Goal: Transaction & Acquisition: Purchase product/service

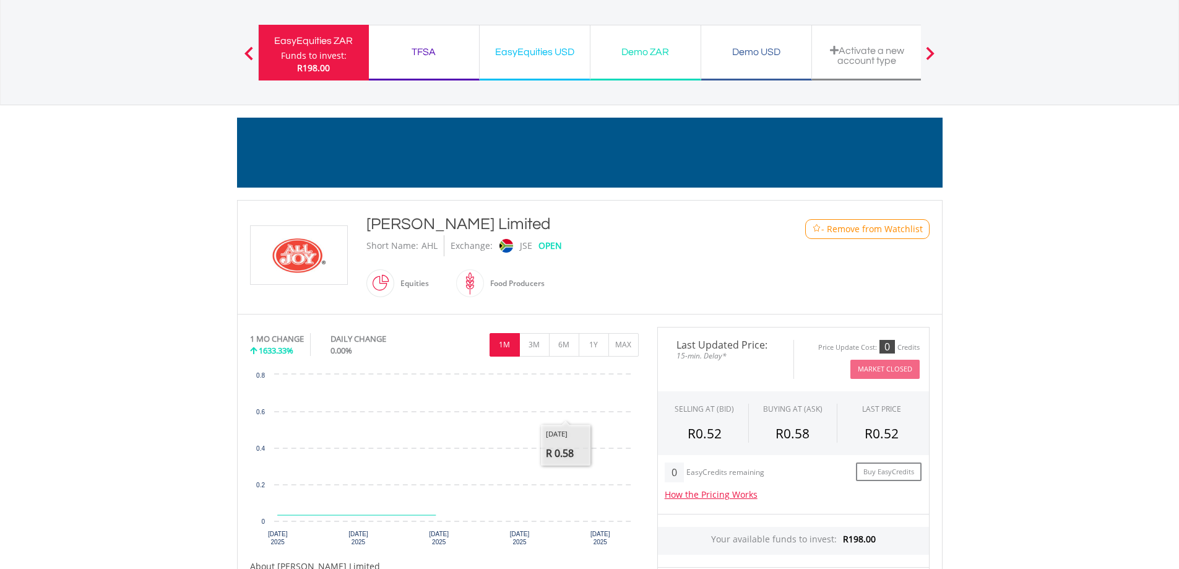
scroll to position [248, 0]
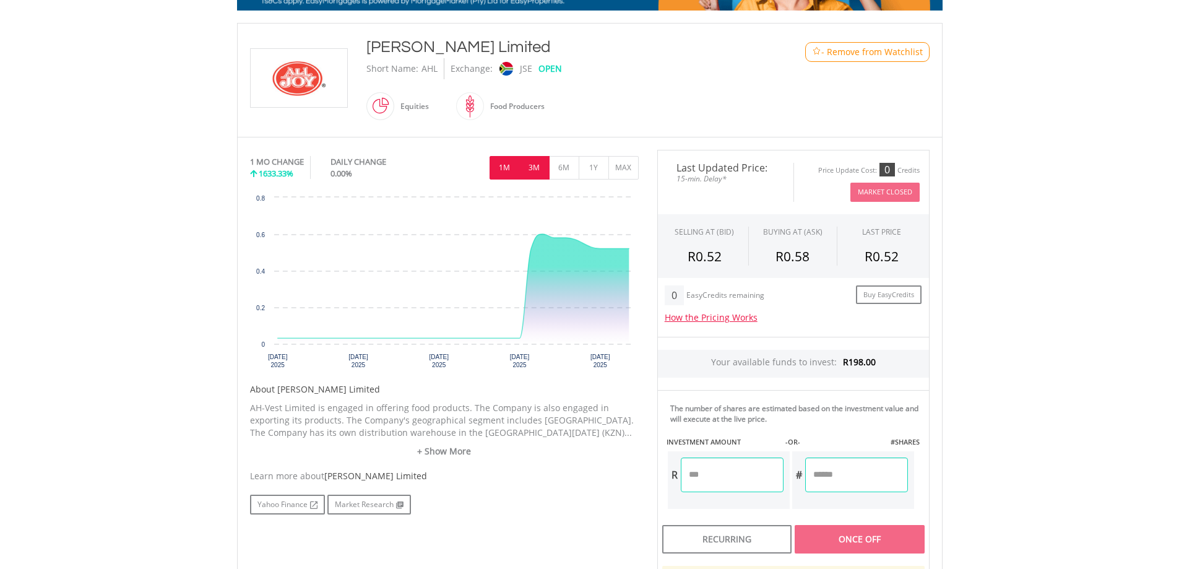
click at [534, 173] on button "3M" at bounding box center [534, 168] width 30 height 24
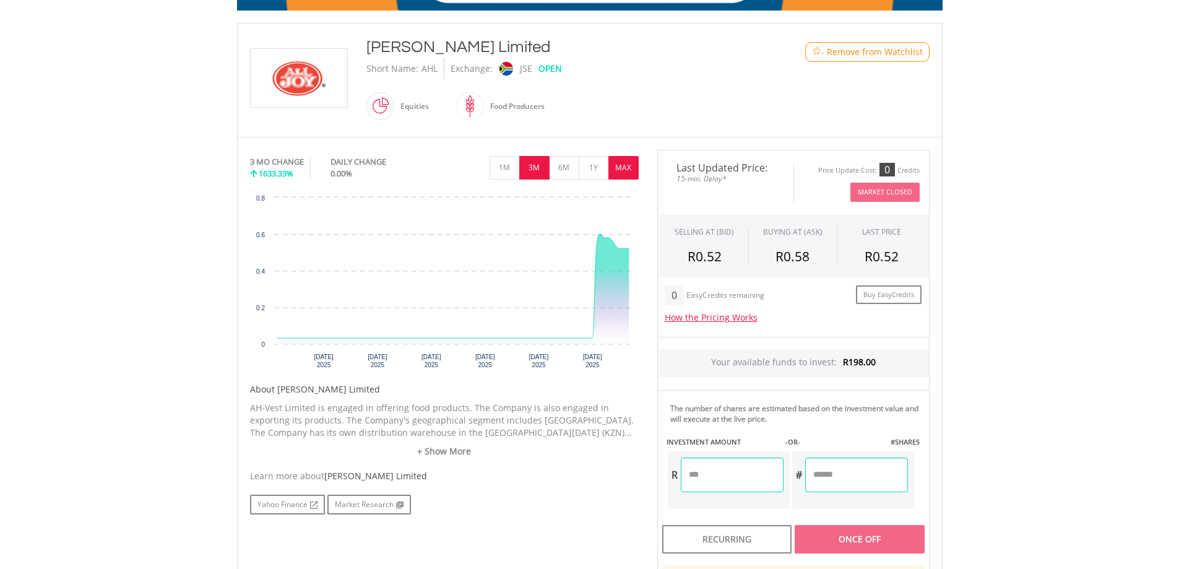
click at [611, 163] on button "MAX" at bounding box center [623, 168] width 30 height 24
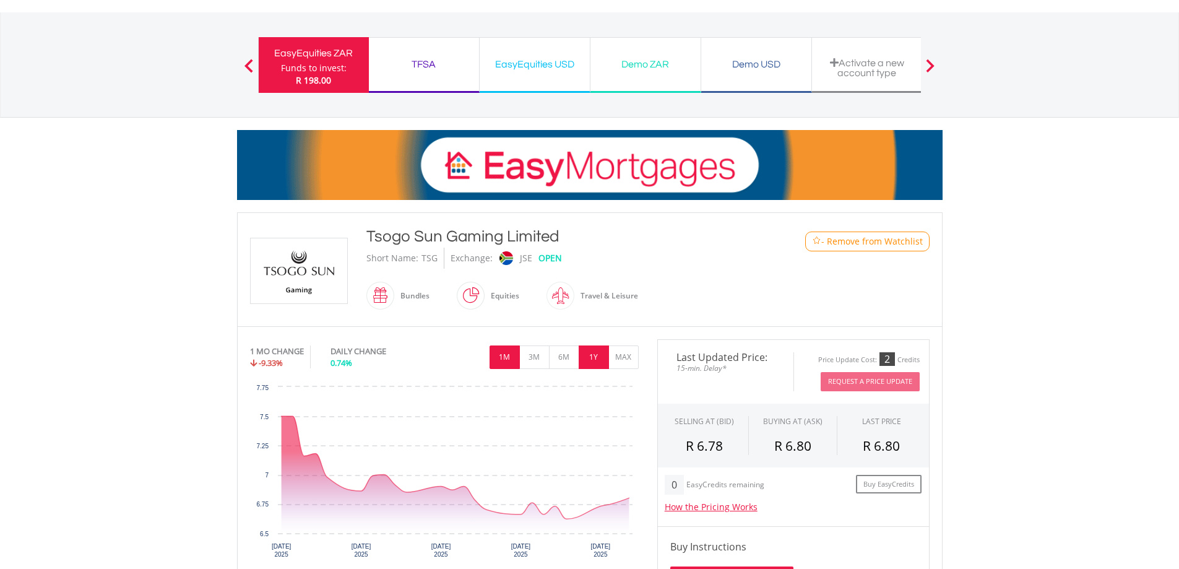
scroll to position [124, 0]
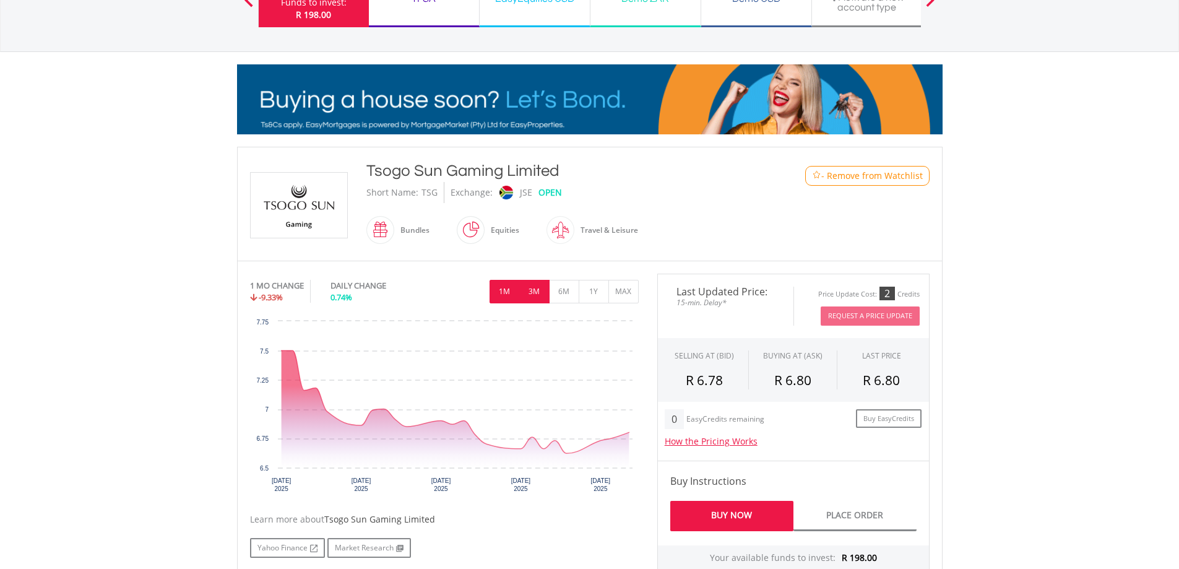
click at [539, 289] on button "3M" at bounding box center [534, 292] width 30 height 24
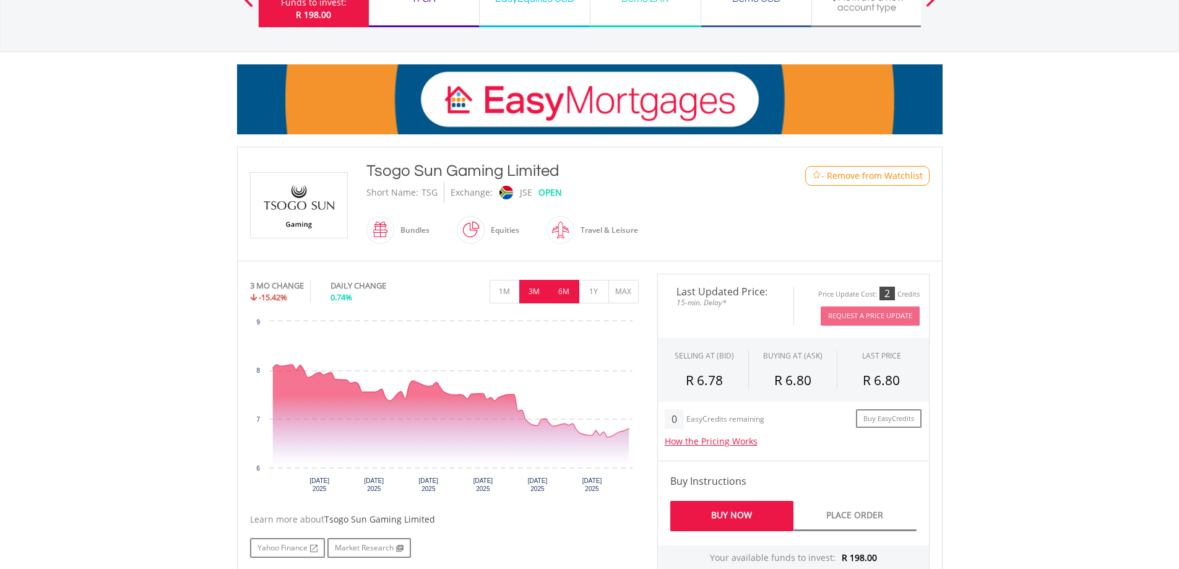
click at [572, 286] on button "6M" at bounding box center [564, 292] width 30 height 24
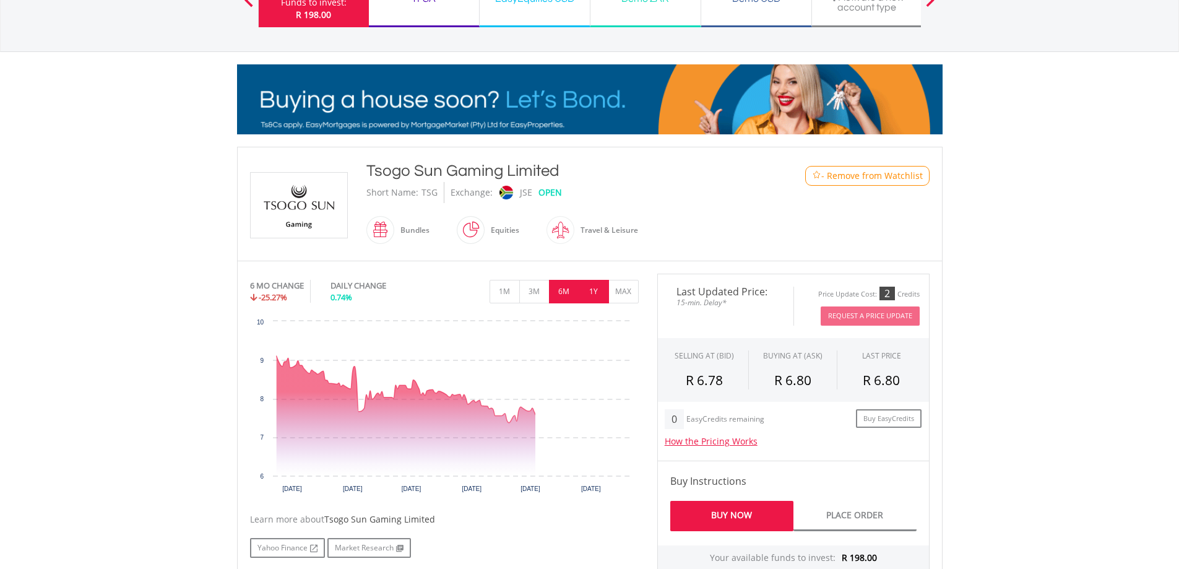
click at [595, 288] on button "1Y" at bounding box center [594, 292] width 30 height 24
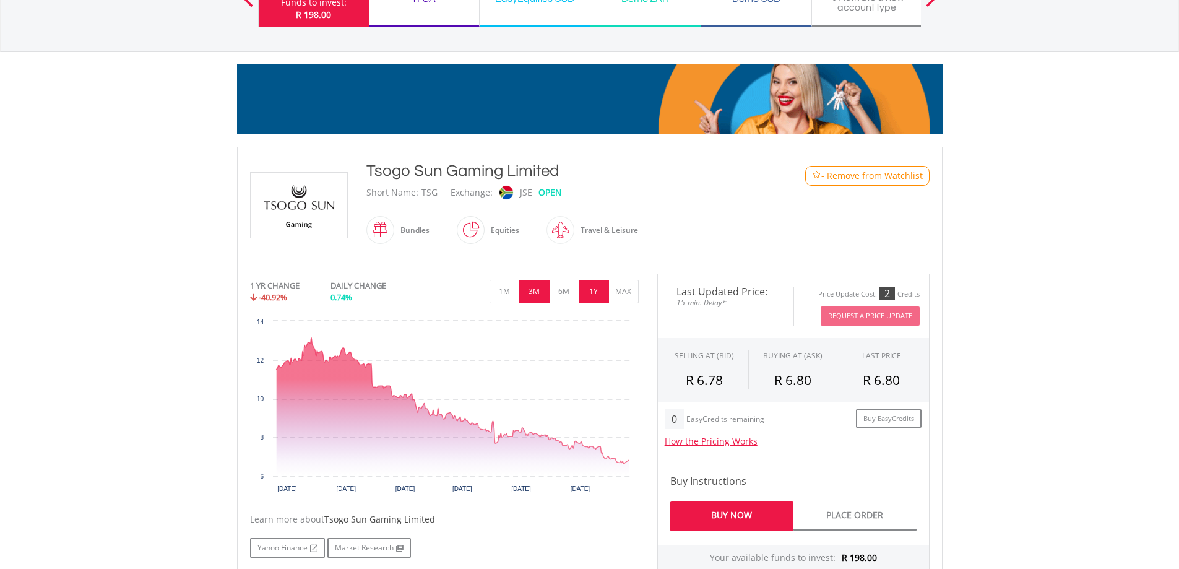
click at [520, 291] on button "3M" at bounding box center [534, 292] width 30 height 24
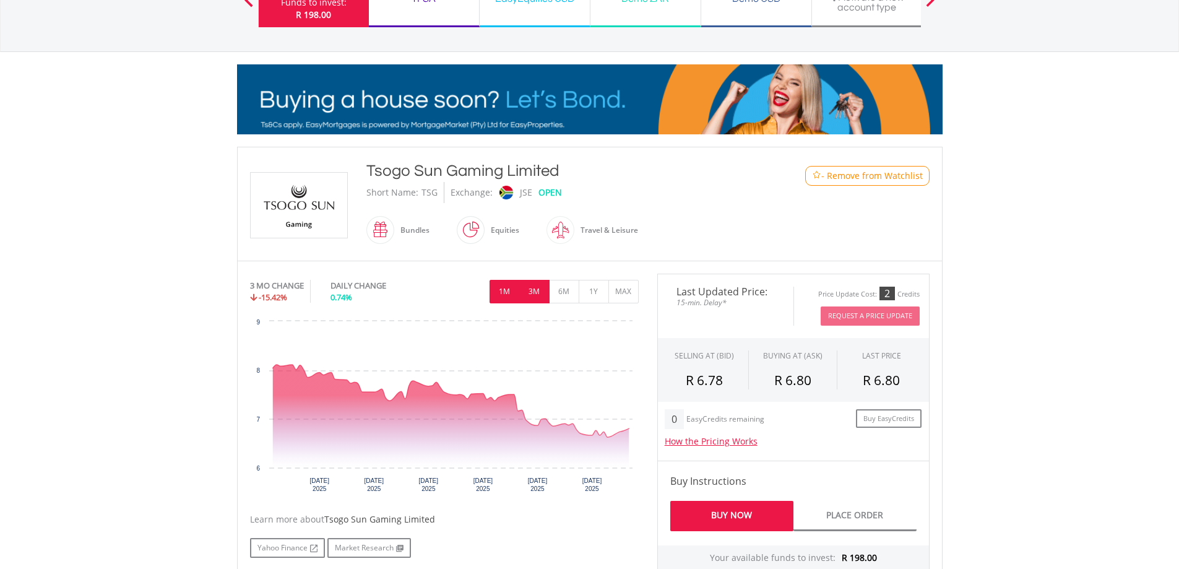
click at [509, 288] on button "1M" at bounding box center [505, 292] width 30 height 24
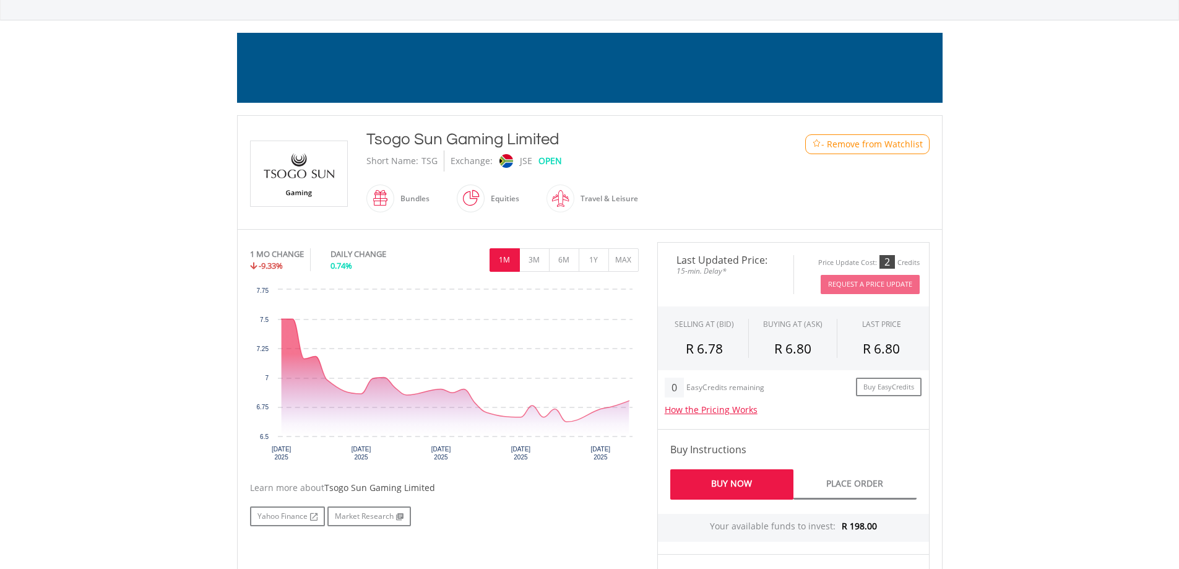
scroll to position [186, 0]
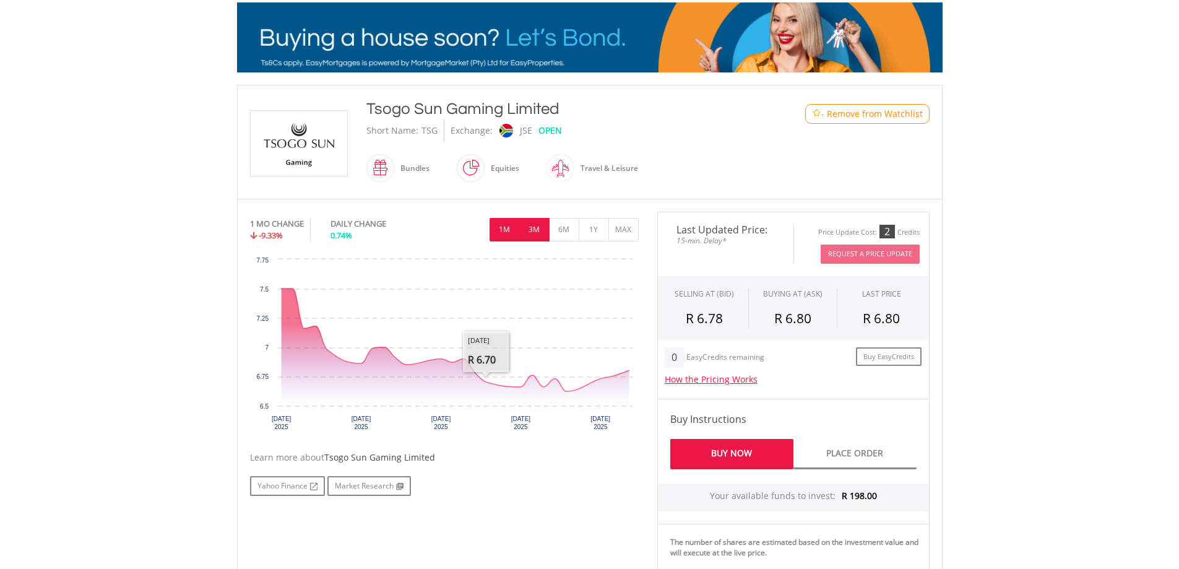
click at [521, 230] on button "3M" at bounding box center [534, 230] width 30 height 24
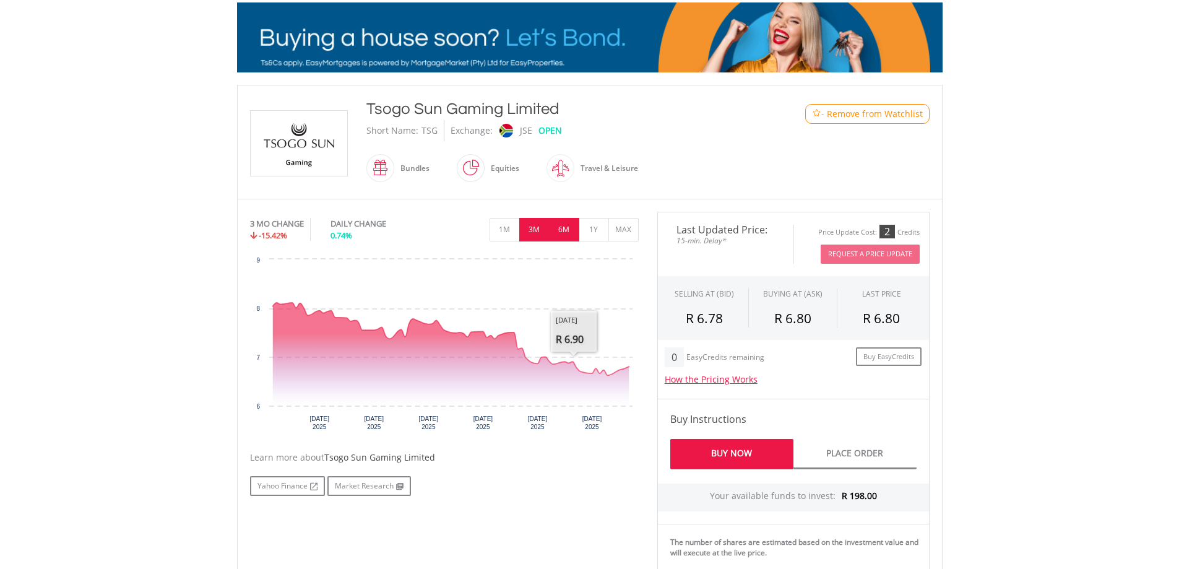
click at [570, 227] on button "6M" at bounding box center [564, 230] width 30 height 24
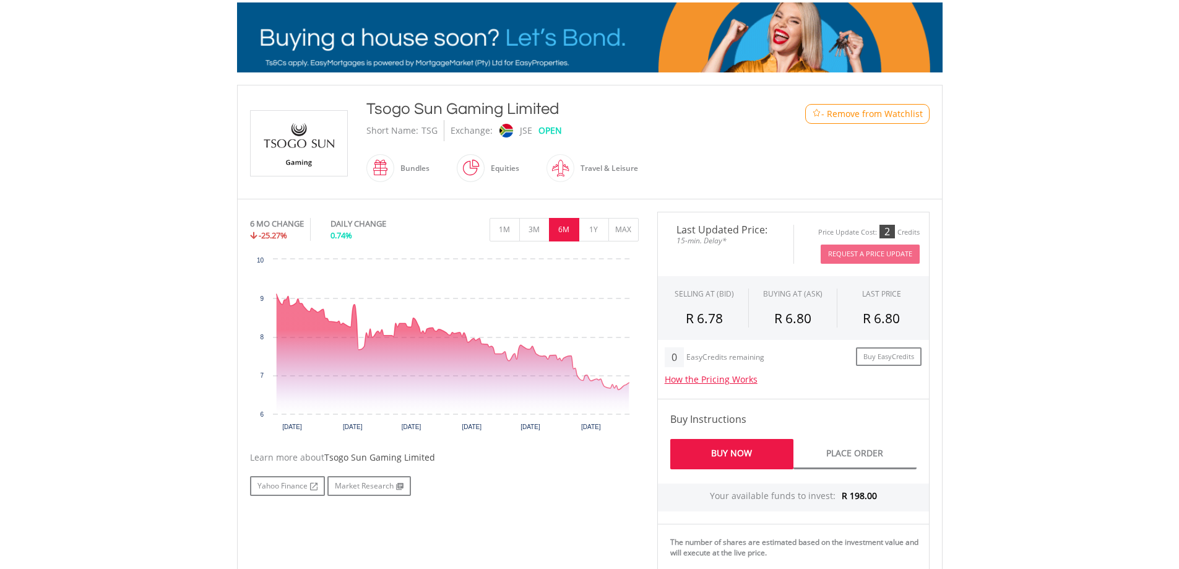
drag, startPoint x: 582, startPoint y: 110, endPoint x: 366, endPoint y: 112, distance: 215.4
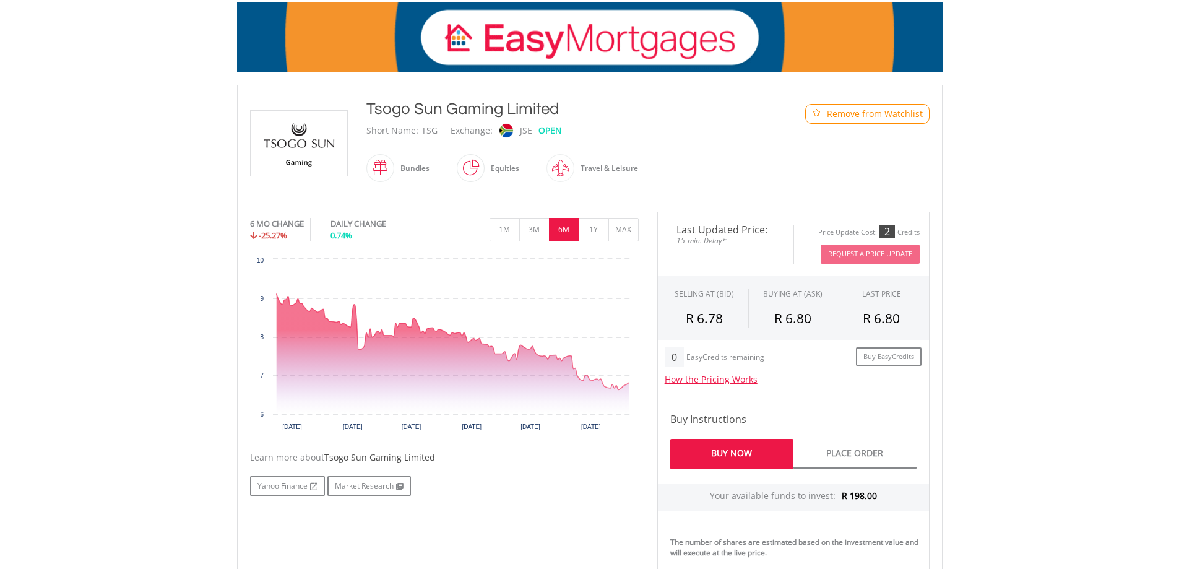
click at [366, 112] on div "Tsogo Sun Gaming Limited" at bounding box center [560, 109] width 389 height 22
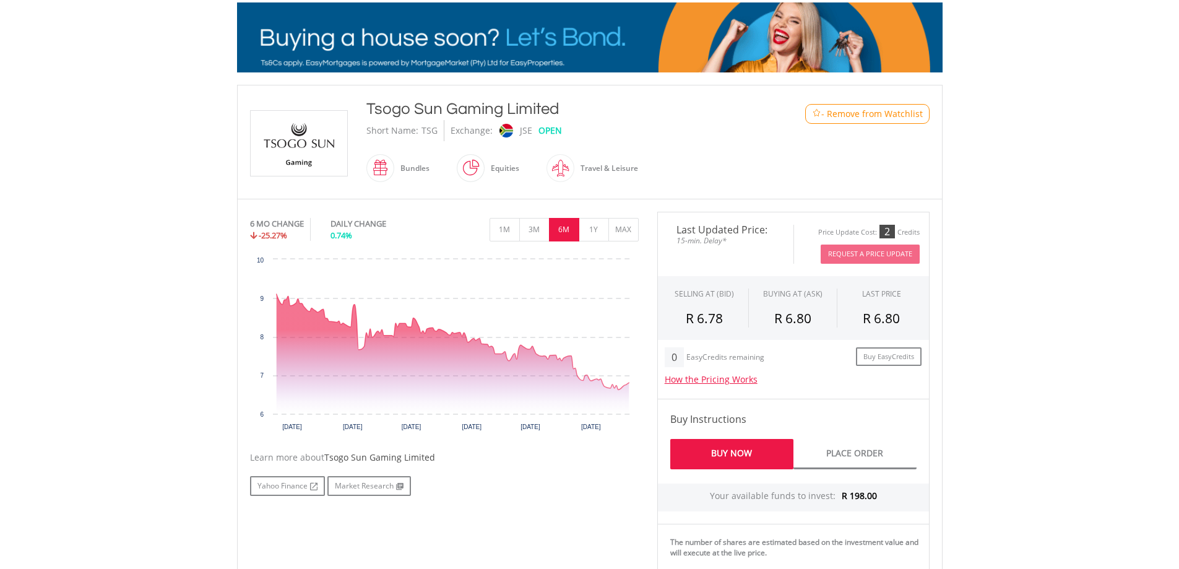
copy div "Tsogo Sun Gaming Limited"
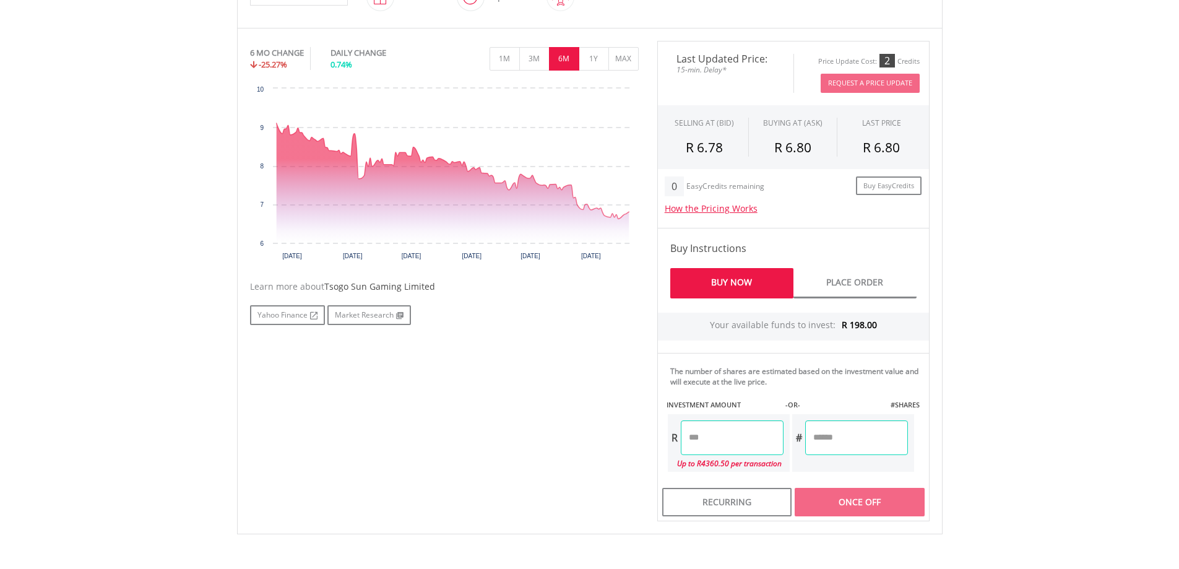
scroll to position [309, 0]
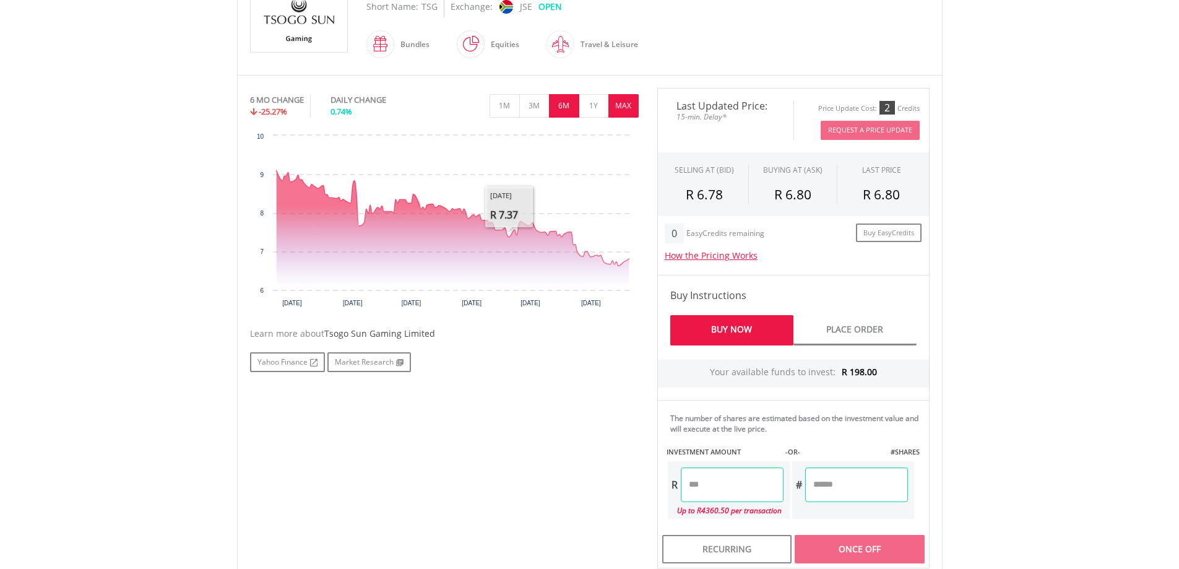
click at [611, 110] on button "MAX" at bounding box center [623, 106] width 30 height 24
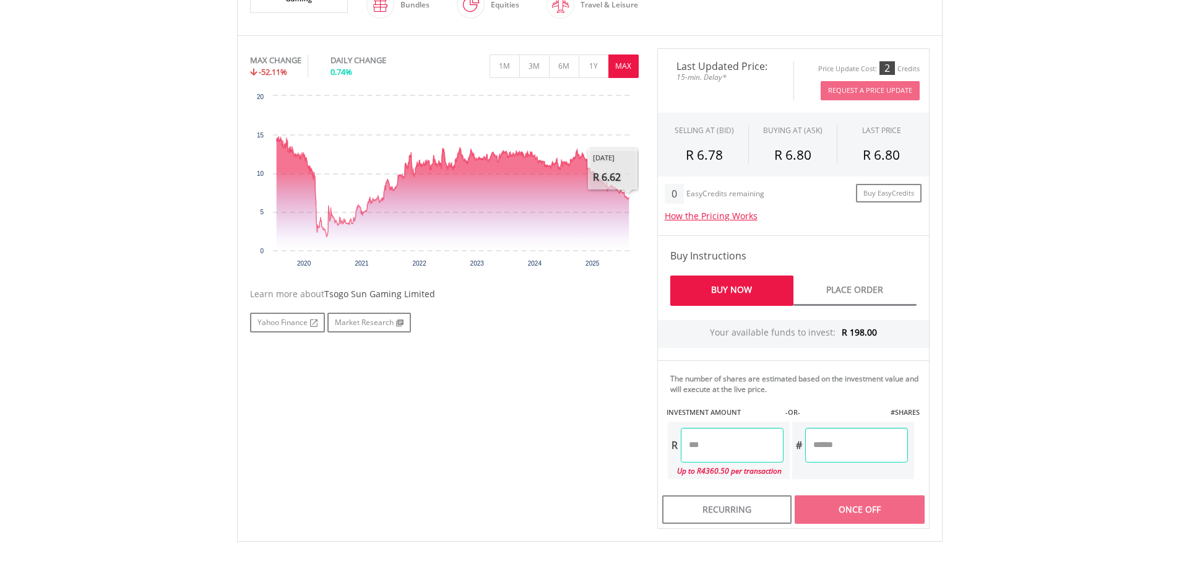
scroll to position [371, 0]
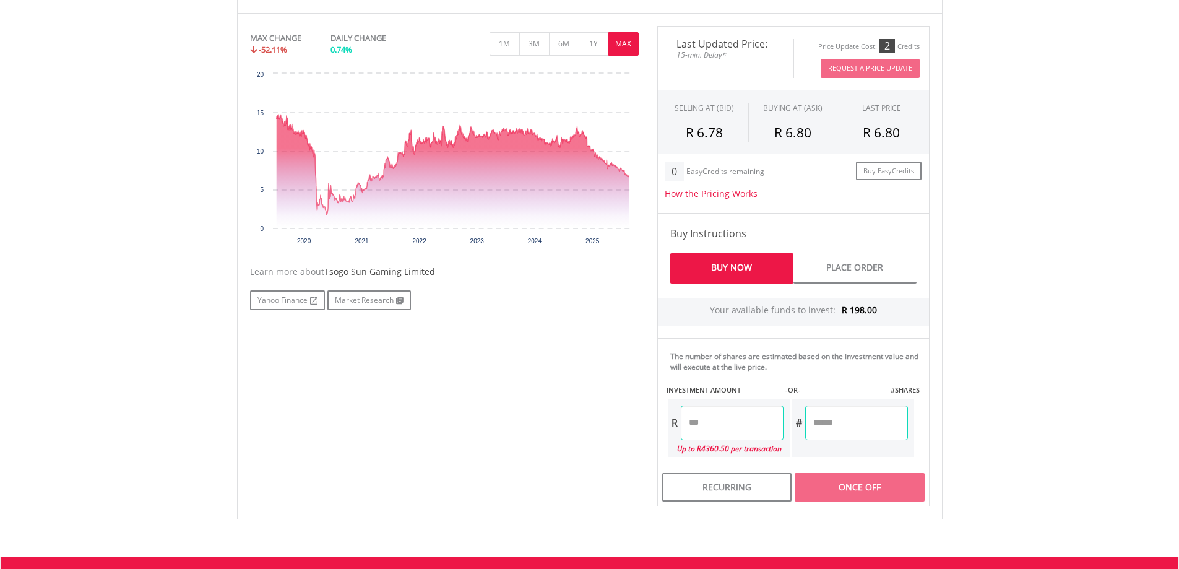
click at [746, 408] on input "number" at bounding box center [732, 422] width 103 height 35
click at [861, 420] on input "number" at bounding box center [856, 422] width 103 height 35
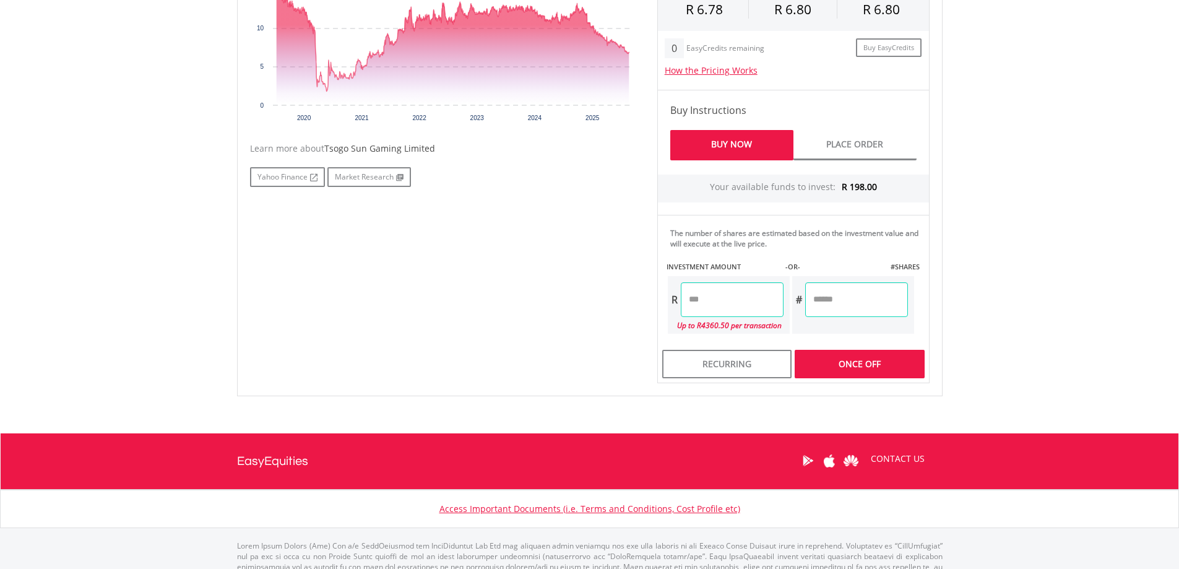
scroll to position [495, 0]
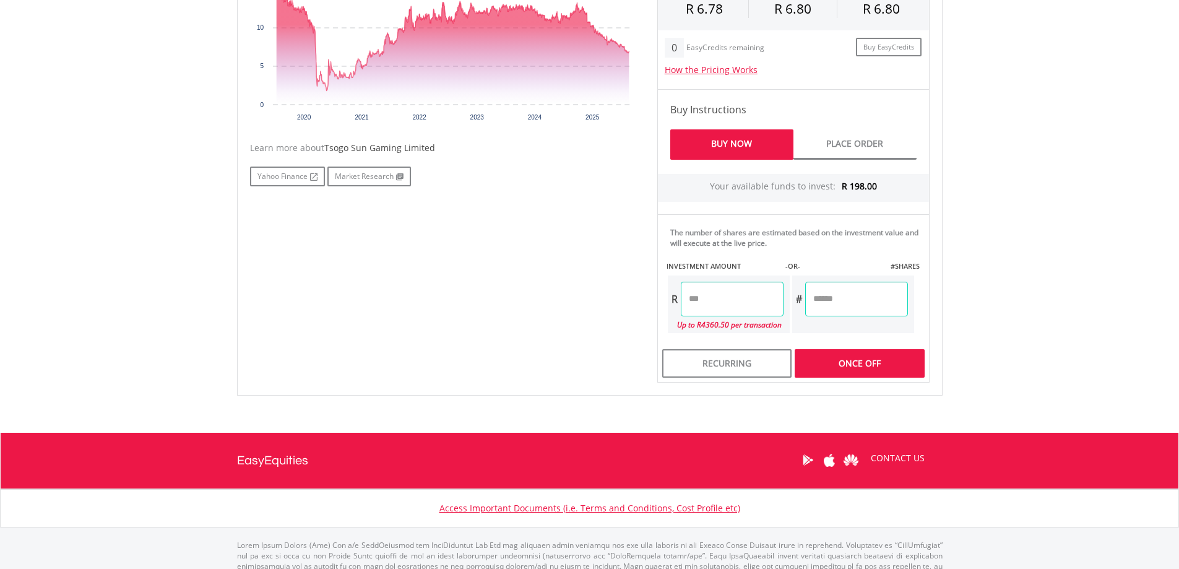
type input "**"
click at [870, 371] on div "Last Updated Price: 15-min. Delay* Price Update Cost: 2 Credits Request A Price…" at bounding box center [793, 142] width 291 height 480
type input "*****"
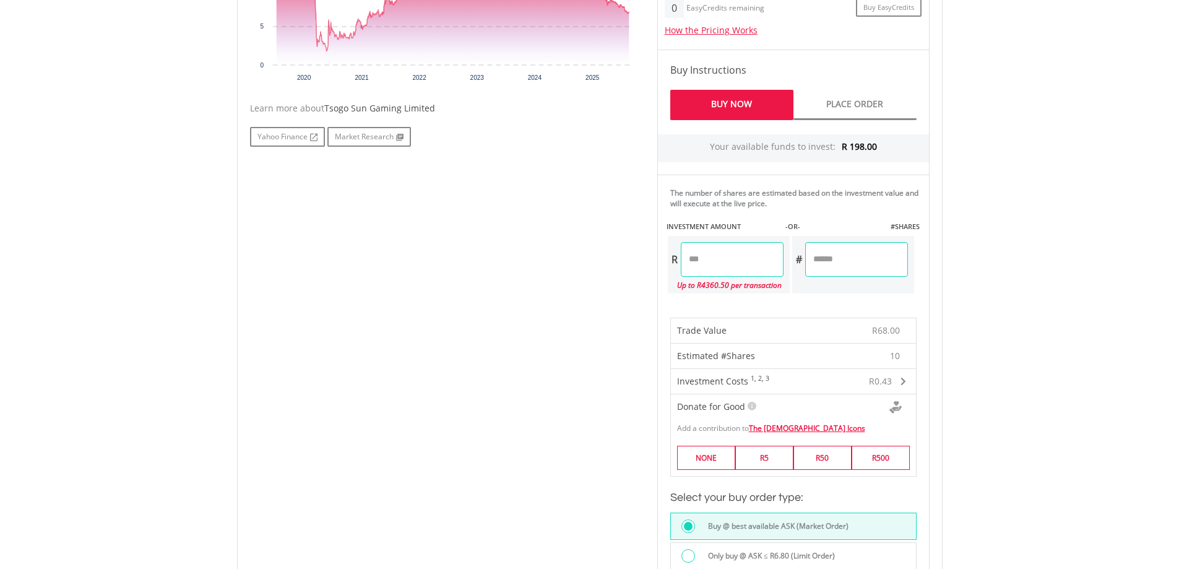
scroll to position [557, 0]
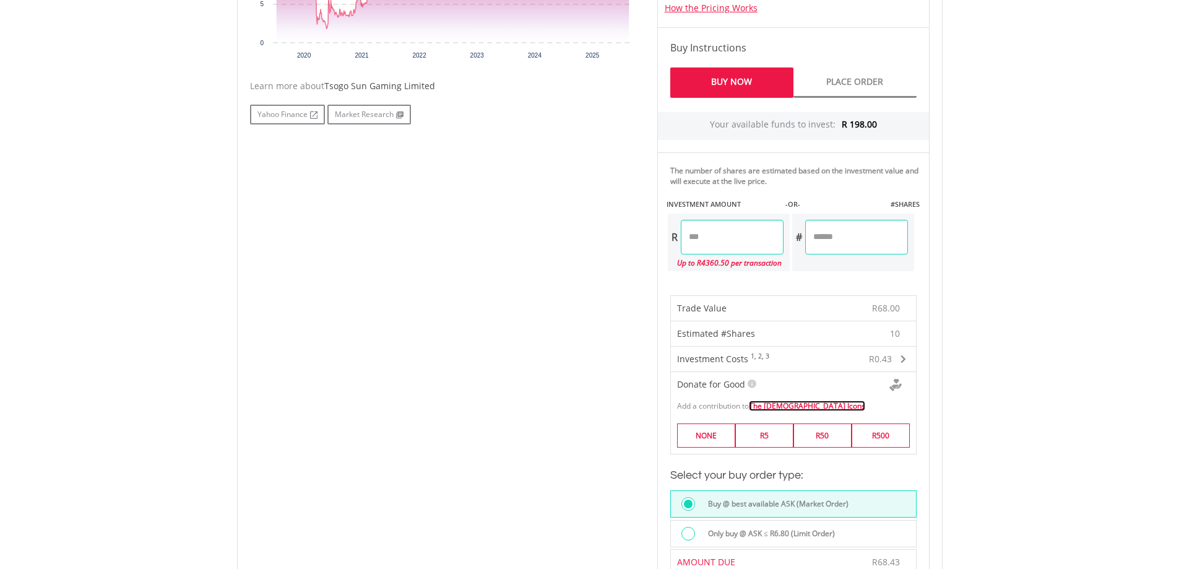
click at [783, 408] on link "The African Icons" at bounding box center [807, 405] width 116 height 11
click at [764, 435] on label "R5" at bounding box center [764, 435] width 58 height 24
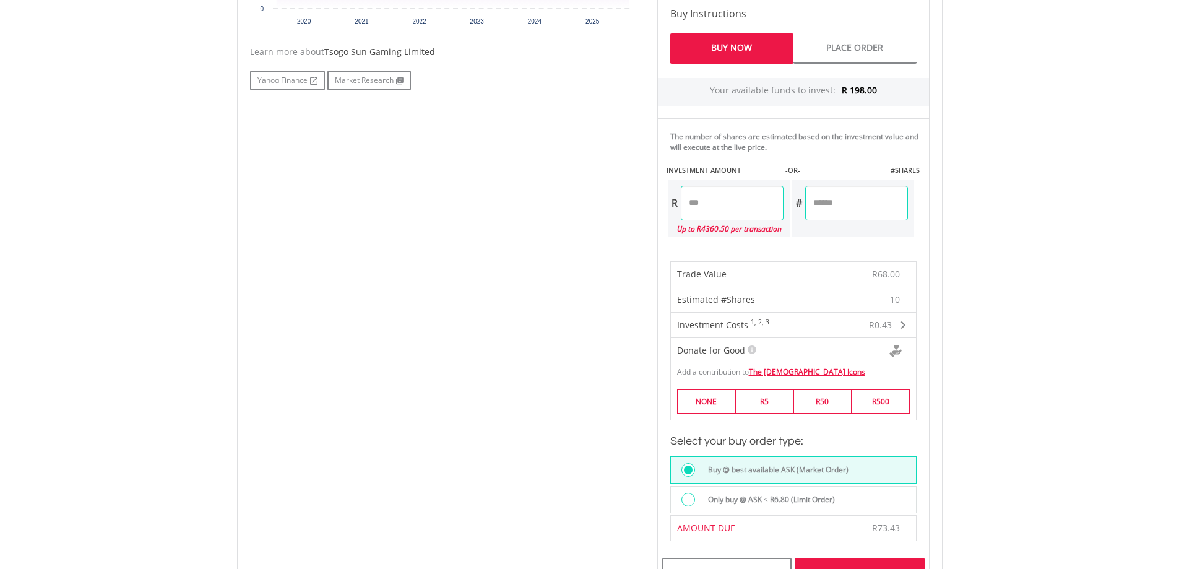
scroll to position [619, 0]
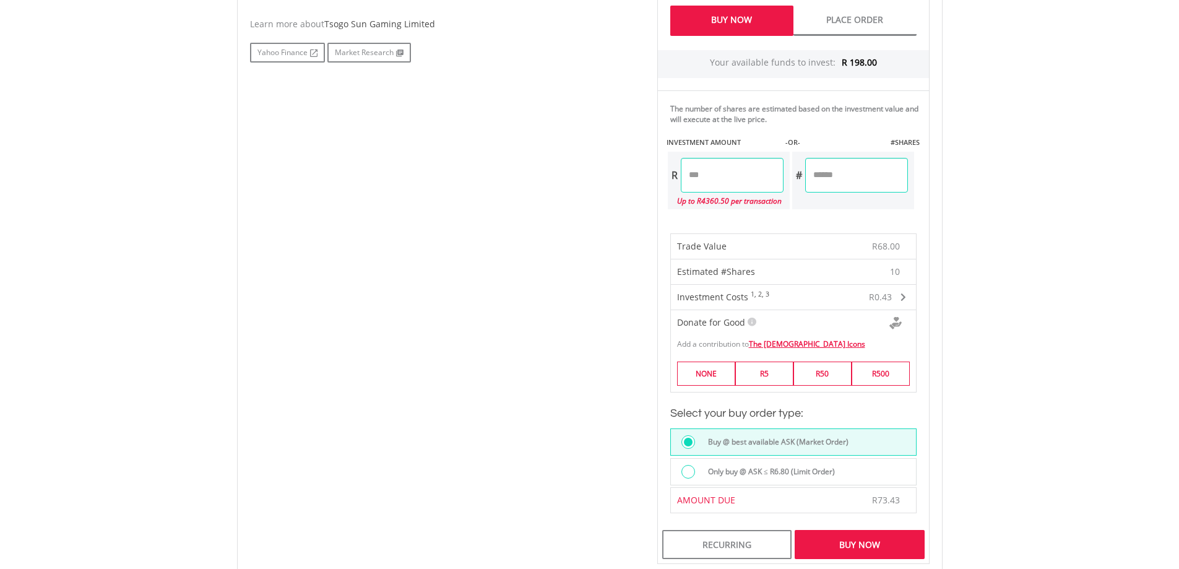
click at [717, 474] on label "Only buy @ ASK ≤ R6.80 (Limit Order)" at bounding box center [768, 472] width 134 height 14
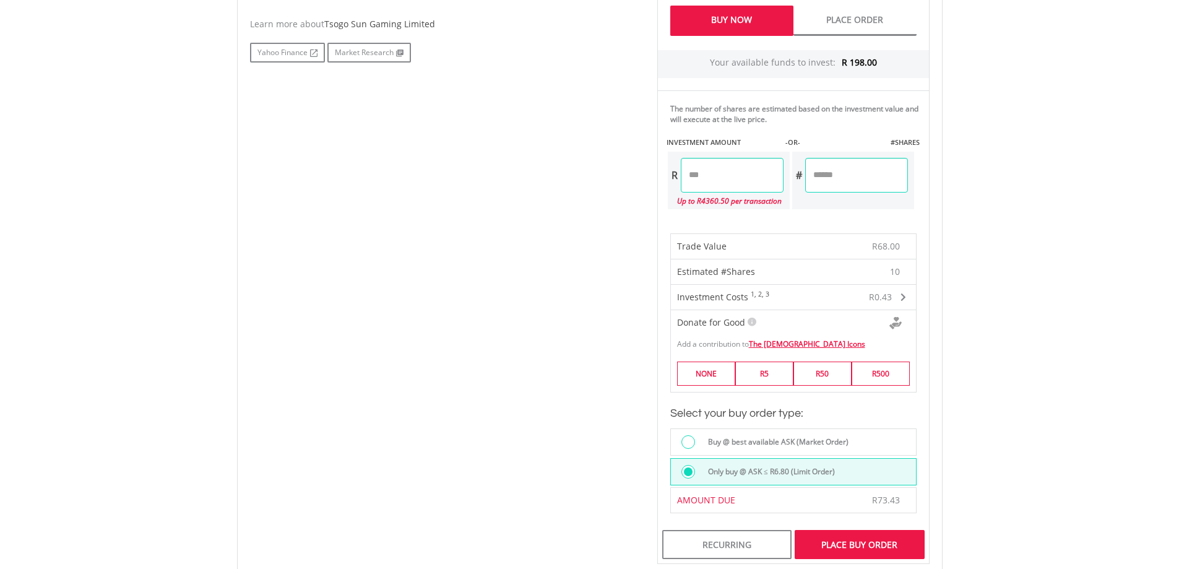
click at [717, 438] on label "Buy @ best available ASK (Market Order)" at bounding box center [775, 442] width 148 height 14
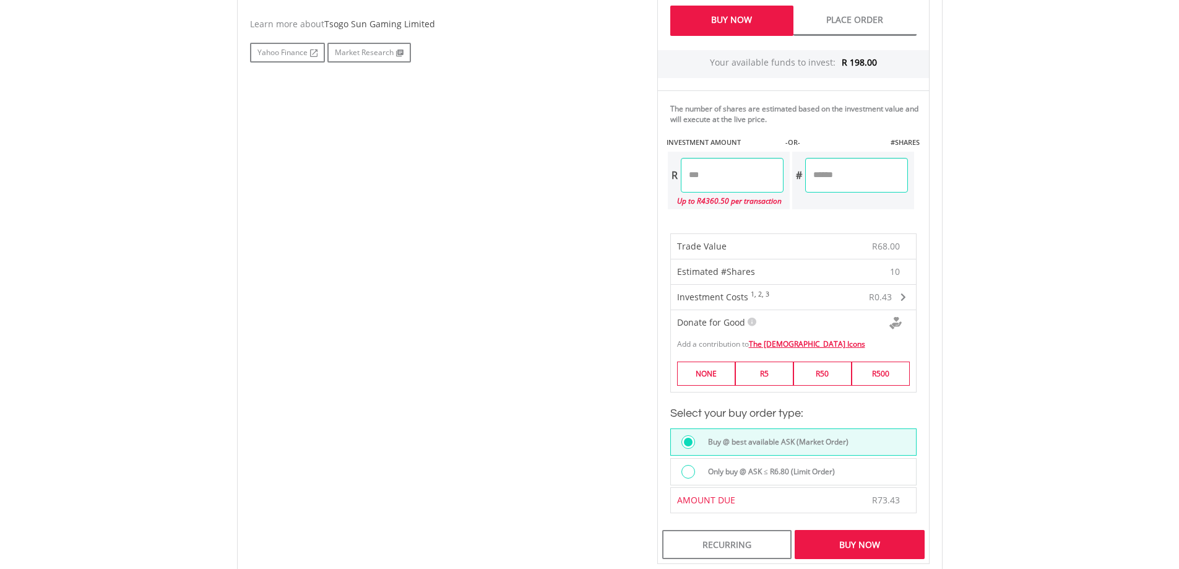
click at [811, 475] on label "Only buy @ ASK ≤ R6.80 (Limit Order)" at bounding box center [768, 472] width 134 height 14
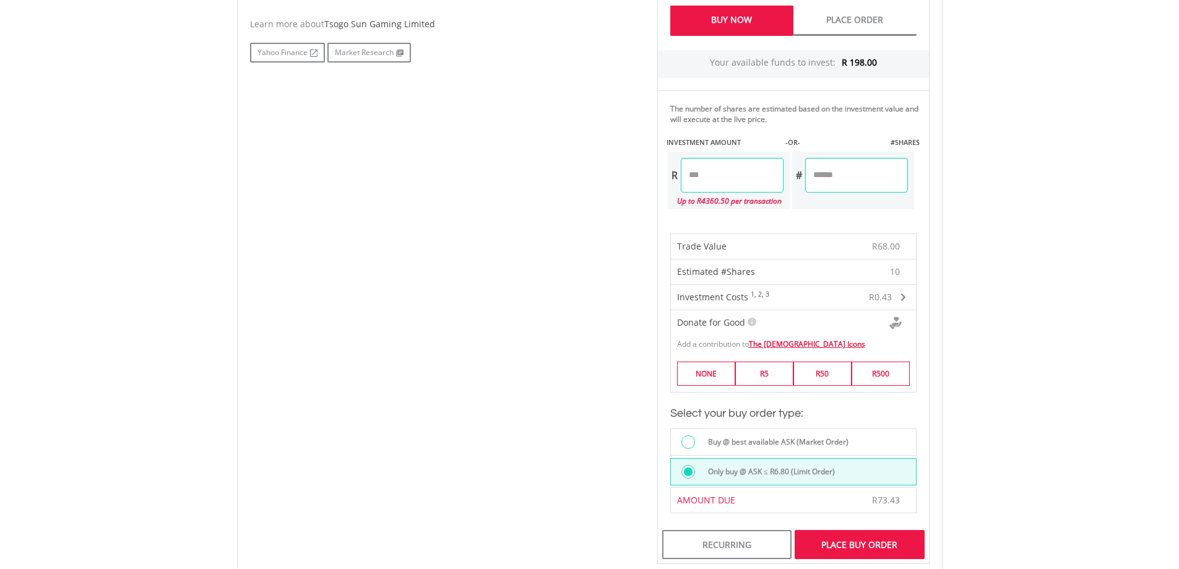
click at [766, 441] on label "Buy @ best available ASK (Market Order)" at bounding box center [775, 442] width 148 height 14
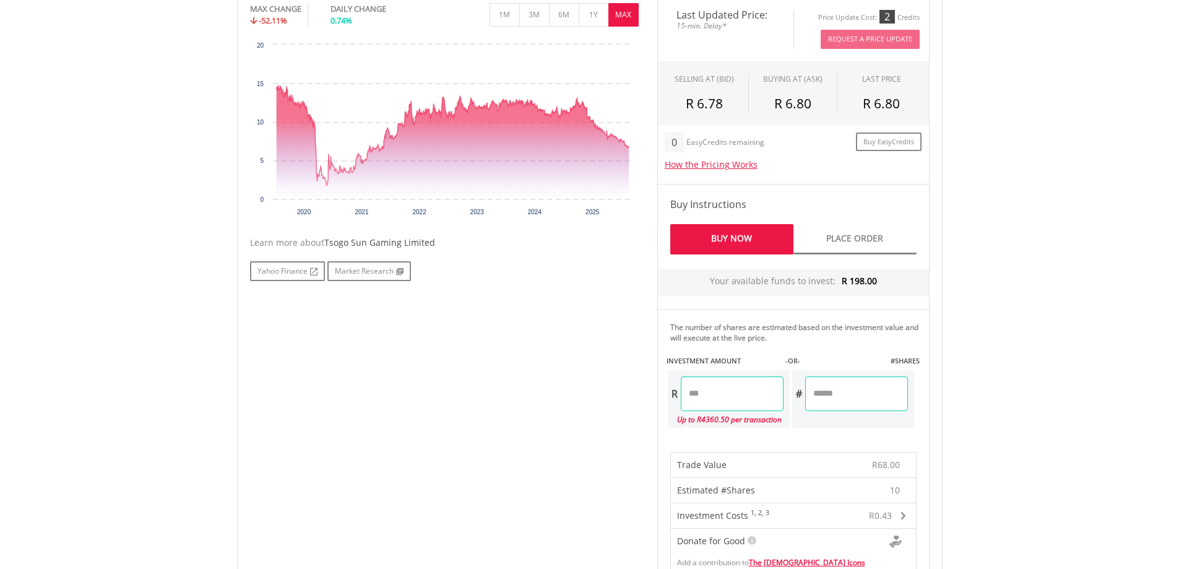
scroll to position [371, 0]
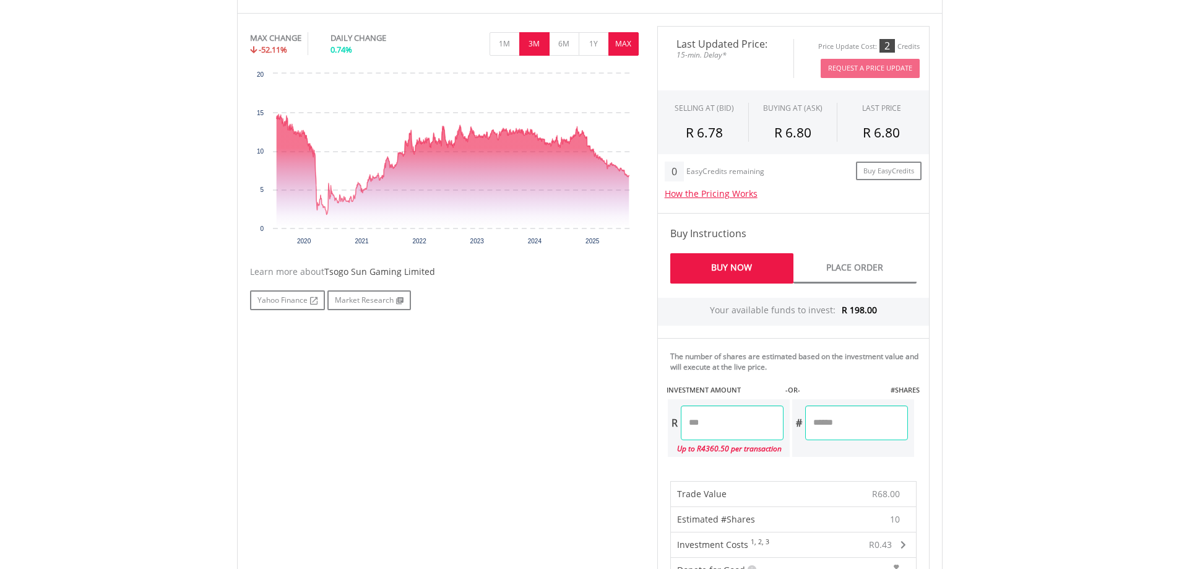
click at [519, 40] on button "3M" at bounding box center [534, 44] width 30 height 24
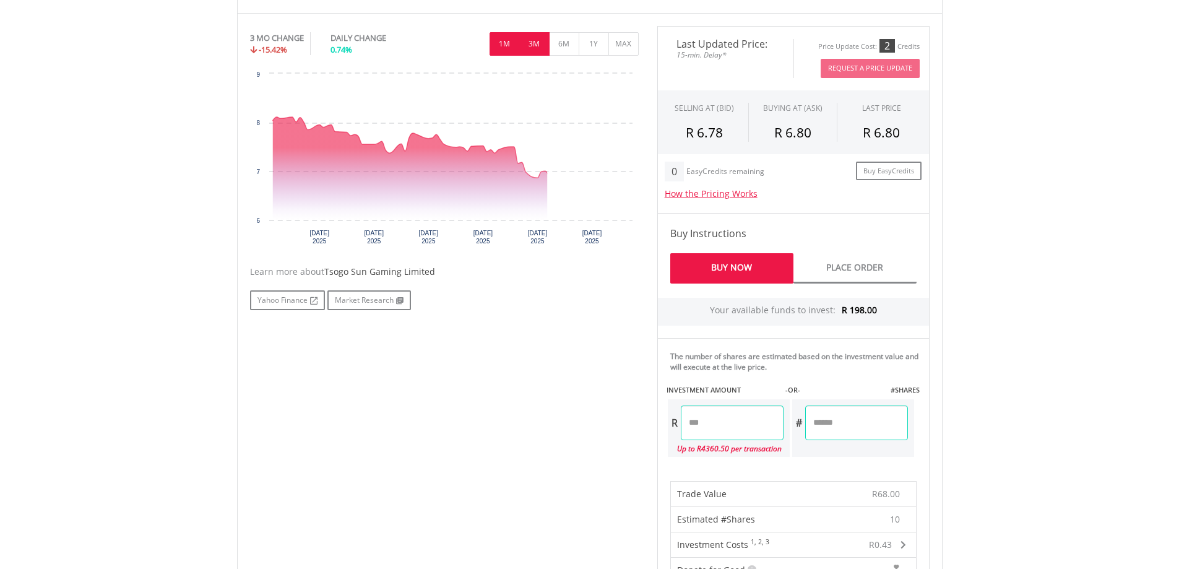
click at [503, 39] on button "1M" at bounding box center [505, 44] width 30 height 24
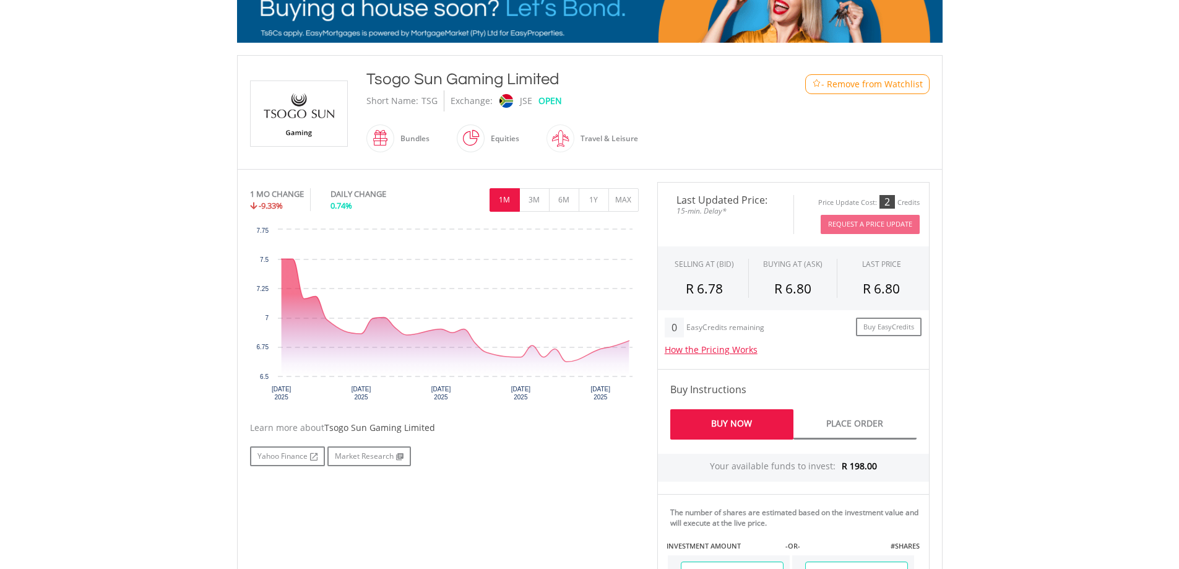
scroll to position [62, 0]
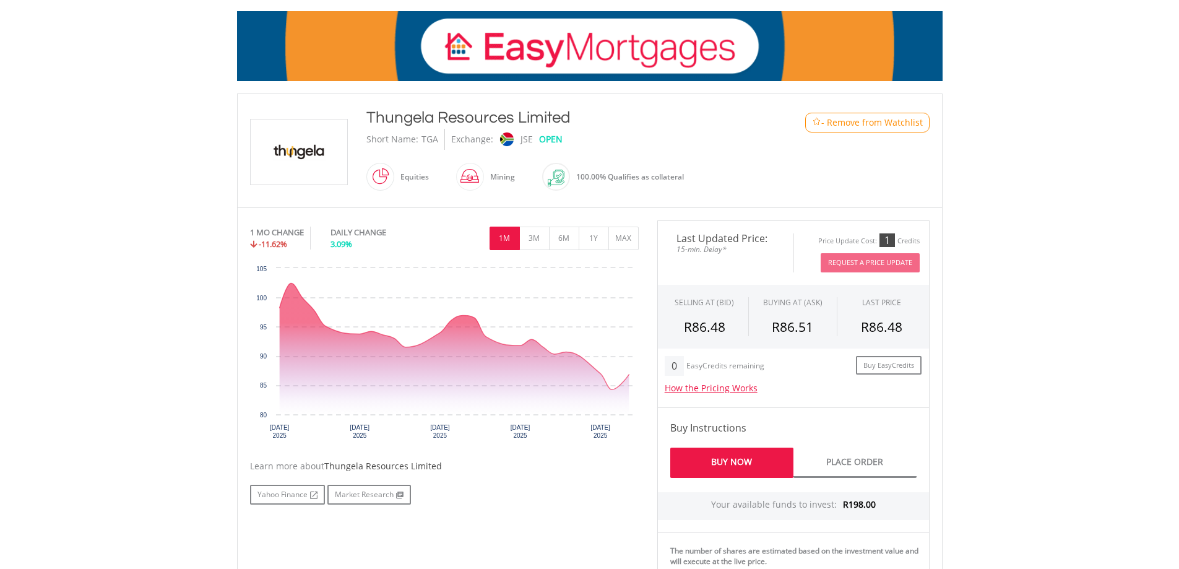
scroll to position [186, 0]
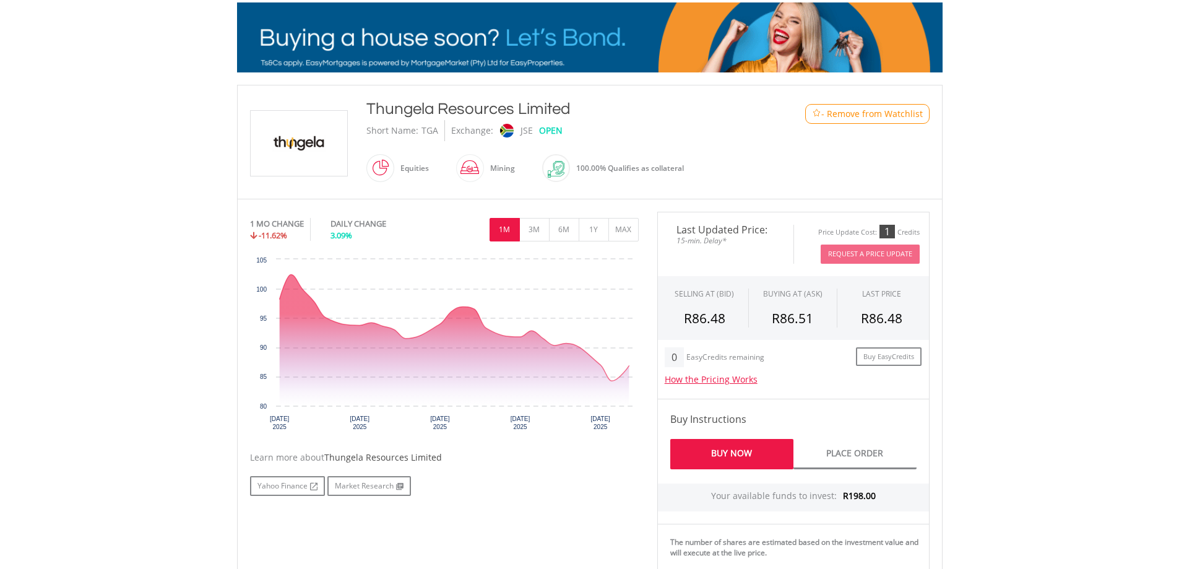
drag, startPoint x: 570, startPoint y: 114, endPoint x: 369, endPoint y: 107, distance: 200.6
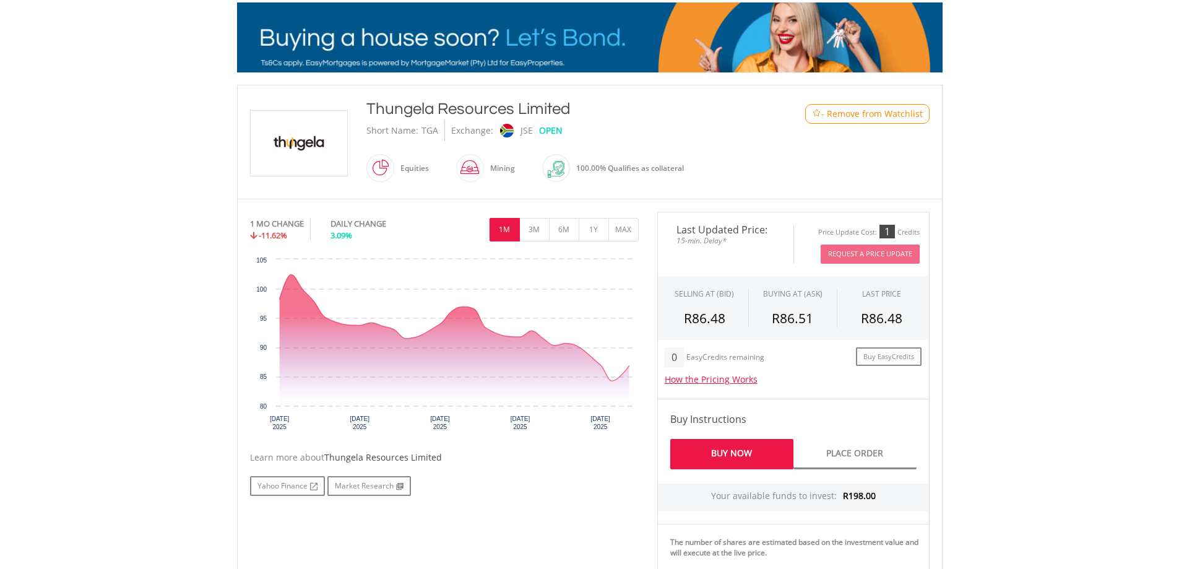
click at [369, 107] on div "Thungela Resources Limited" at bounding box center [560, 109] width 389 height 22
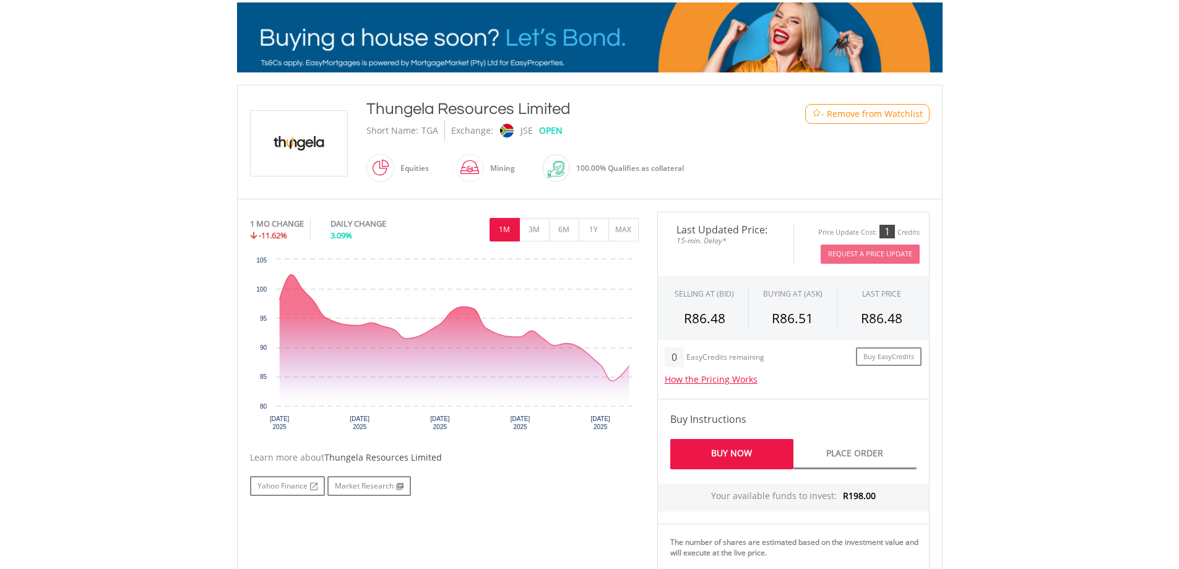
copy div "Thungela Resources Limited"
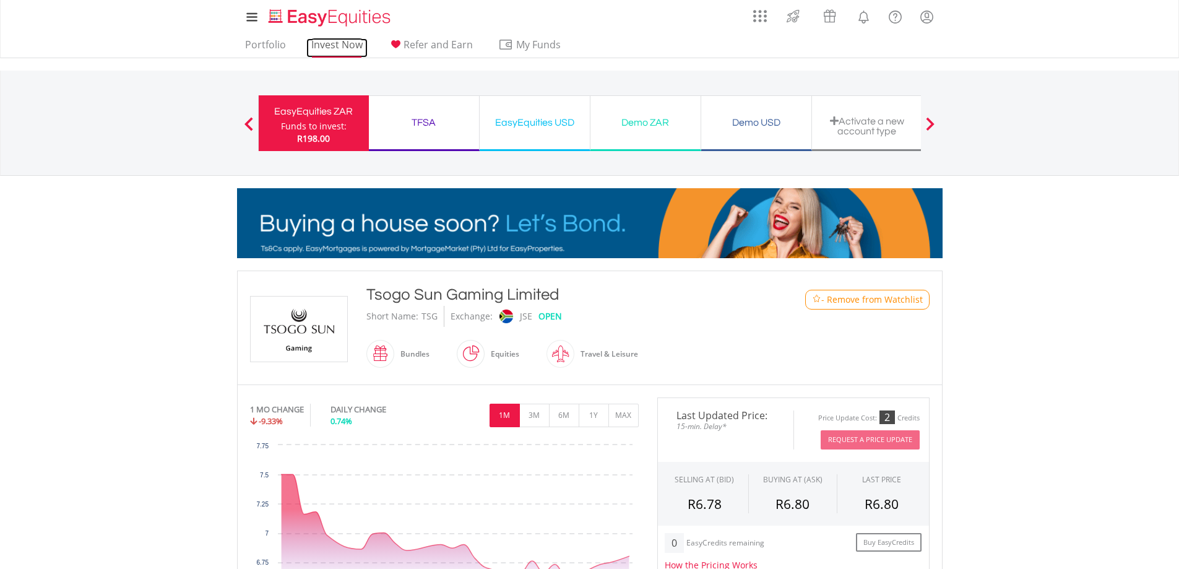
click at [332, 42] on link "Invest Now" at bounding box center [336, 47] width 61 height 19
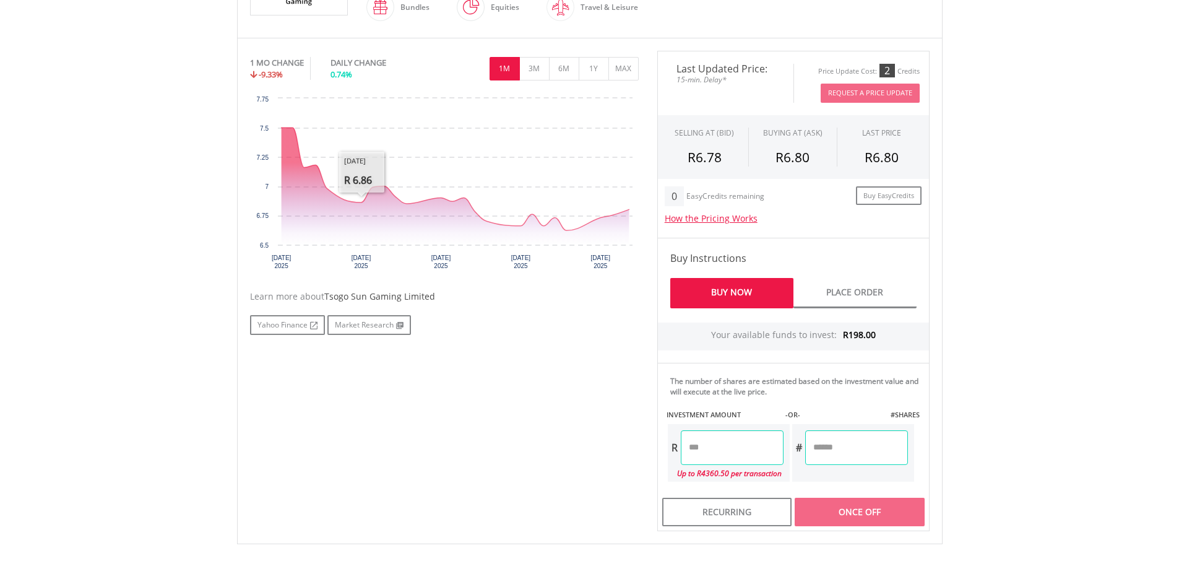
scroll to position [371, 0]
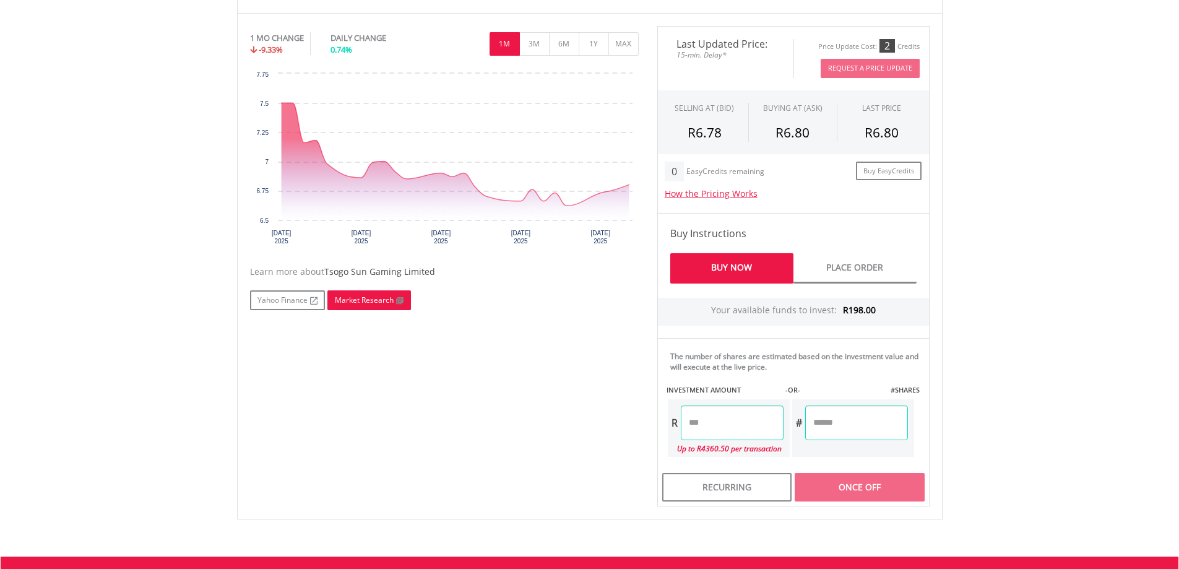
click at [364, 303] on link "Market Research" at bounding box center [369, 300] width 84 height 20
click at [287, 298] on link "Yahoo Finance" at bounding box center [287, 300] width 75 height 20
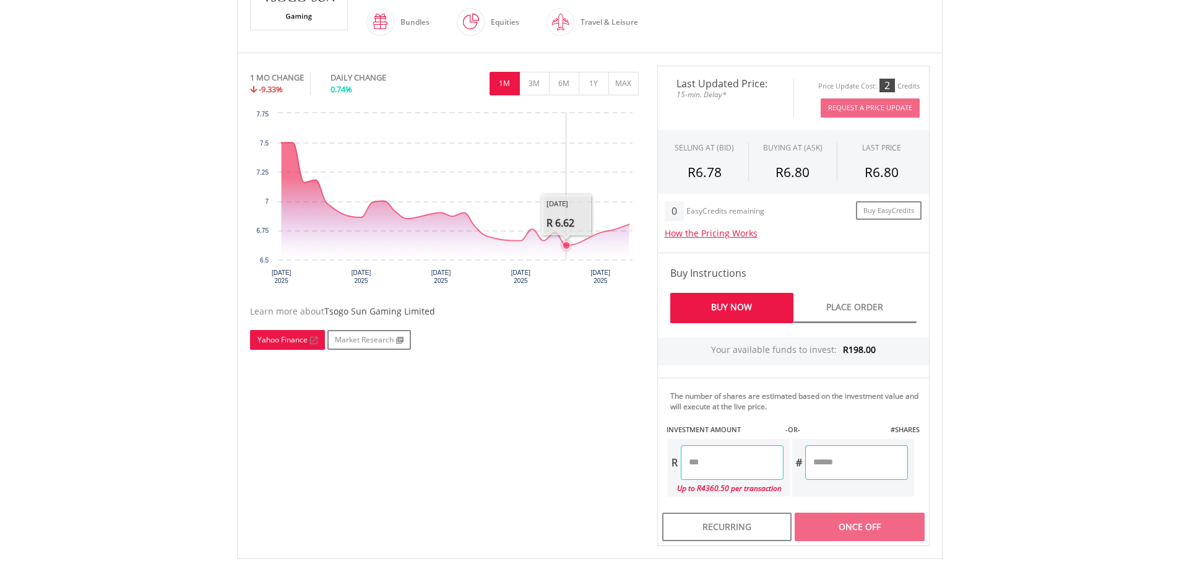
scroll to position [309, 0]
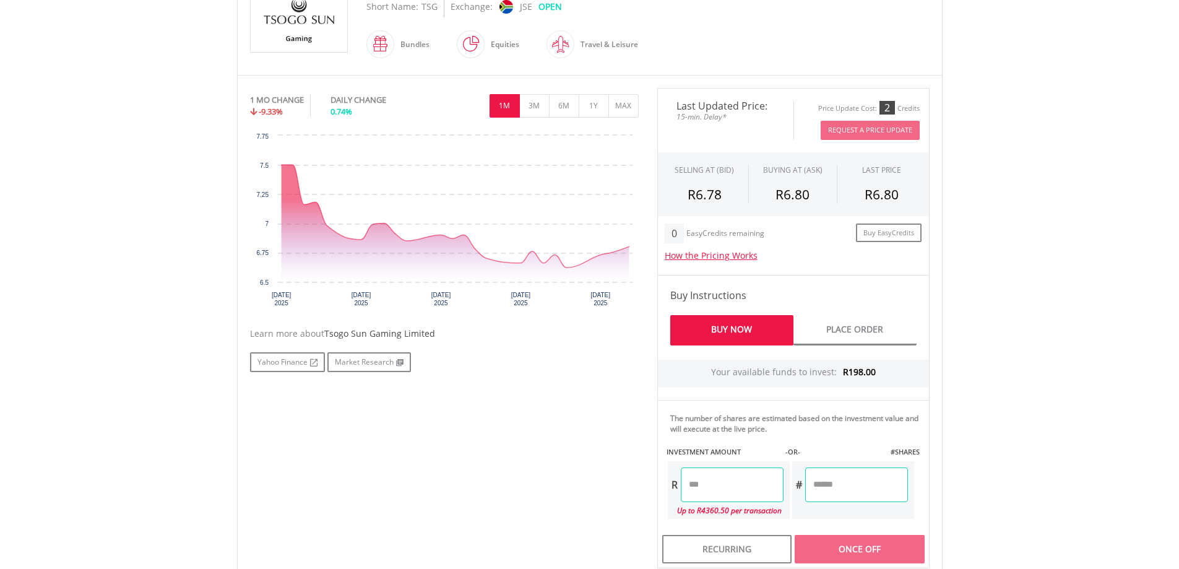
click at [842, 483] on input "number" at bounding box center [856, 484] width 103 height 35
type input "**"
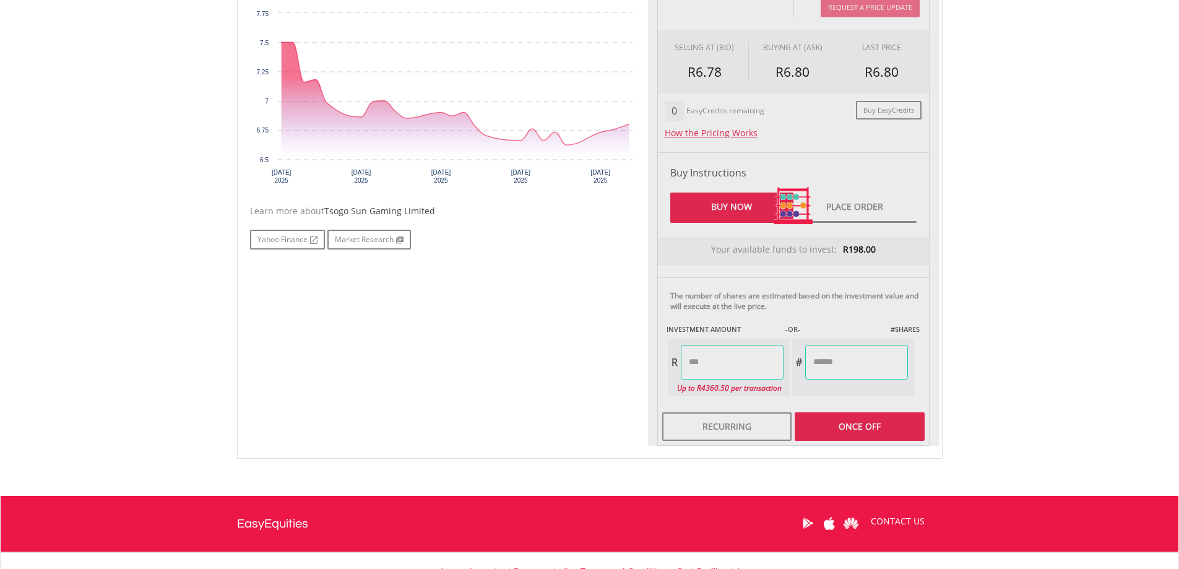
scroll to position [433, 0]
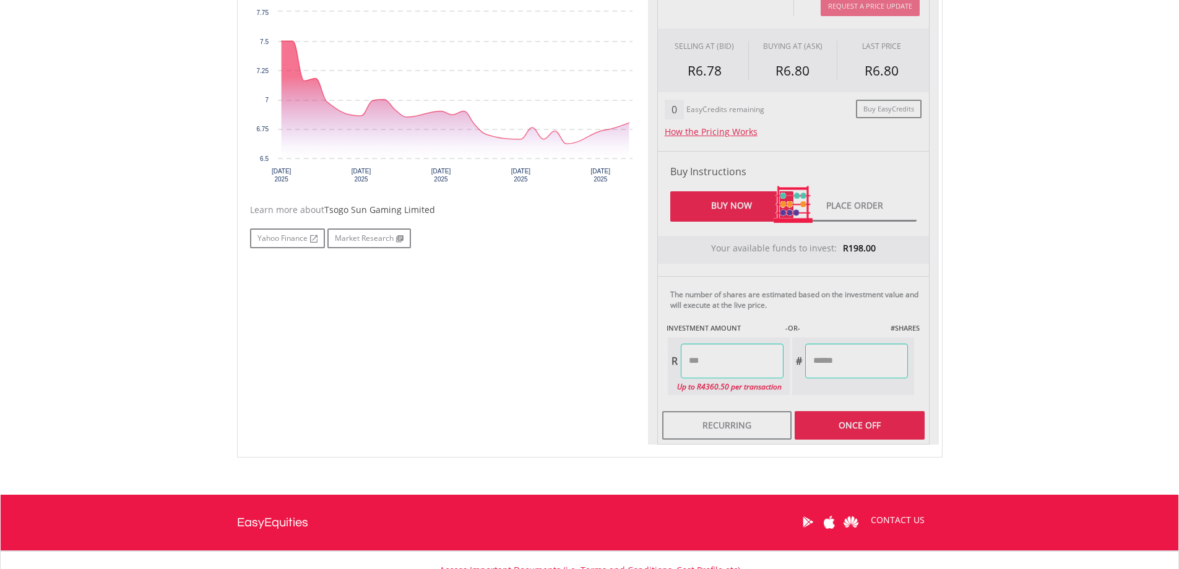
type input "*****"
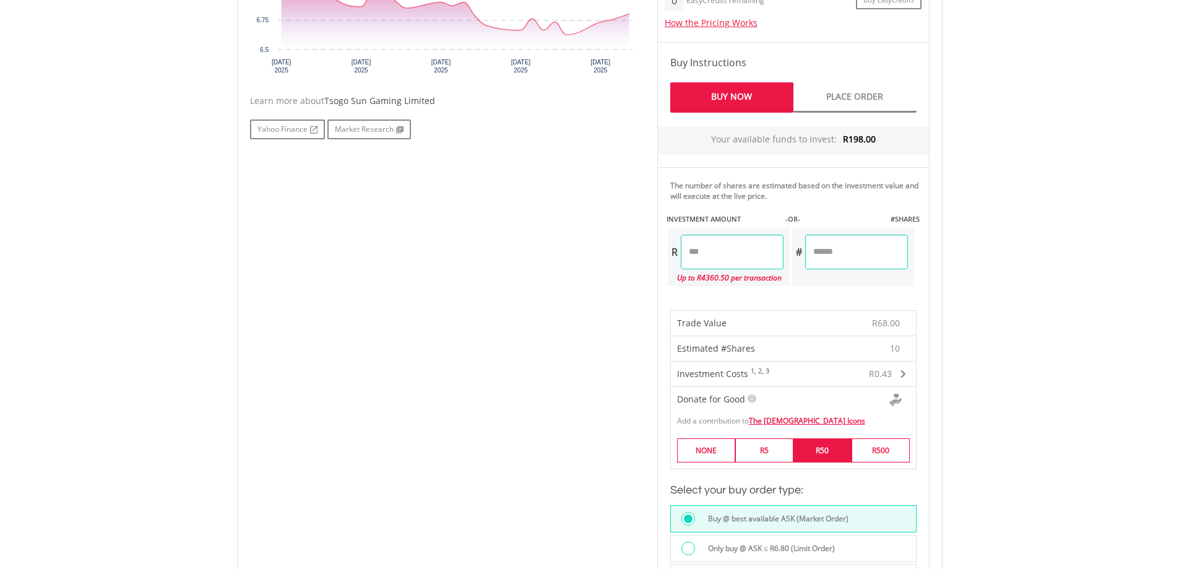
scroll to position [557, 0]
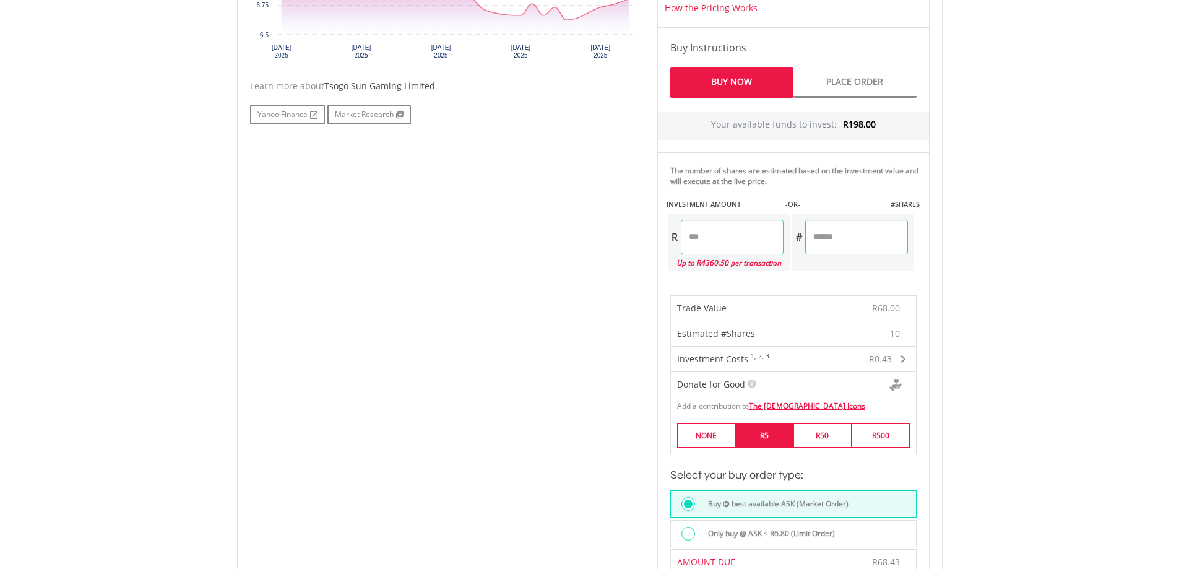
click at [781, 432] on label "R5" at bounding box center [764, 435] width 58 height 24
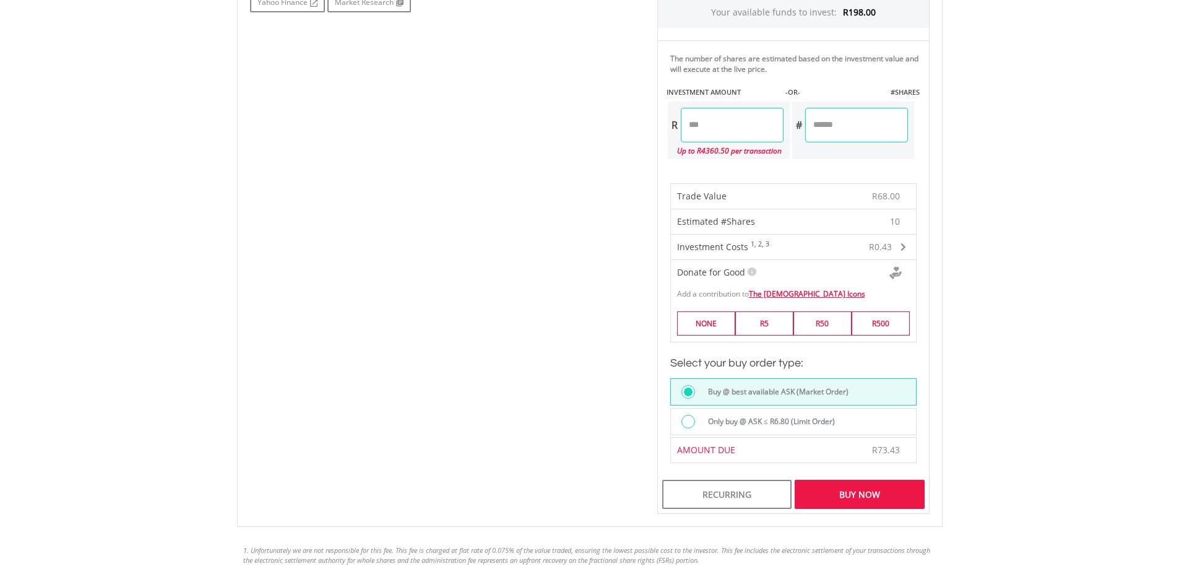
scroll to position [681, 0]
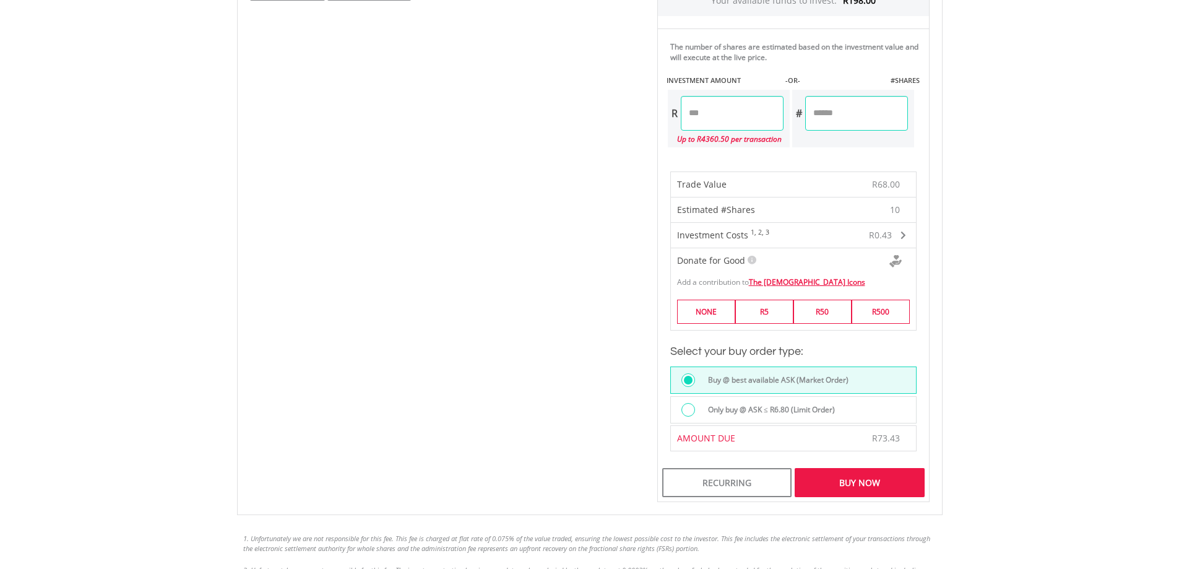
click at [853, 490] on div "Buy Now" at bounding box center [859, 482] width 129 height 28
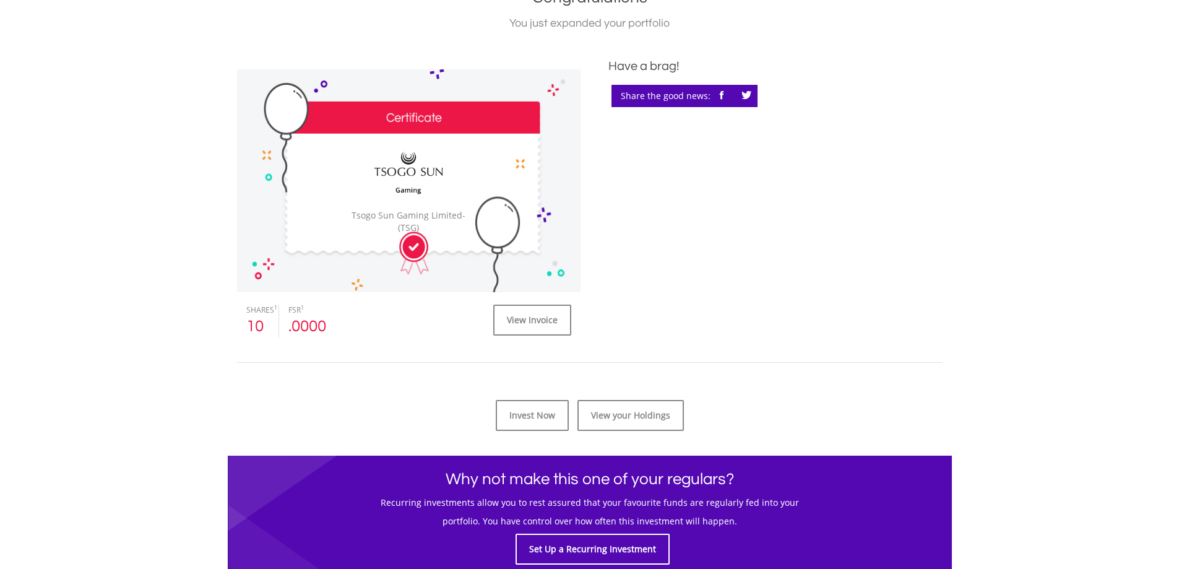
scroll to position [309, 0]
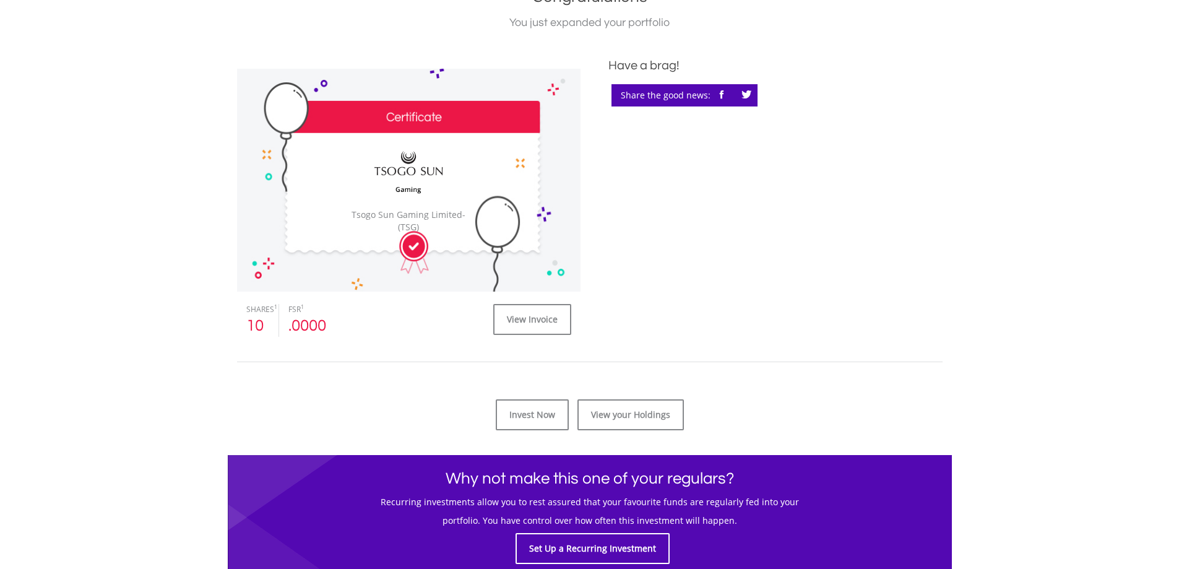
click at [300, 308] on div "FSR 1" at bounding box center [308, 309] width 41 height 11
copy div "FSR 1"
click at [337, 317] on div "FSR 1 .0000" at bounding box center [308, 320] width 59 height 33
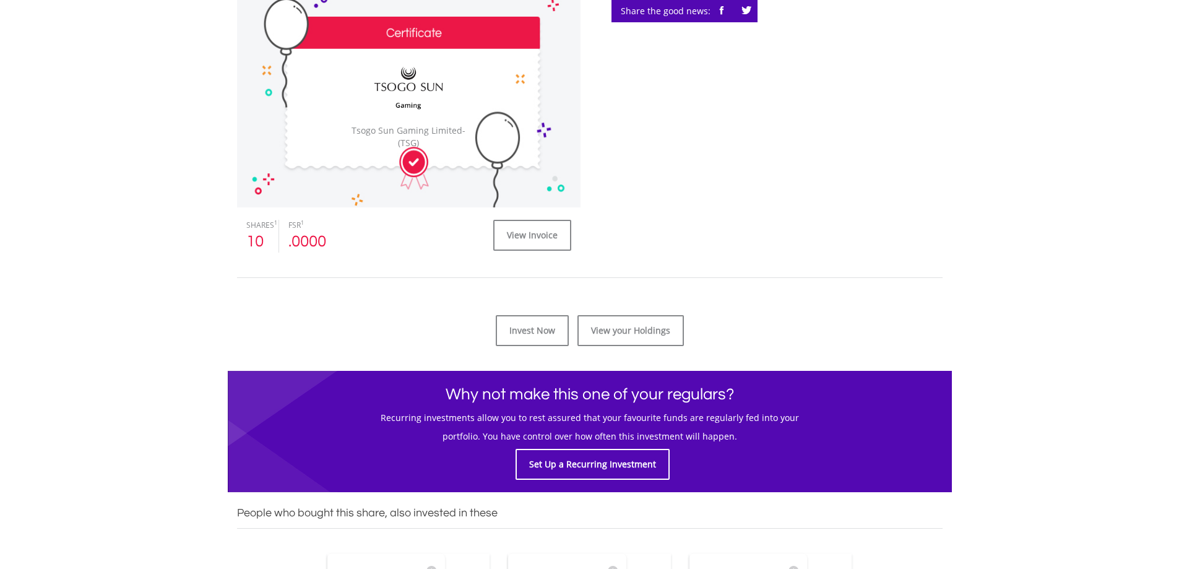
scroll to position [433, 0]
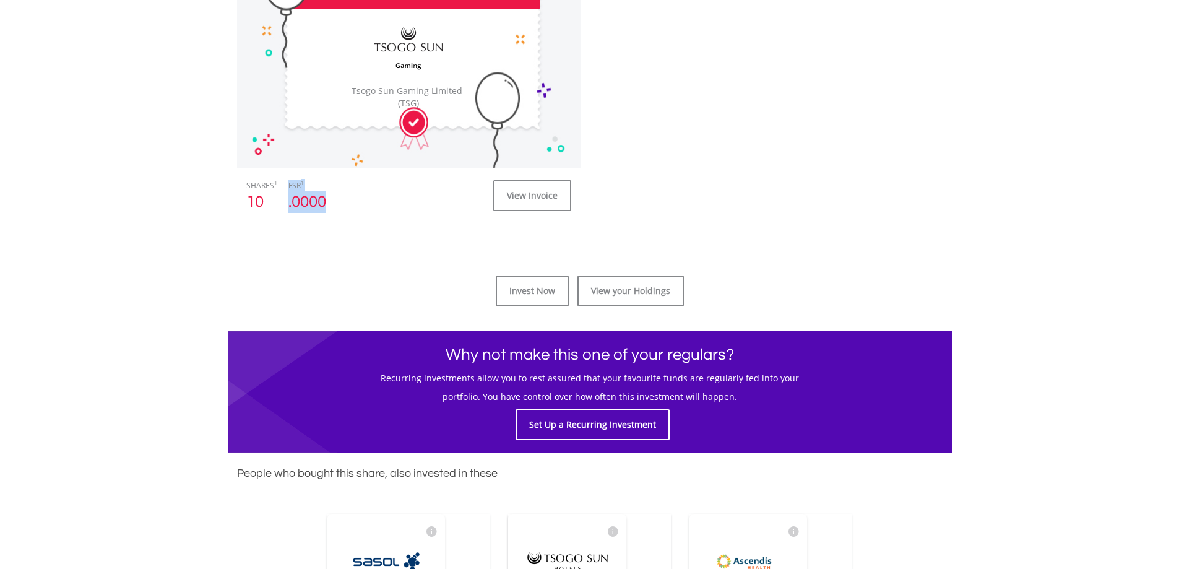
drag, startPoint x: 335, startPoint y: 196, endPoint x: 278, endPoint y: 204, distance: 57.4
click at [278, 204] on div "SHARES 1 10 FSR 1 .0000" at bounding box center [288, 196] width 121 height 33
click at [306, 203] on div ".0000" at bounding box center [308, 202] width 41 height 22
drag, startPoint x: 334, startPoint y: 201, endPoint x: 287, endPoint y: 205, distance: 47.2
click at [287, 205] on div "FSR 1 .0000" at bounding box center [308, 196] width 59 height 33
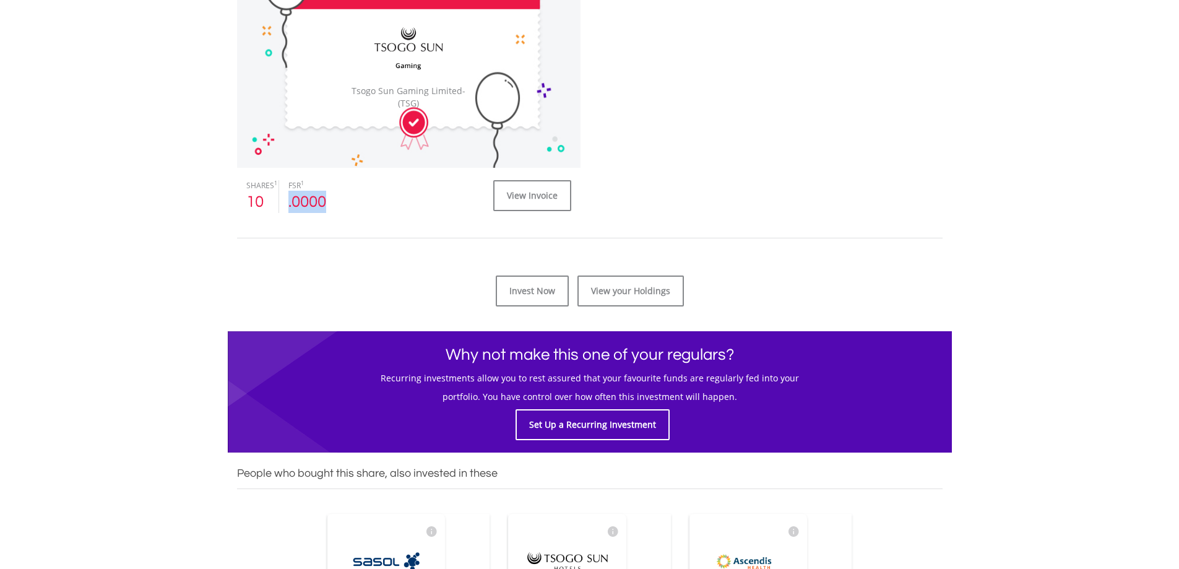
copy div ".0000"
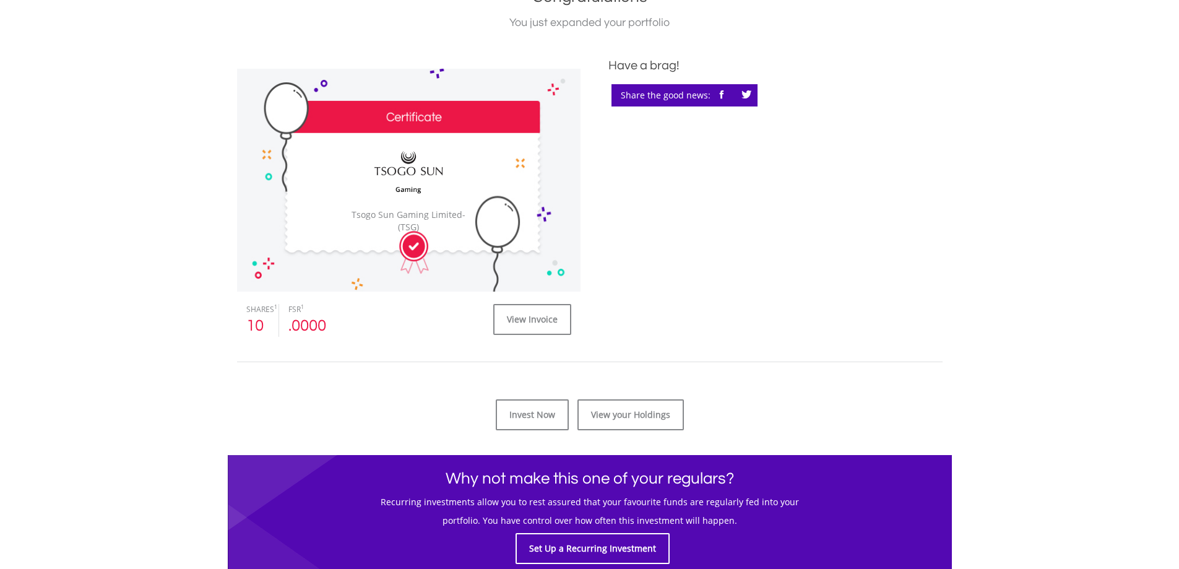
click at [702, 262] on div "﻿ PENDING ﻿ Tsogo Sun Gaming Limited Tsogo Sun Gaming Limited - (TSG) SHARES 1 …" at bounding box center [590, 196] width 724 height 280
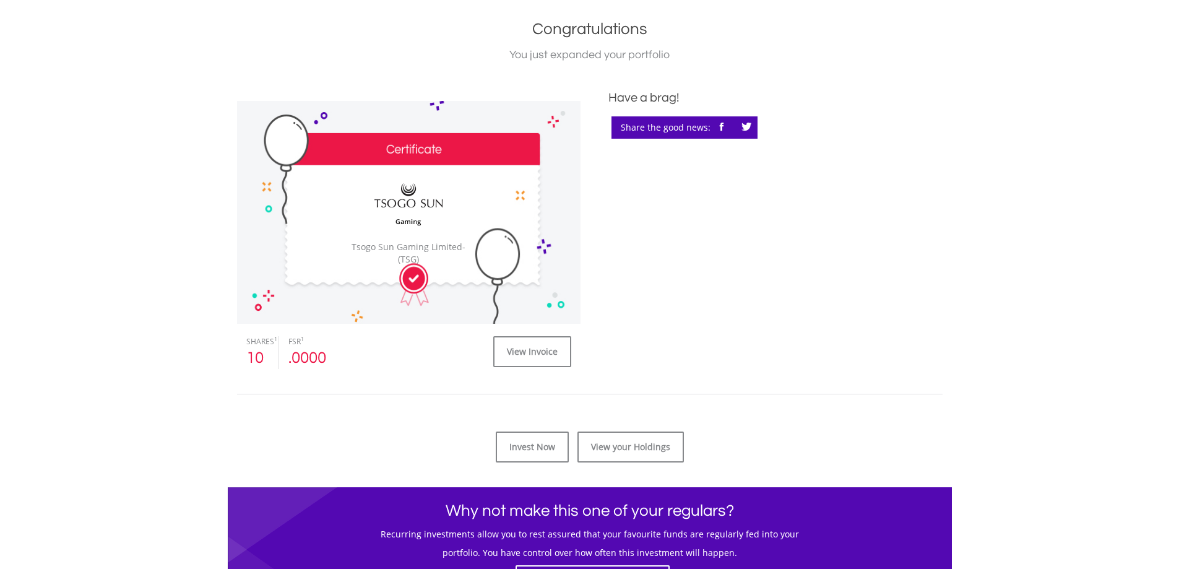
scroll to position [248, 0]
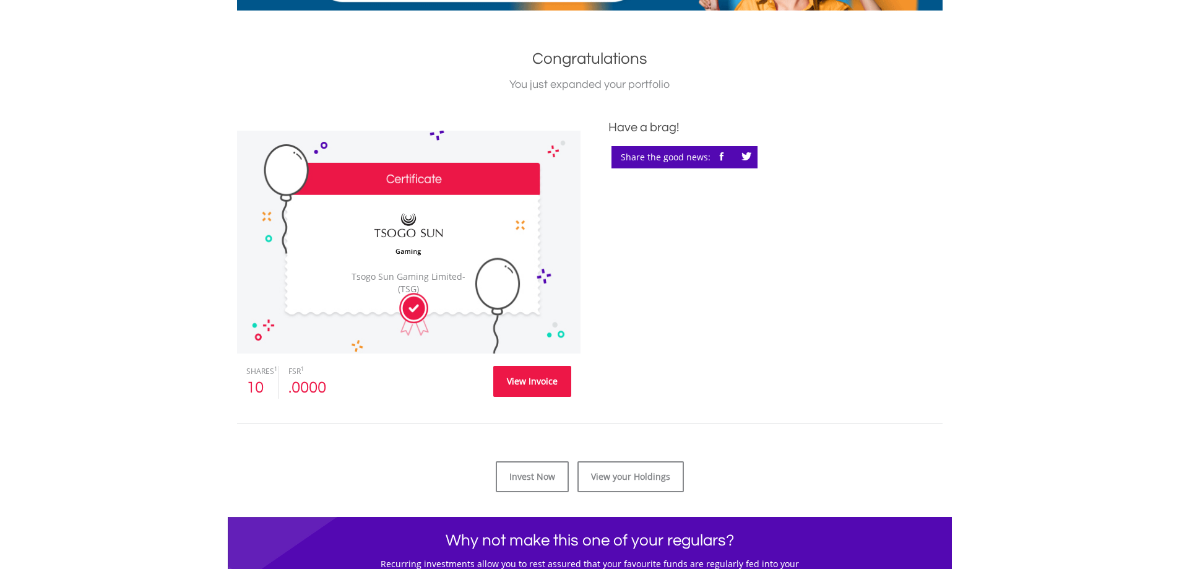
click at [521, 392] on link "View Invoice" at bounding box center [532, 381] width 78 height 31
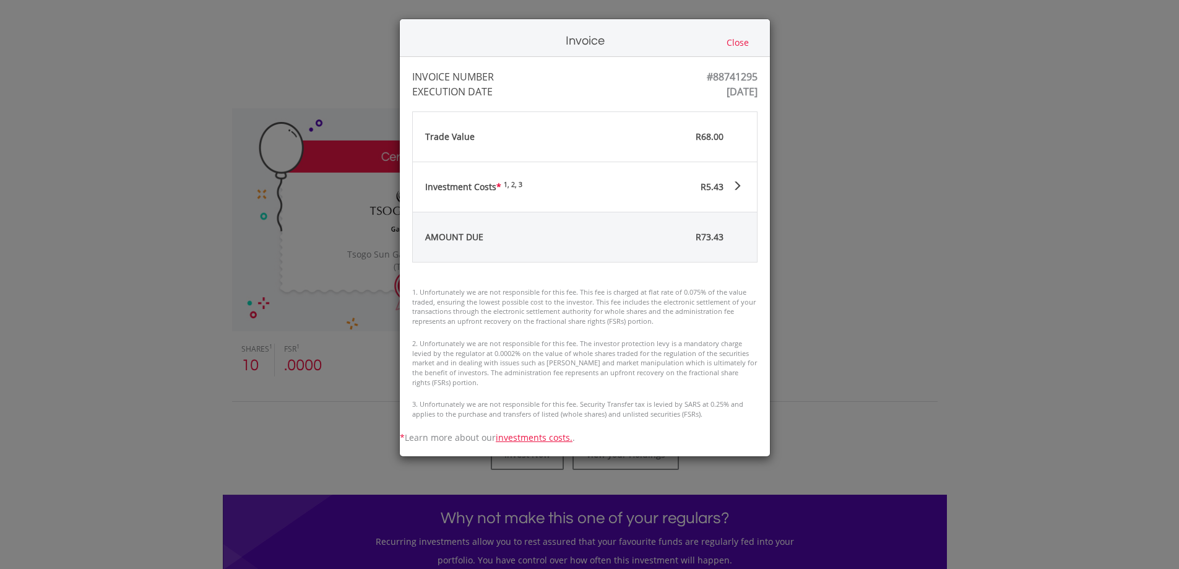
scroll to position [309, 0]
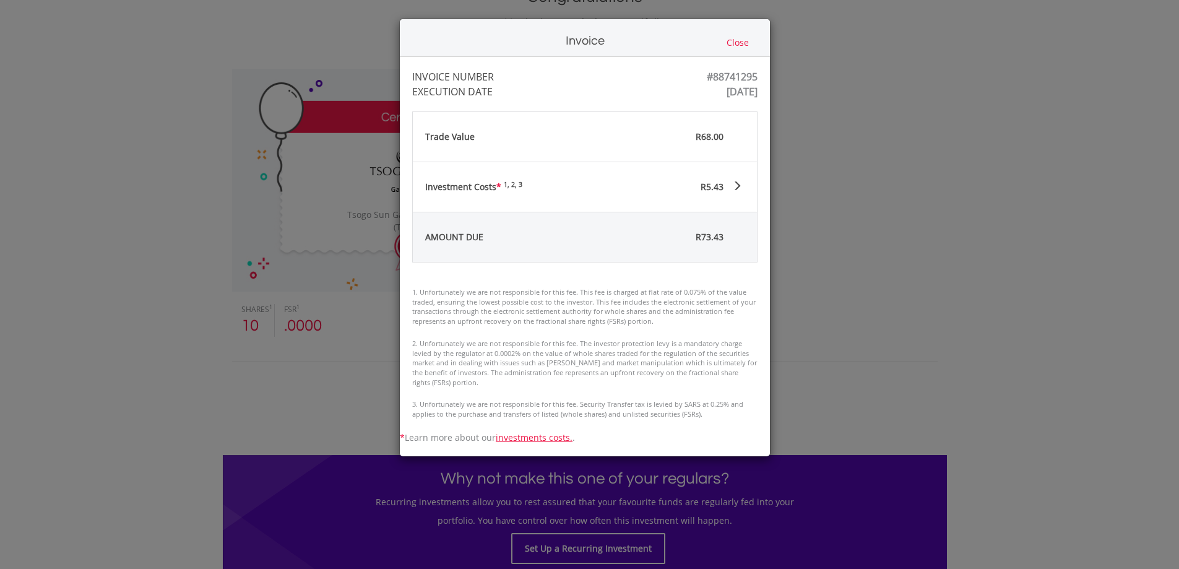
click at [707, 196] on div "R5.43" at bounding box center [647, 187] width 189 height 50
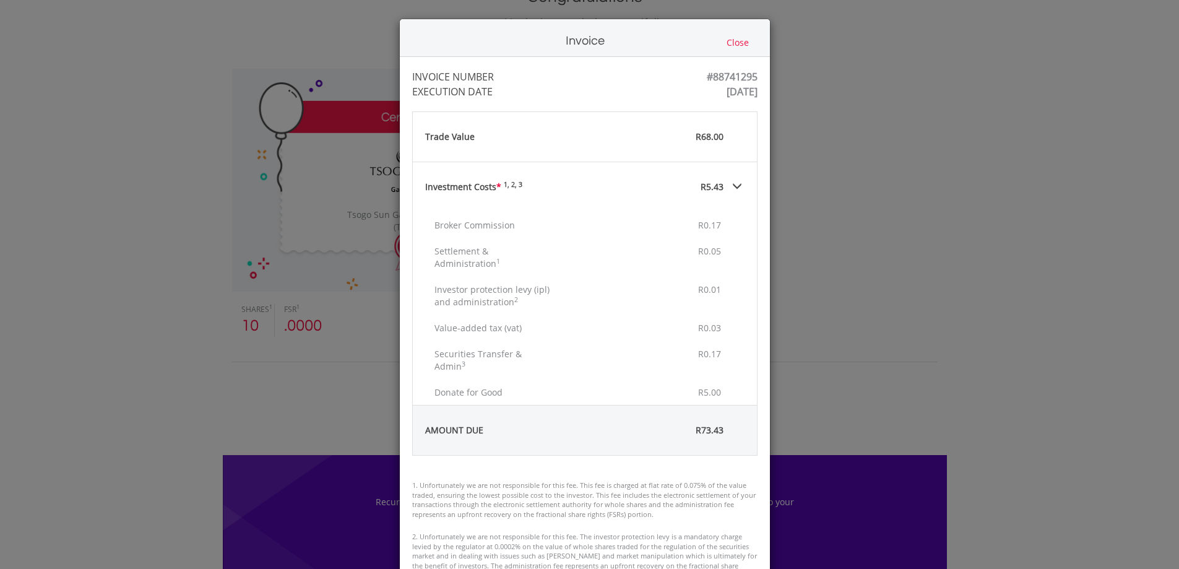
click at [727, 181] on div "R5.43" at bounding box center [647, 187] width 189 height 50
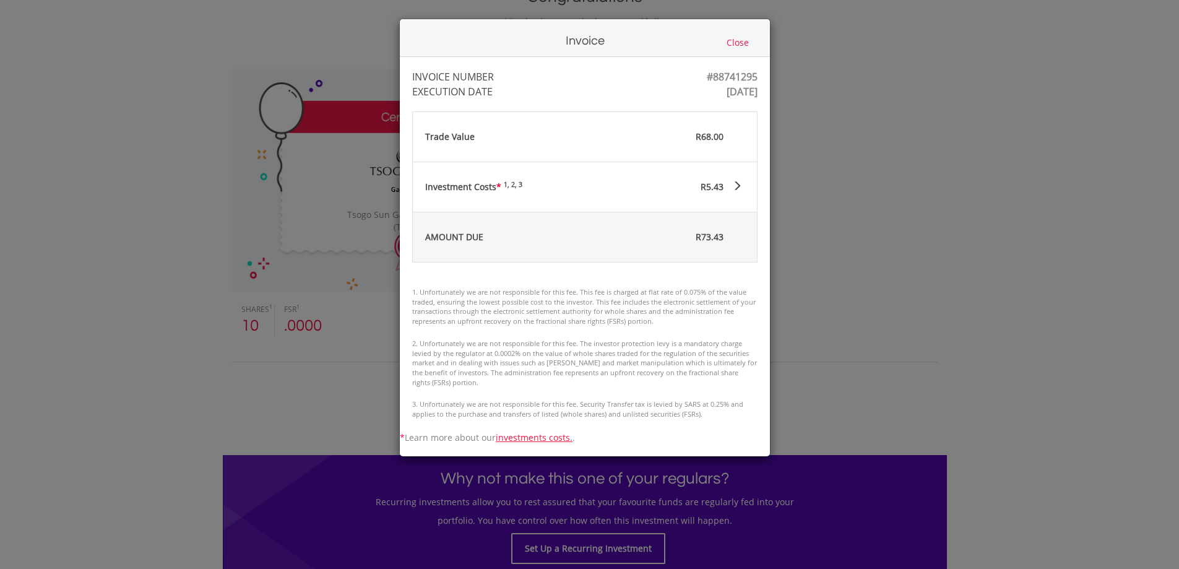
click at [748, 45] on button "Close" at bounding box center [738, 43] width 30 height 14
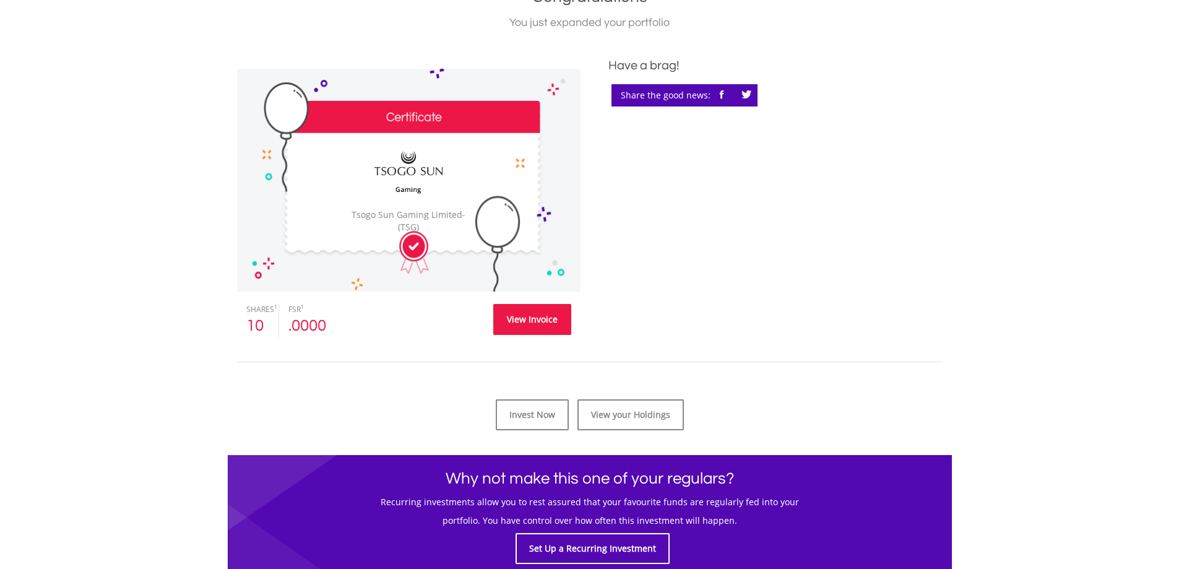
scroll to position [186, 0]
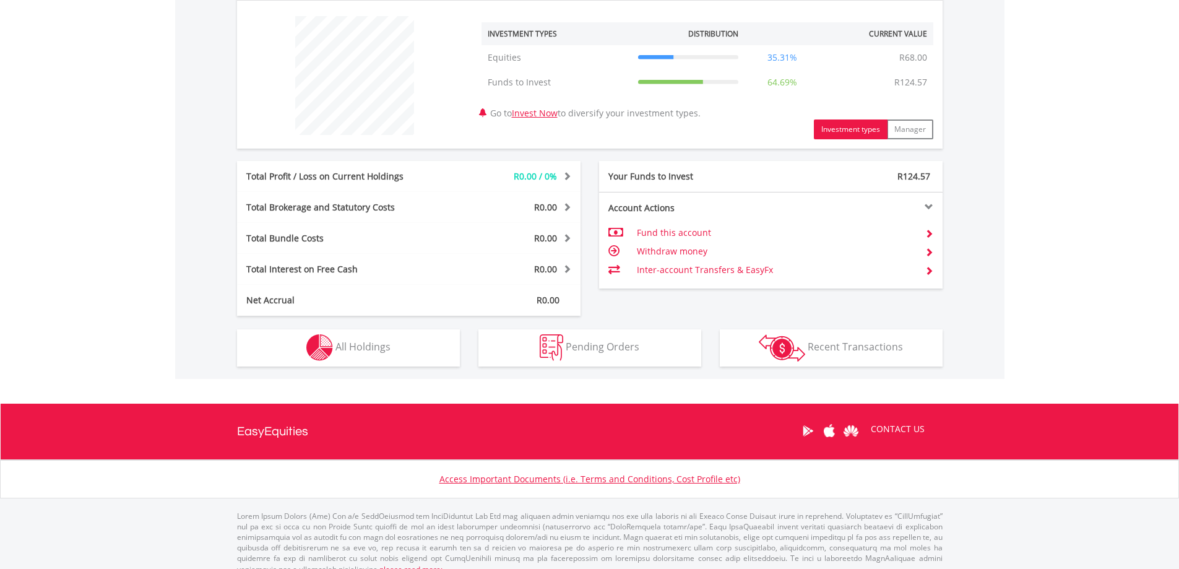
scroll to position [465, 0]
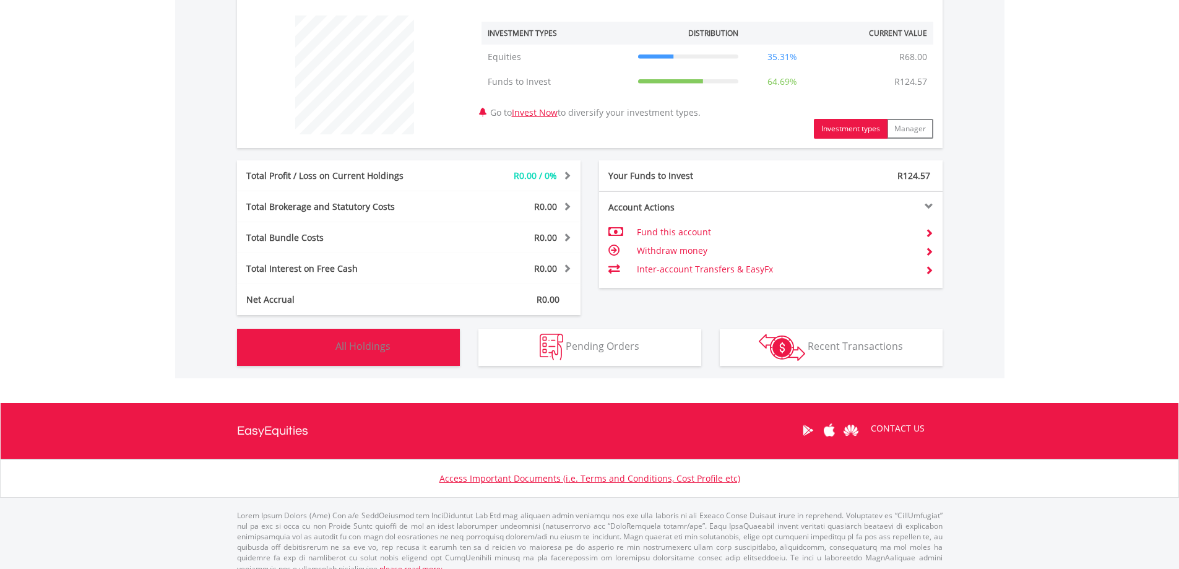
click at [382, 345] on span "All Holdings" at bounding box center [362, 346] width 55 height 14
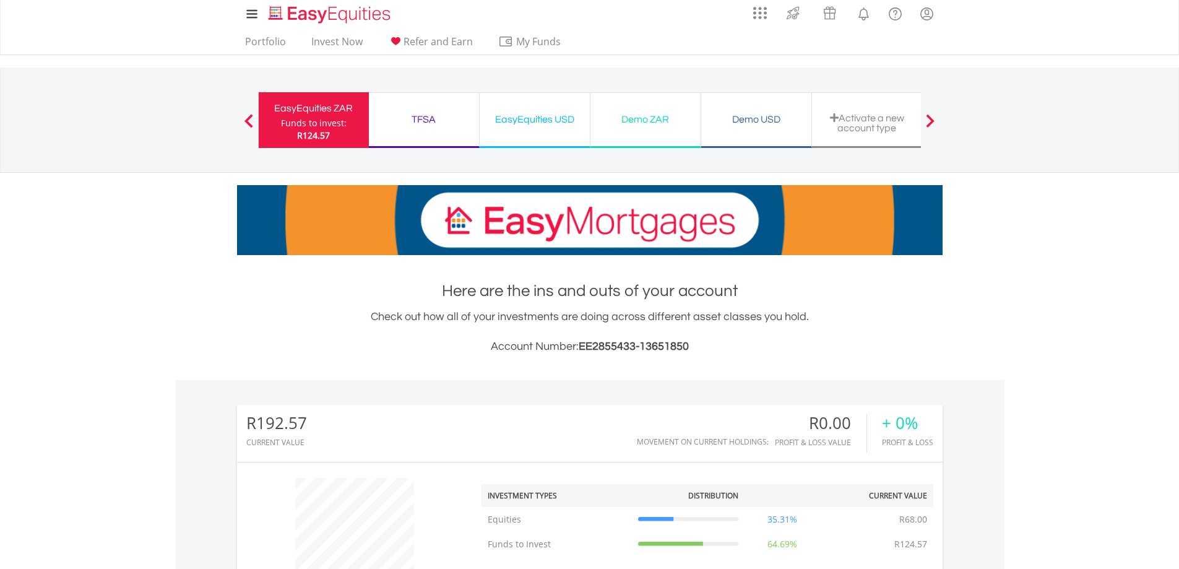
scroll to position [2, 0]
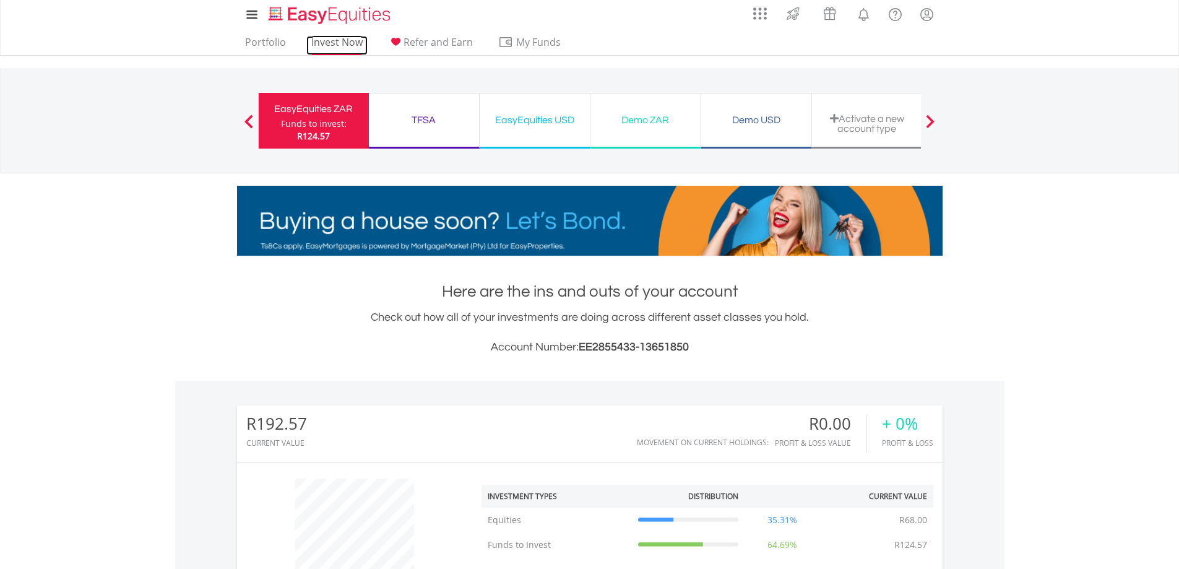
click at [342, 41] on link "Invest Now" at bounding box center [336, 45] width 61 height 19
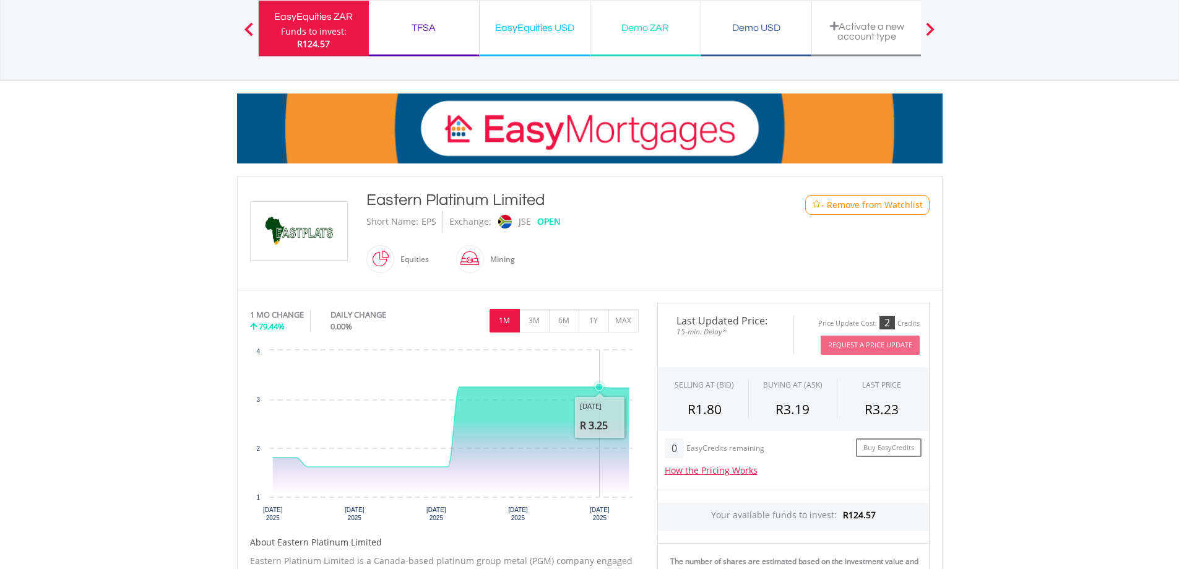
scroll to position [186, 0]
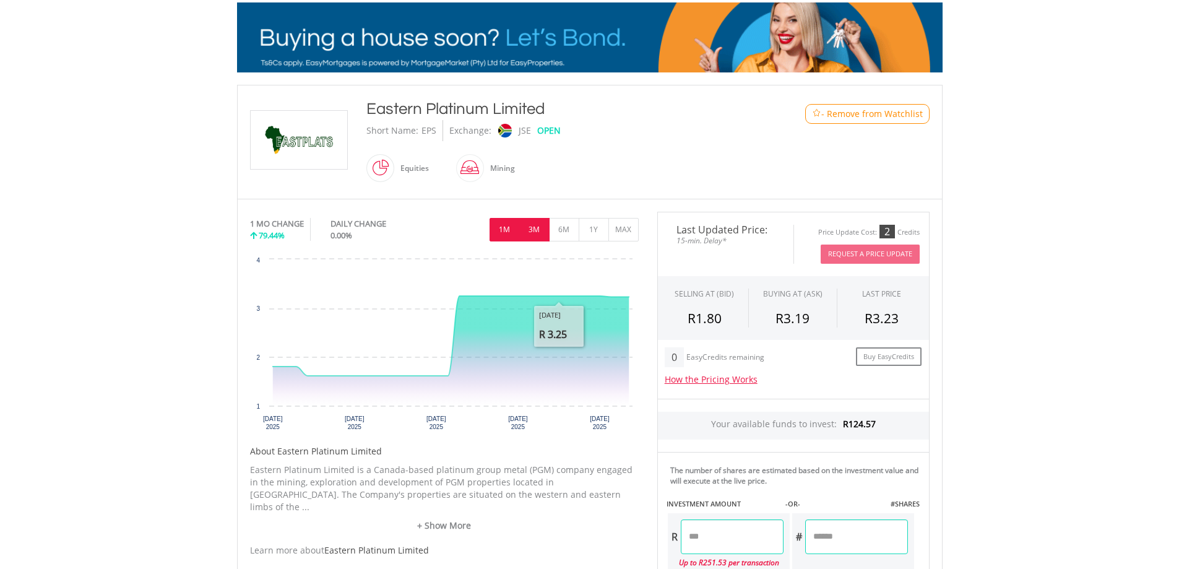
click at [533, 230] on button "3M" at bounding box center [534, 230] width 30 height 24
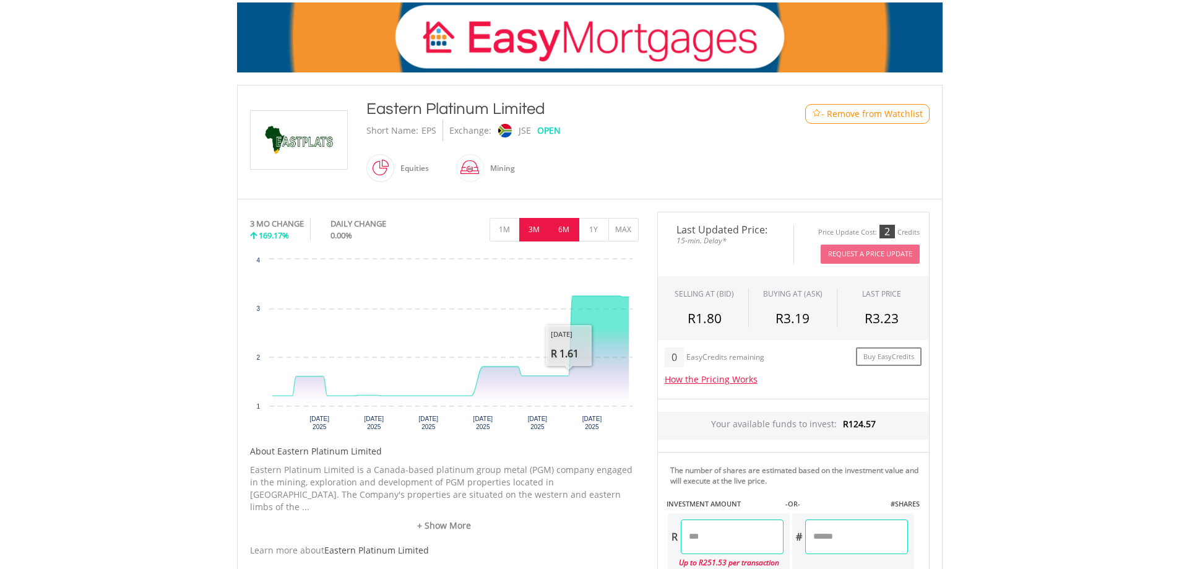
click at [568, 229] on button "6M" at bounding box center [564, 230] width 30 height 24
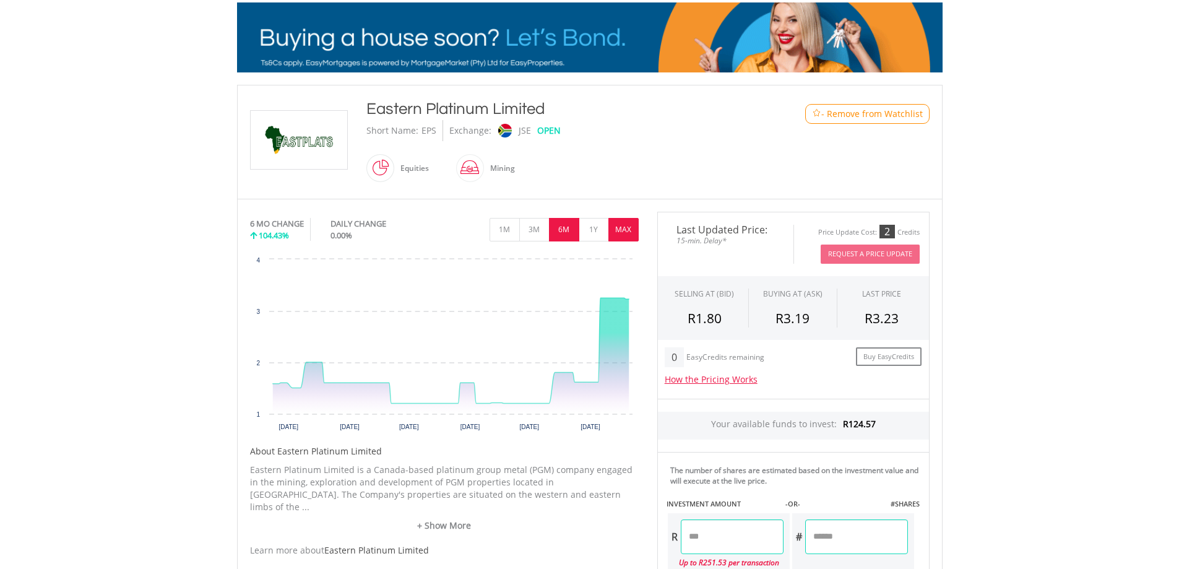
click at [631, 230] on button "MAX" at bounding box center [623, 230] width 30 height 24
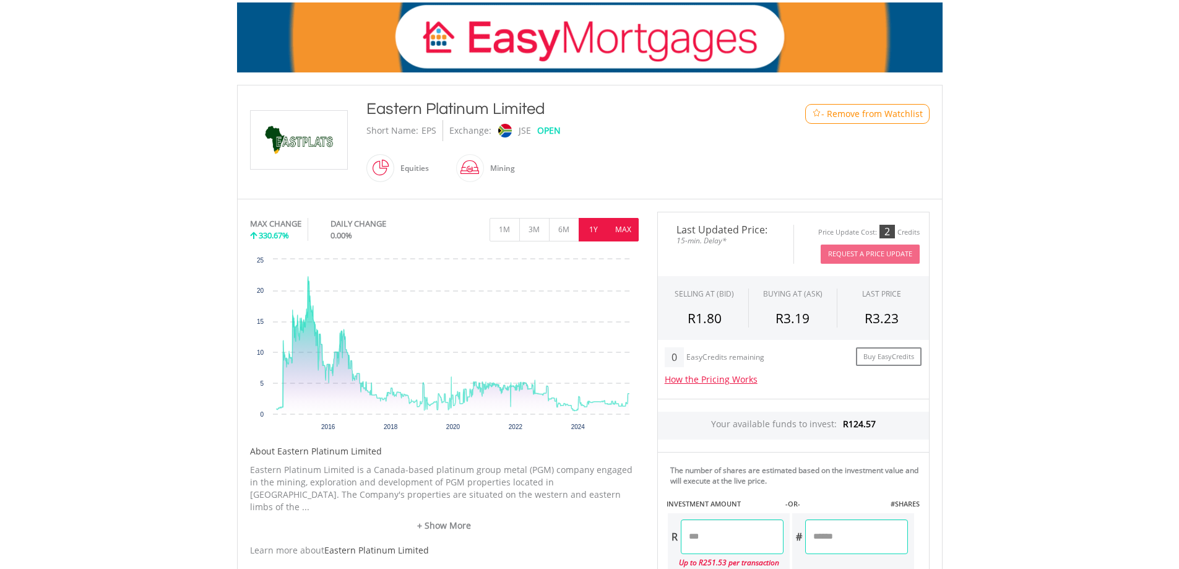
click at [591, 225] on button "1Y" at bounding box center [594, 230] width 30 height 24
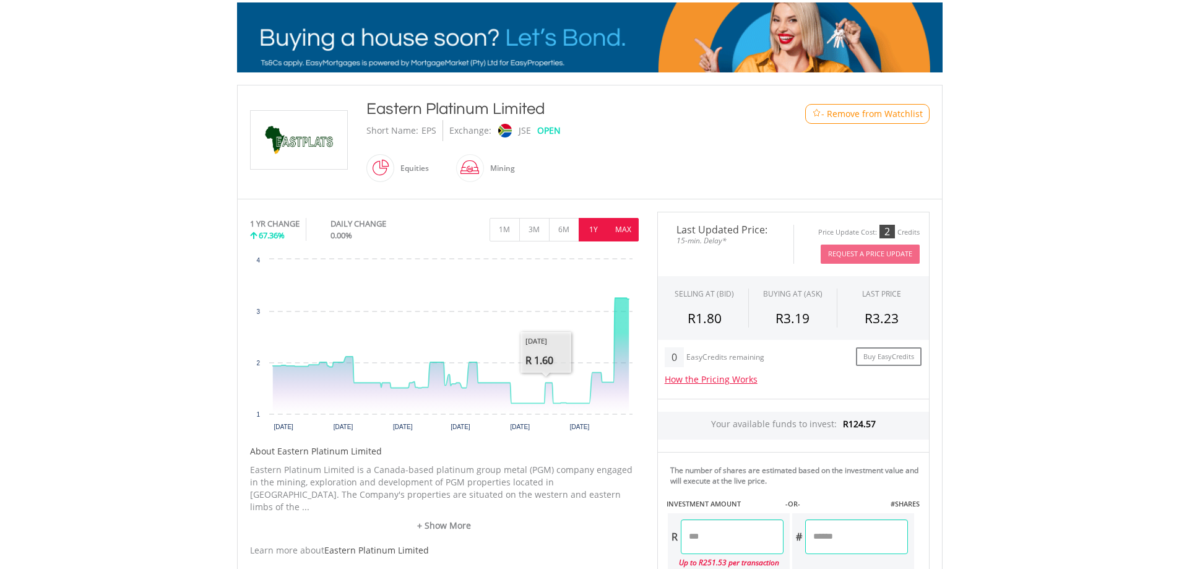
click at [632, 239] on button "MAX" at bounding box center [623, 230] width 30 height 24
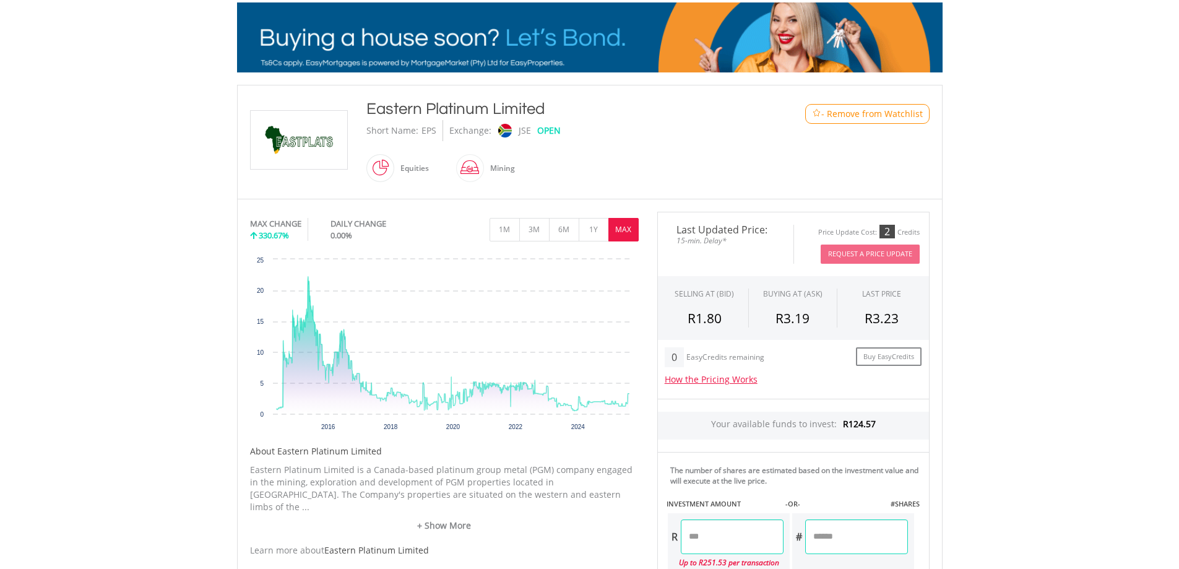
drag, startPoint x: 558, startPoint y: 108, endPoint x: 363, endPoint y: 111, distance: 194.4
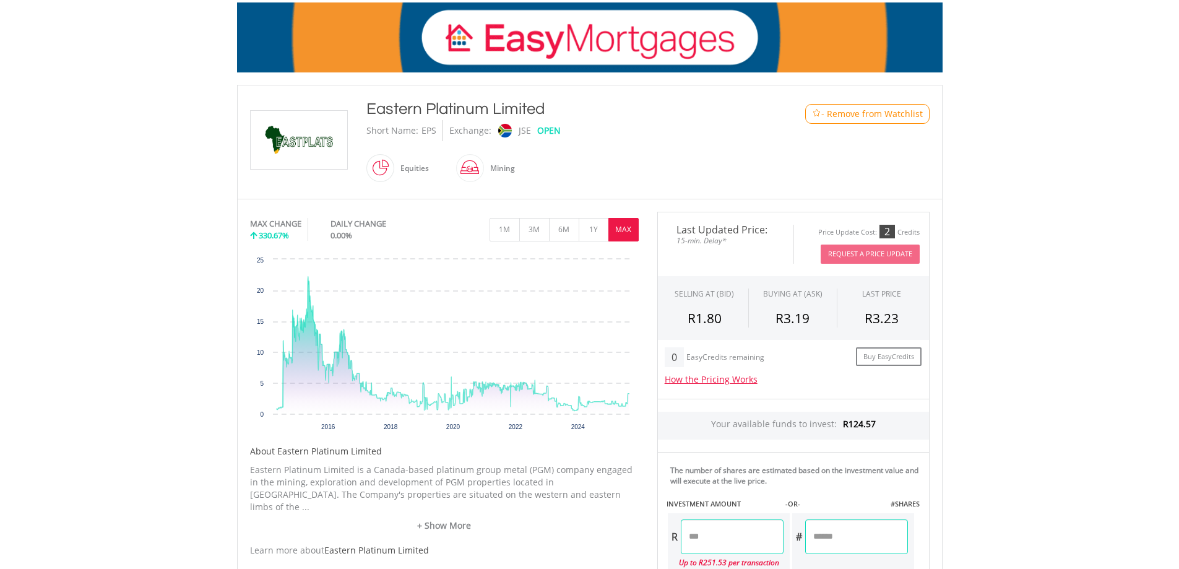
click at [363, 111] on div "Eastern Platinum Limited Short Name: EPS Exchange: JSE OPEN Equities" at bounding box center [560, 142] width 407 height 88
copy div "Eastern Platinum Limited"
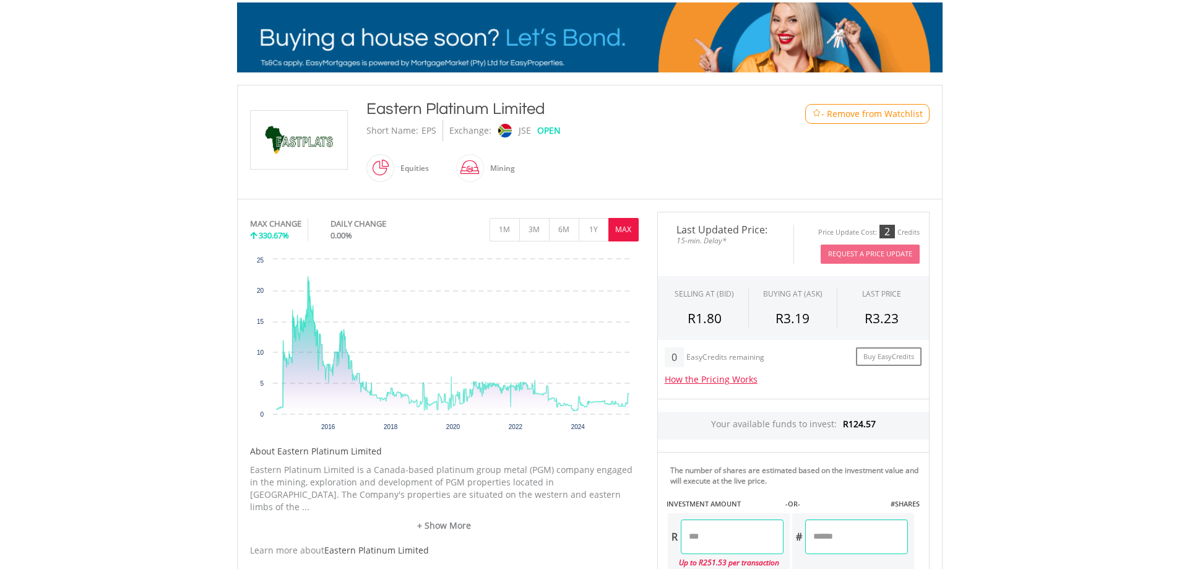
click at [692, 142] on div "Eastern Platinum Limited Short Name: EPS Exchange: JSE OPEN Equities" at bounding box center [560, 142] width 407 height 88
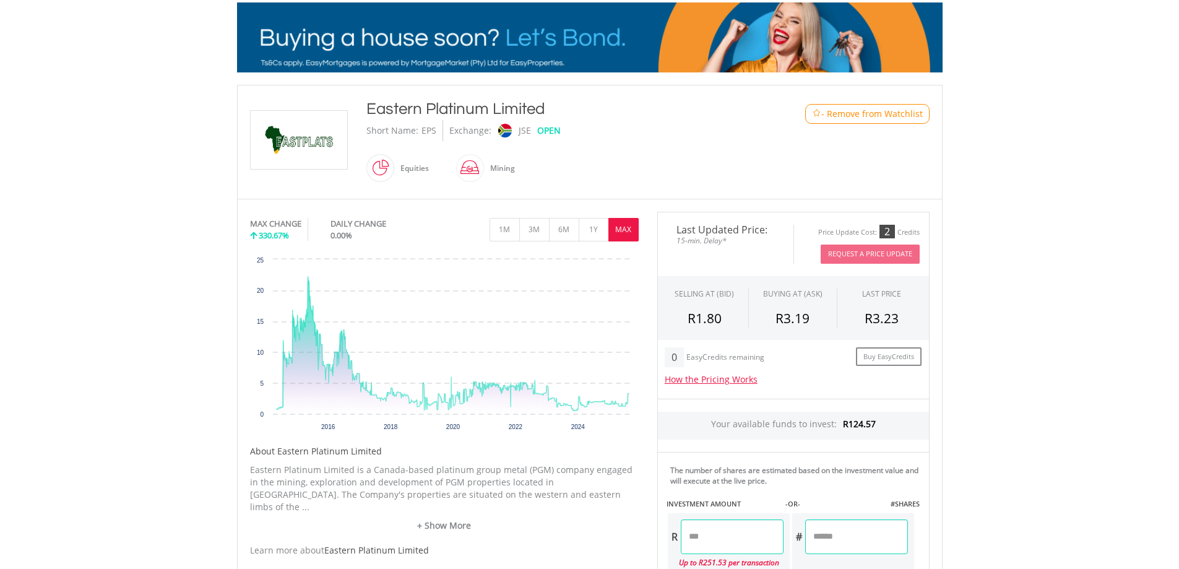
drag, startPoint x: 551, startPoint y: 110, endPoint x: 360, endPoint y: 108, distance: 190.6
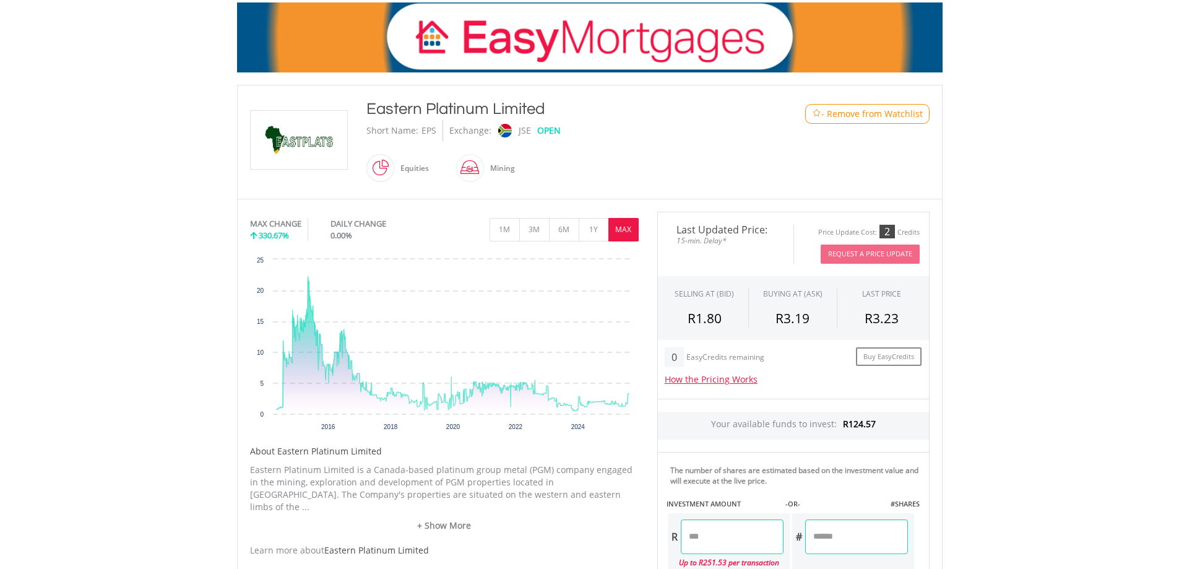
click at [360, 108] on div "Eastern Platinum Limited Short Name: EPS Exchange: JSE OPEN Equities" at bounding box center [560, 142] width 407 height 88
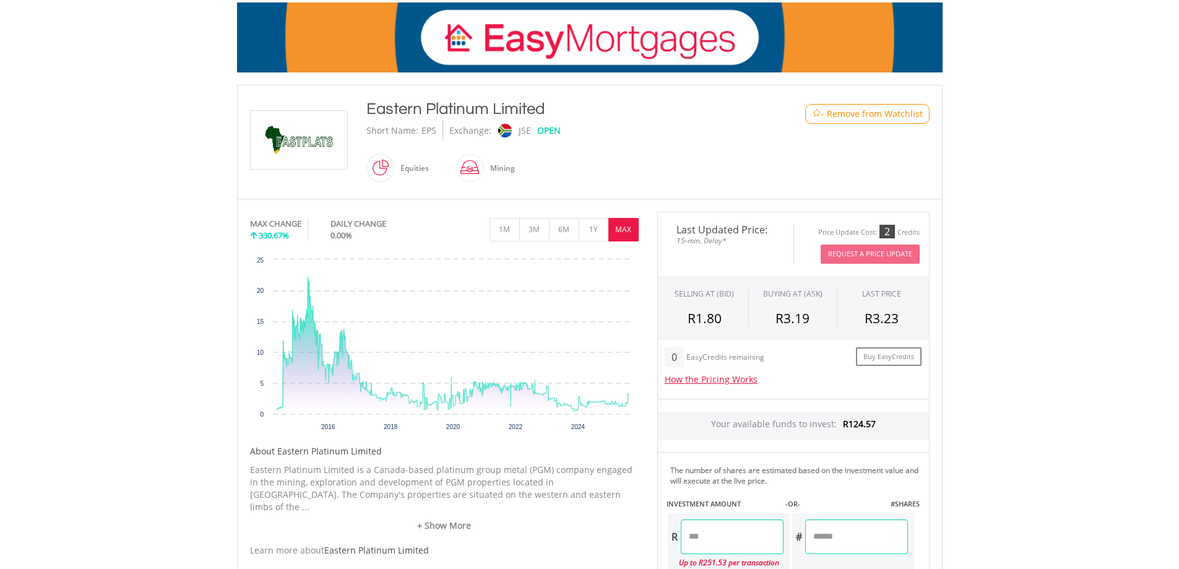
copy div "Eastern Platinum Limited"
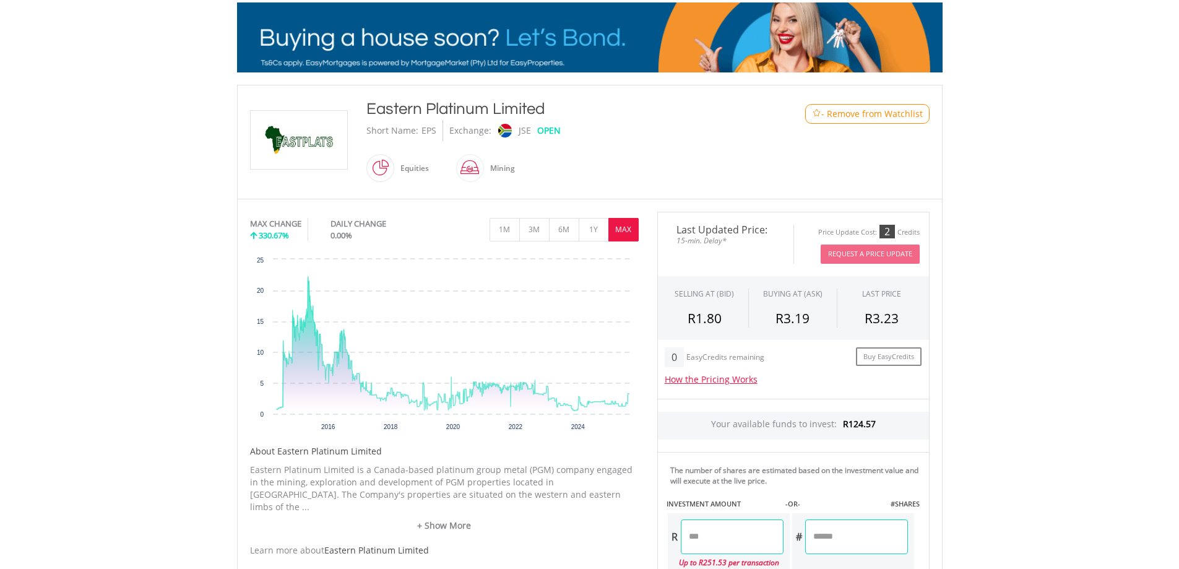
click at [544, 103] on div "Eastern Platinum Limited" at bounding box center [560, 109] width 389 height 22
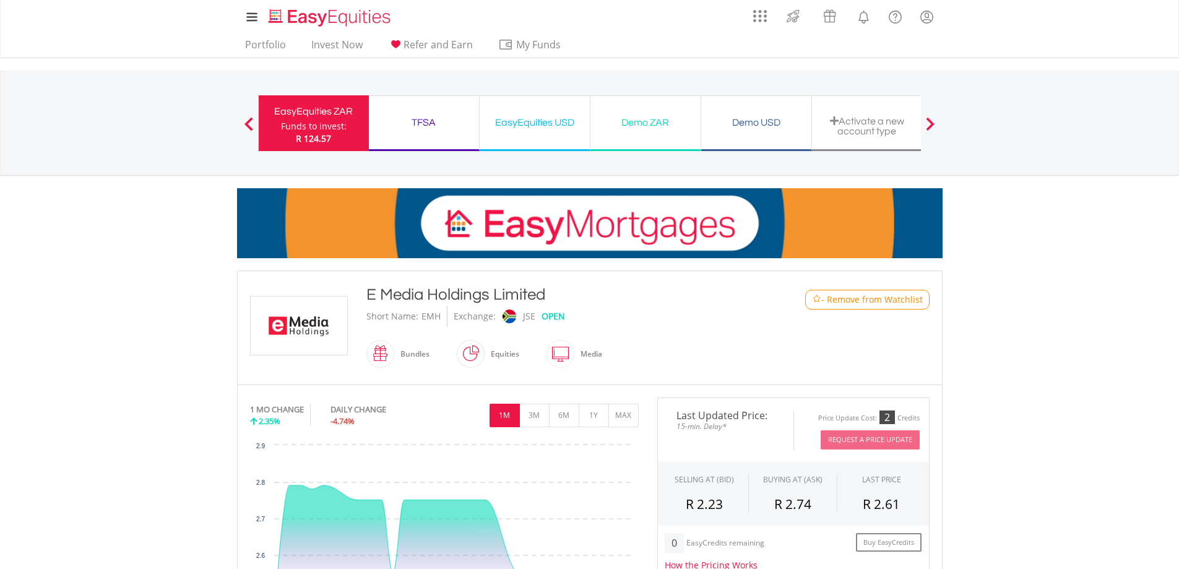
drag, startPoint x: 548, startPoint y: 294, endPoint x: 358, endPoint y: 295, distance: 189.4
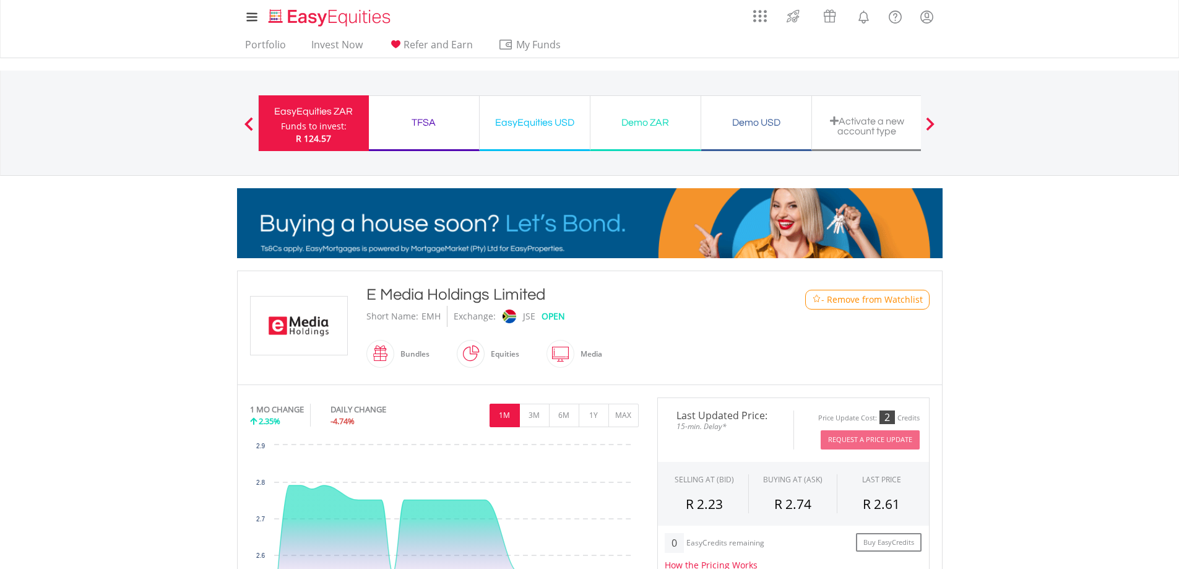
click at [358, 295] on div "E Media Holdings Limited Short Name: EMH Exchange: JSE OPEN Bundles" at bounding box center [560, 327] width 407 height 88
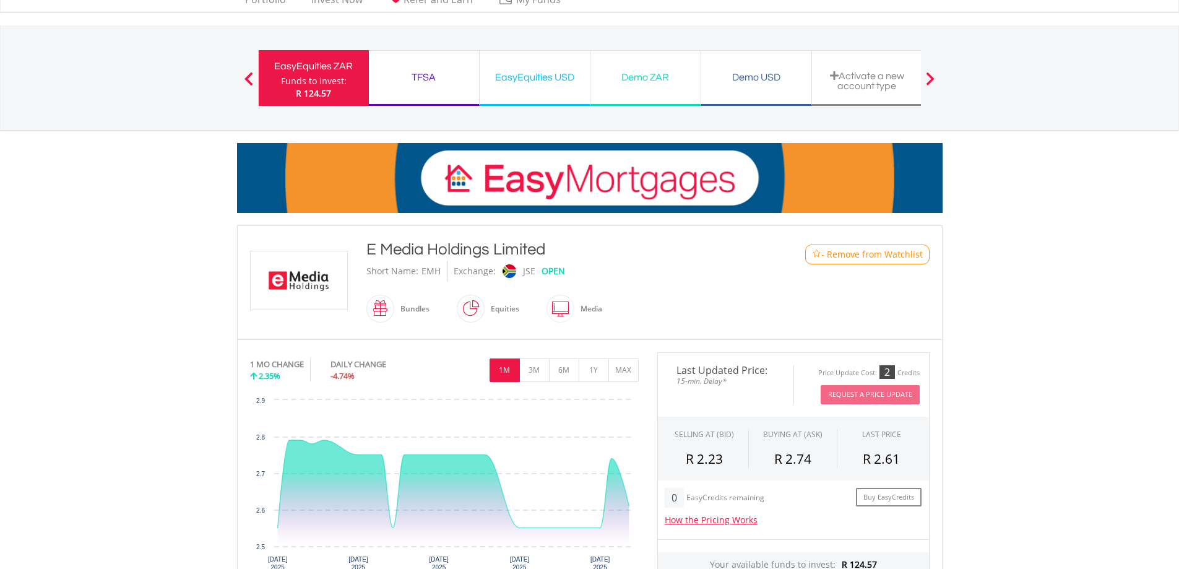
scroll to position [124, 0]
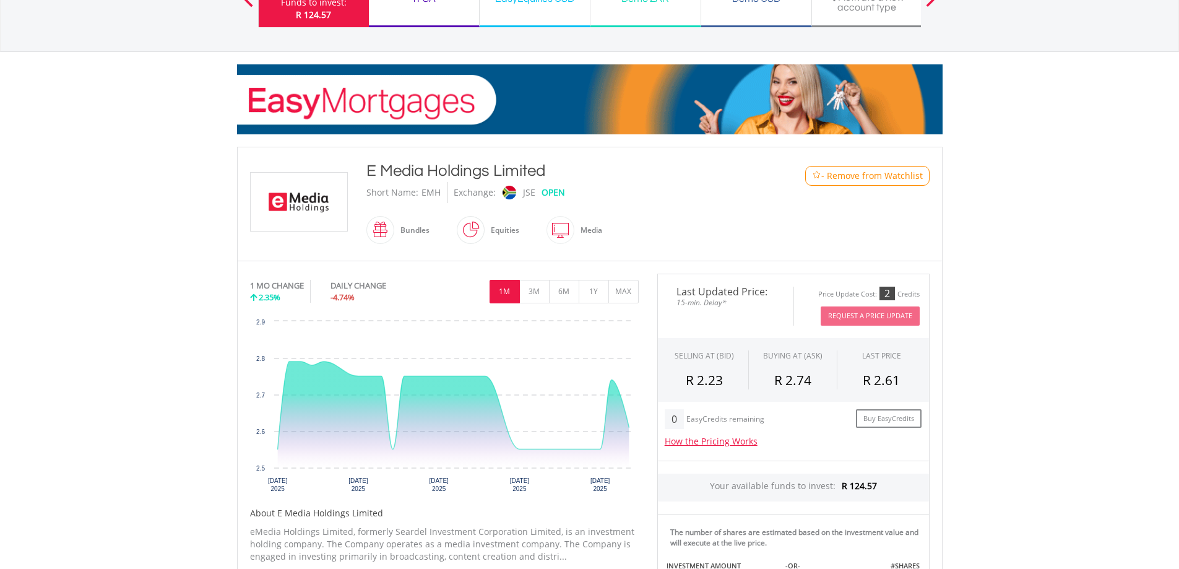
copy div "E Media Holdings Limited"
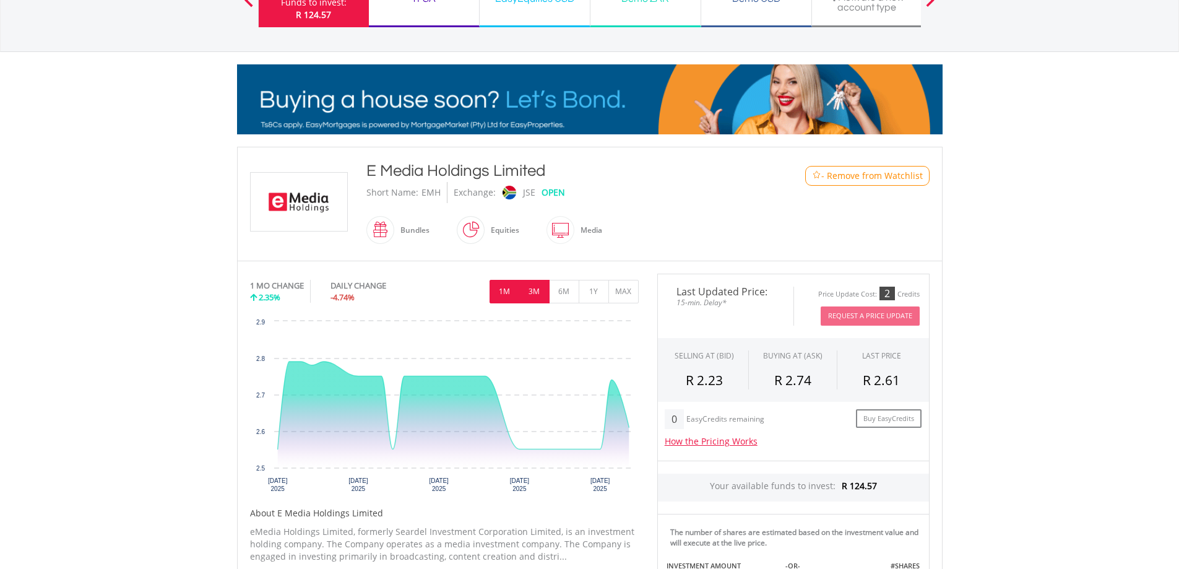
click at [532, 292] on button "3M" at bounding box center [534, 292] width 30 height 24
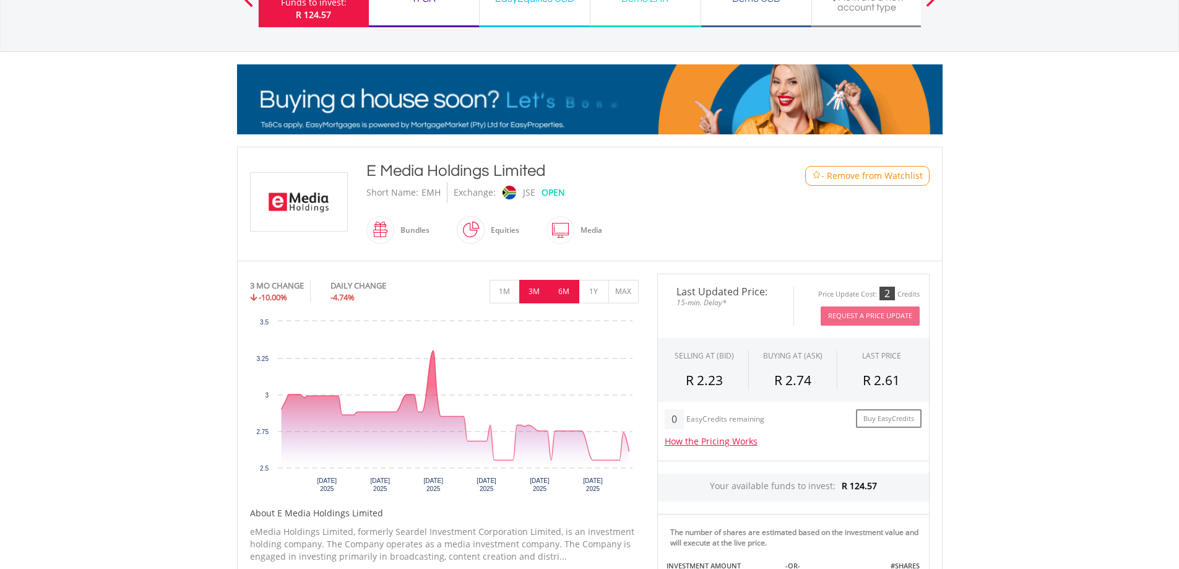
click at [571, 291] on button "6M" at bounding box center [564, 292] width 30 height 24
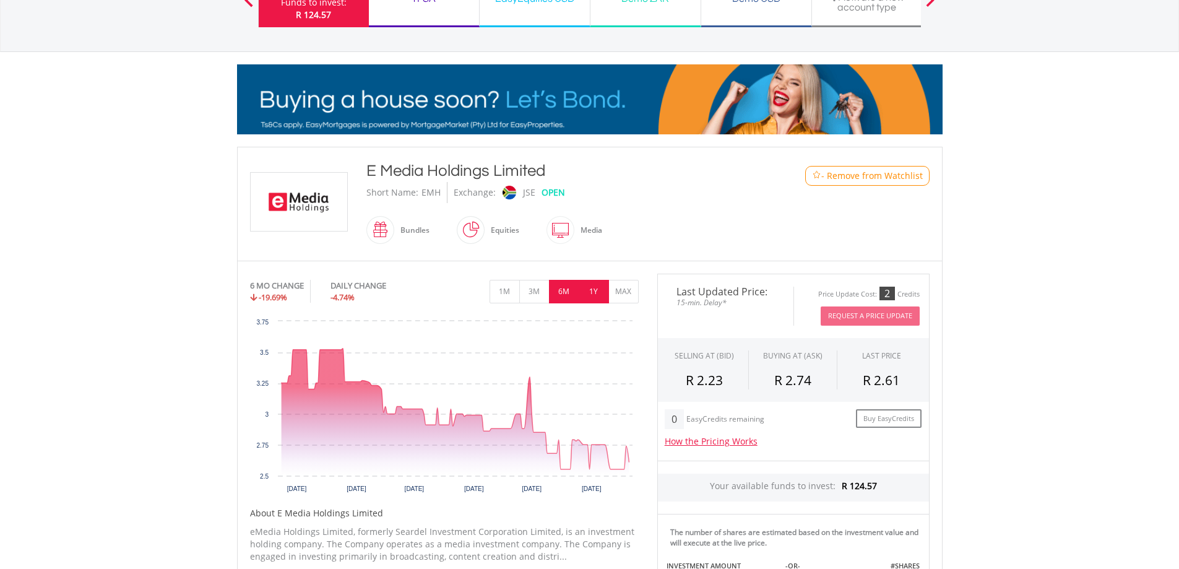
click at [607, 292] on button "1Y" at bounding box center [594, 292] width 30 height 24
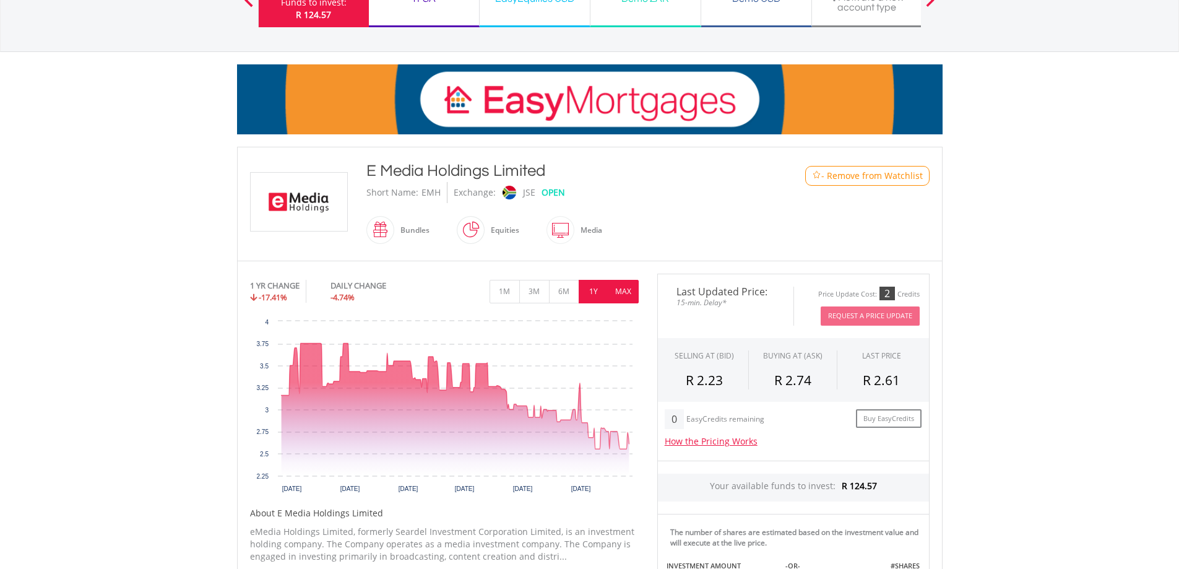
click at [632, 292] on button "MAX" at bounding box center [623, 292] width 30 height 24
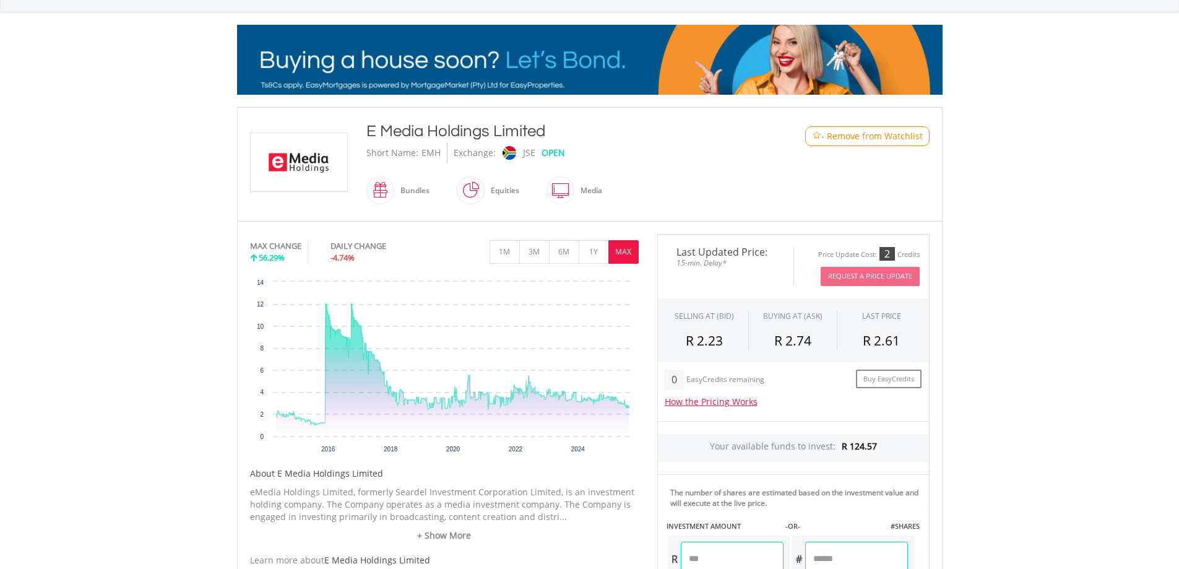
scroll to position [186, 0]
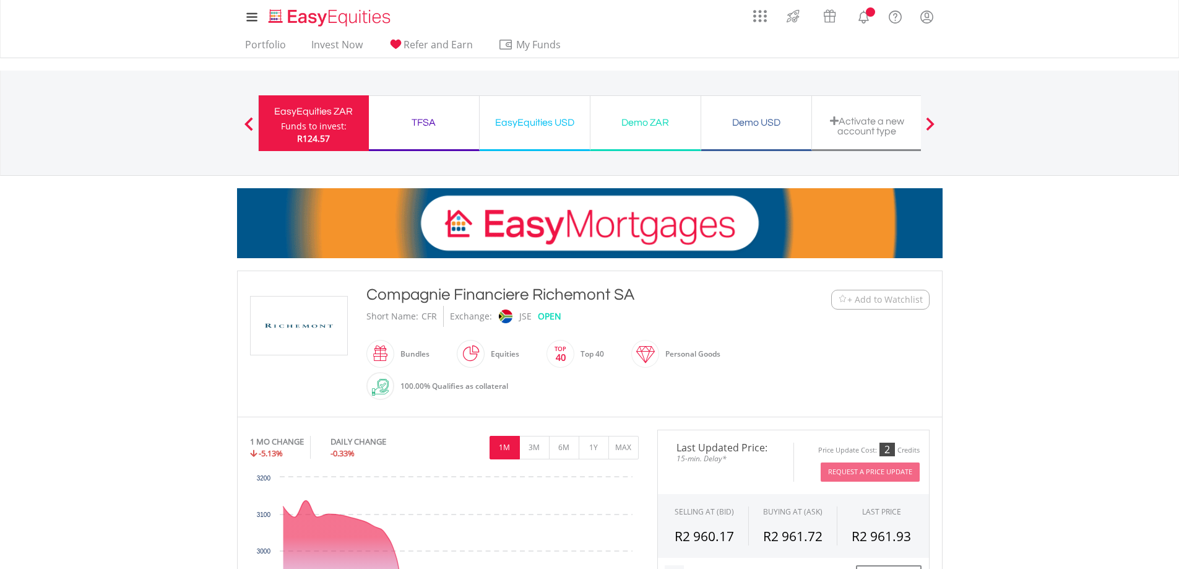
scroll to position [248, 0]
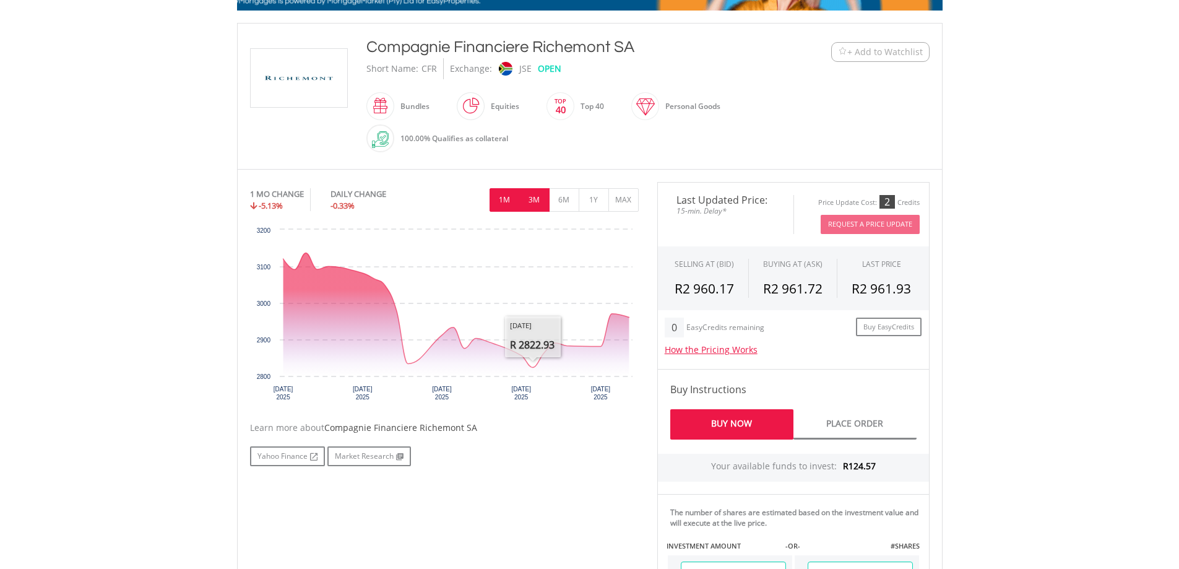
click at [530, 205] on button "3M" at bounding box center [534, 200] width 30 height 24
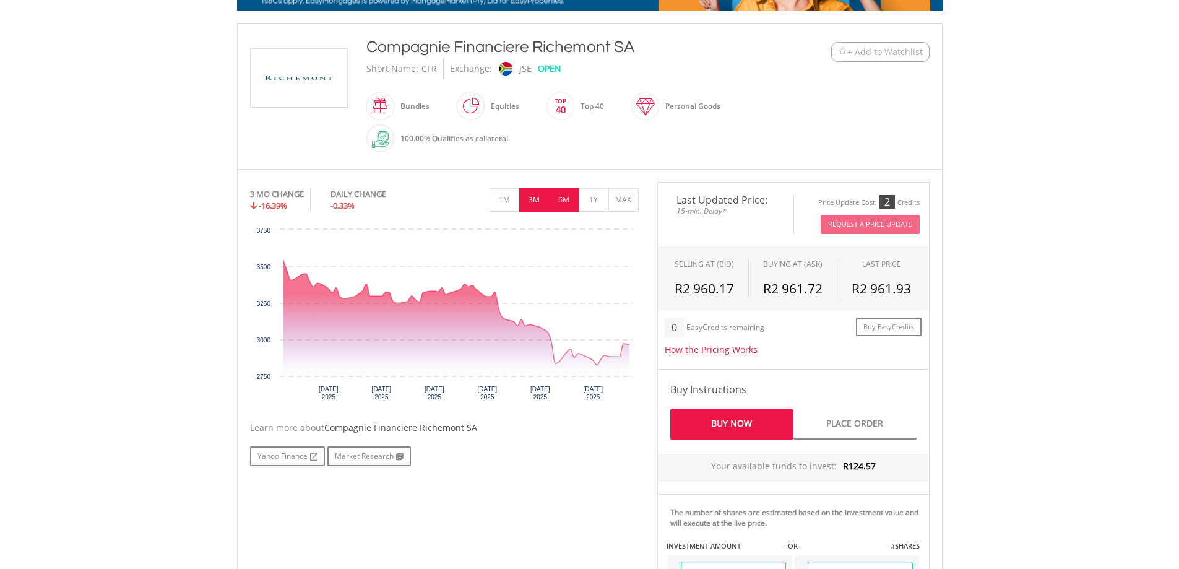
click at [572, 203] on button "6M" at bounding box center [564, 200] width 30 height 24
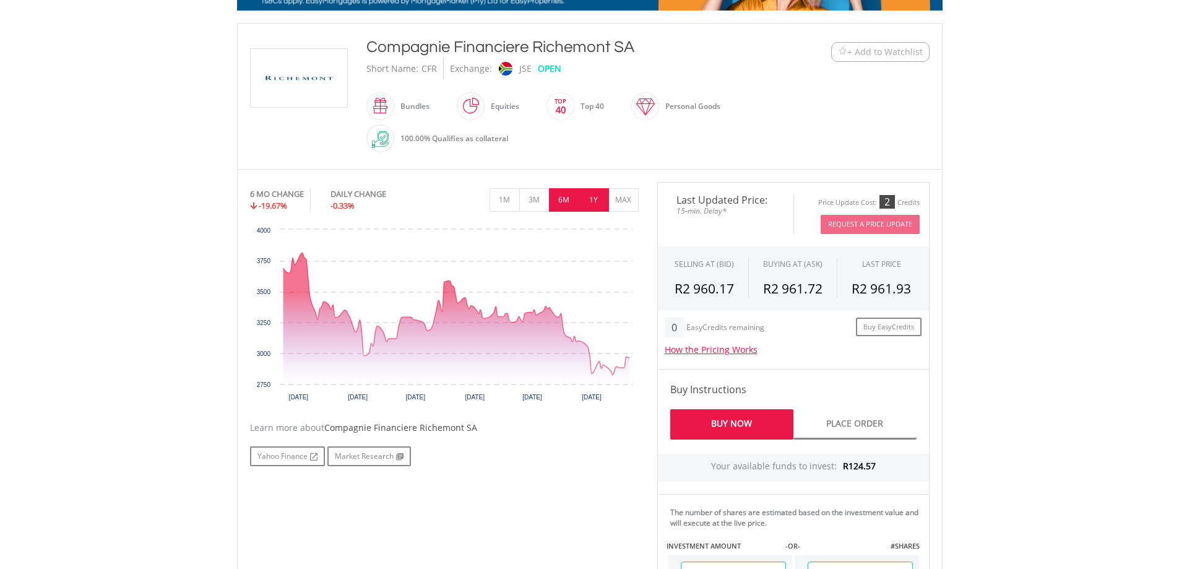
click at [599, 201] on button "1Y" at bounding box center [594, 200] width 30 height 24
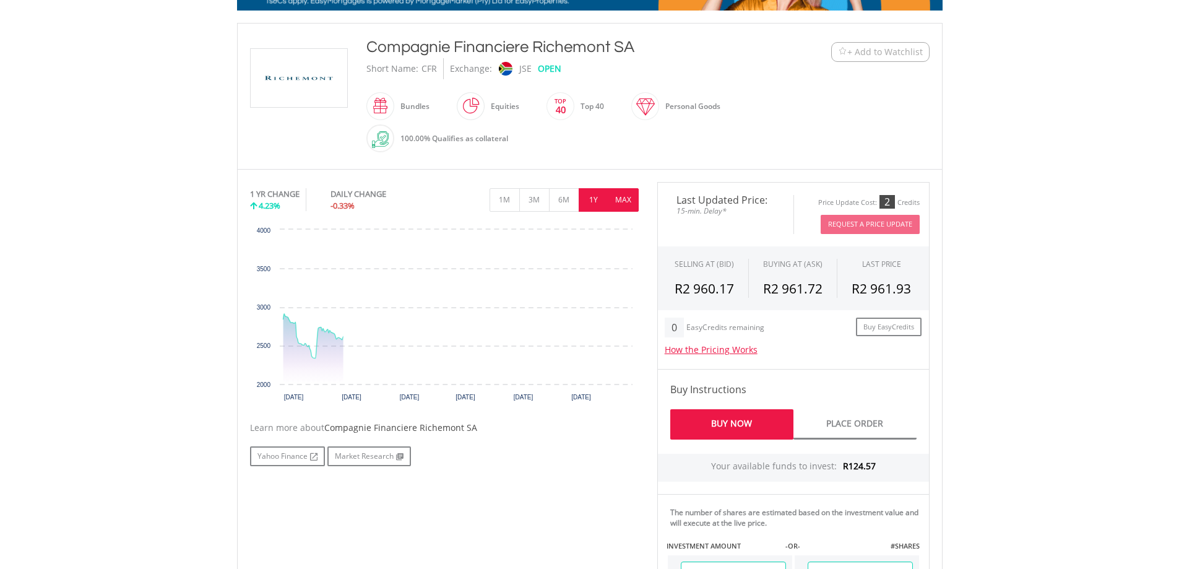
click at [626, 201] on button "MAX" at bounding box center [623, 200] width 30 height 24
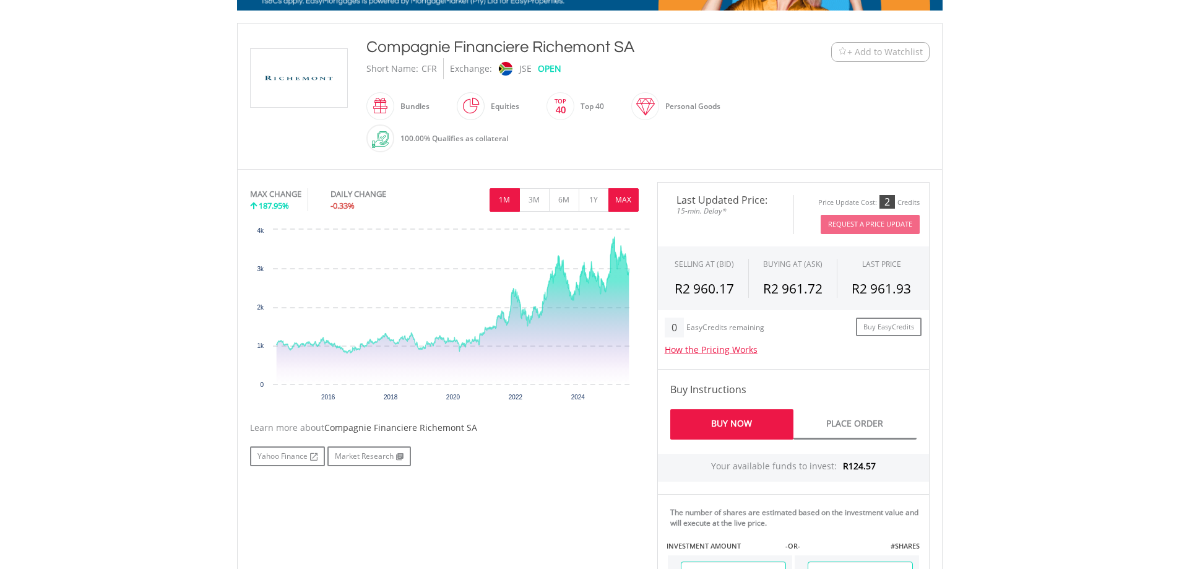
click at [503, 201] on button "1M" at bounding box center [505, 200] width 30 height 24
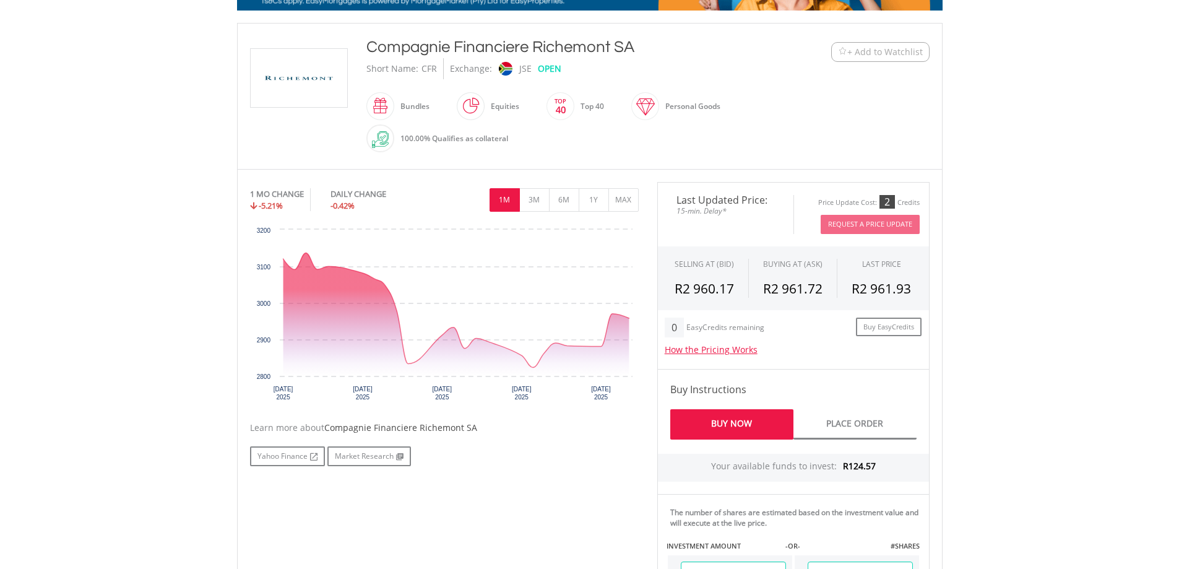
click at [623, 46] on div "Compagnie Financiere Richemont SA" at bounding box center [560, 47] width 389 height 22
drag, startPoint x: 645, startPoint y: 46, endPoint x: 368, endPoint y: 42, distance: 276.7
click at [368, 42] on div "Compagnie Financiere Richemont SA" at bounding box center [560, 47] width 389 height 22
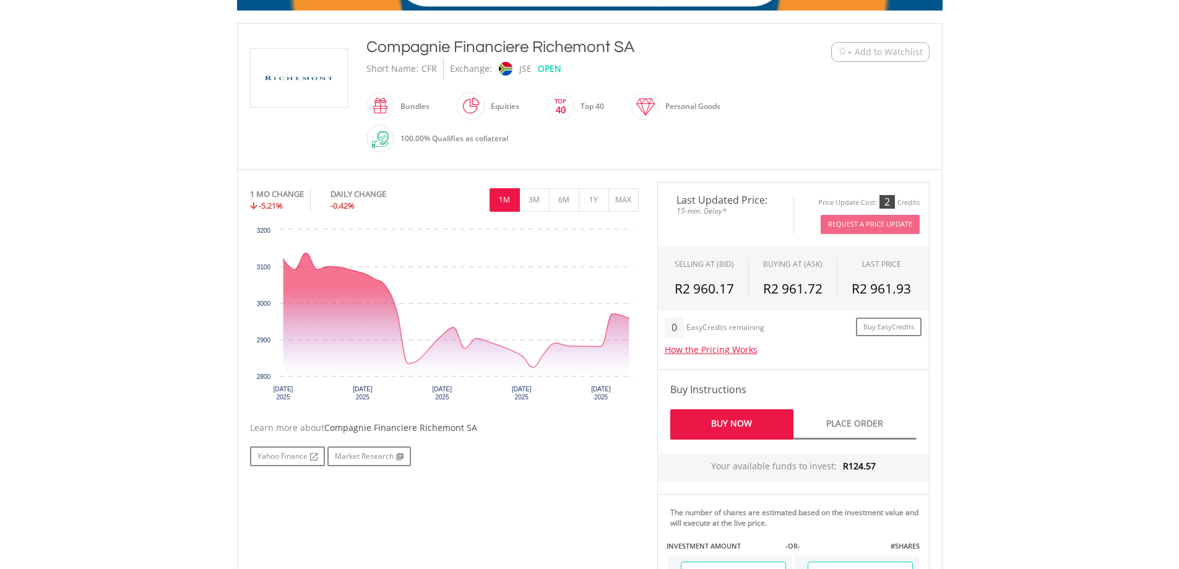
copy div "Compagnie Financiere Richemont SA"
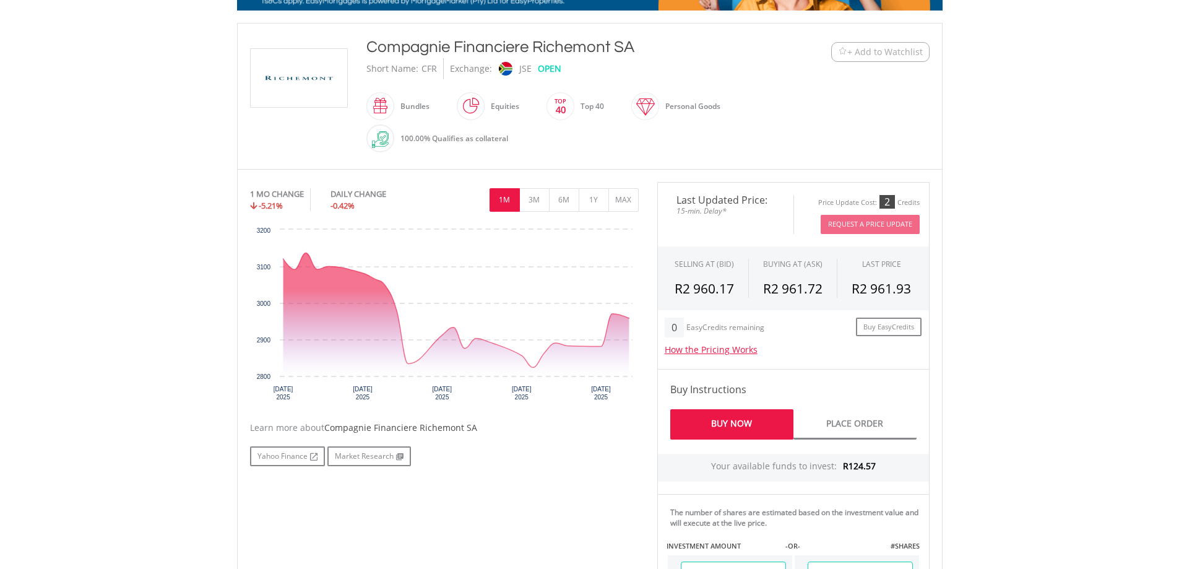
click at [662, 59] on div "Short Name: CFR Exchange: JSE OPEN" at bounding box center [560, 68] width 389 height 21
click at [876, 42] on button "+ Add to Watchlist" at bounding box center [880, 52] width 98 height 20
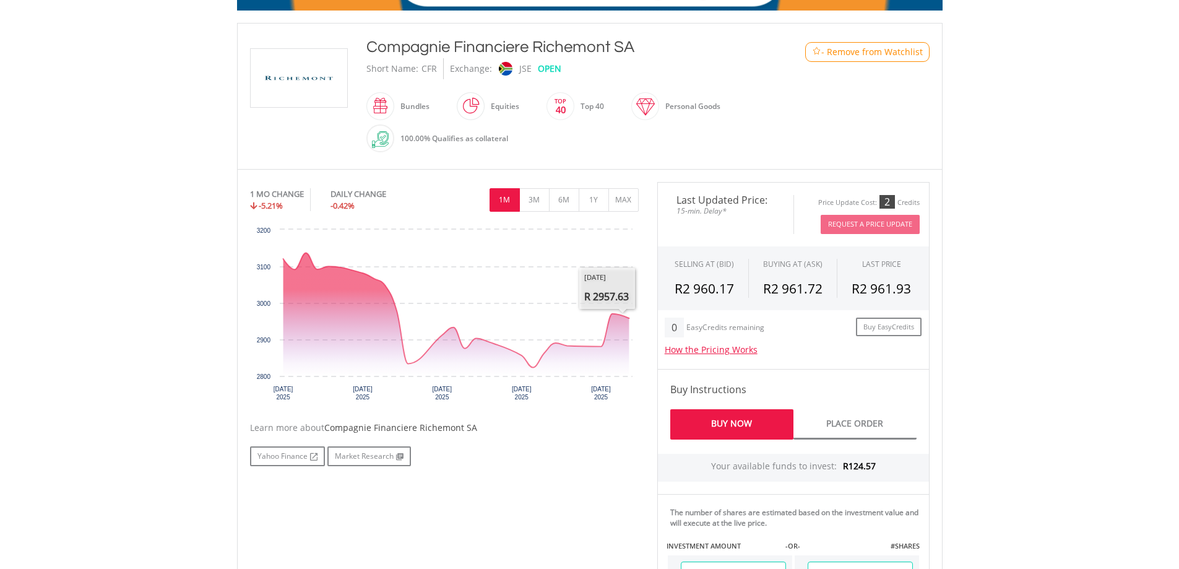
click at [639, 199] on div "No chart available. 1 MO CHANGE -5.21% DAILY CHANGE -0.42% 1M 3M 6M 1Y MAX Char…" at bounding box center [444, 324] width 407 height 284
click at [634, 201] on button "MAX" at bounding box center [623, 200] width 30 height 24
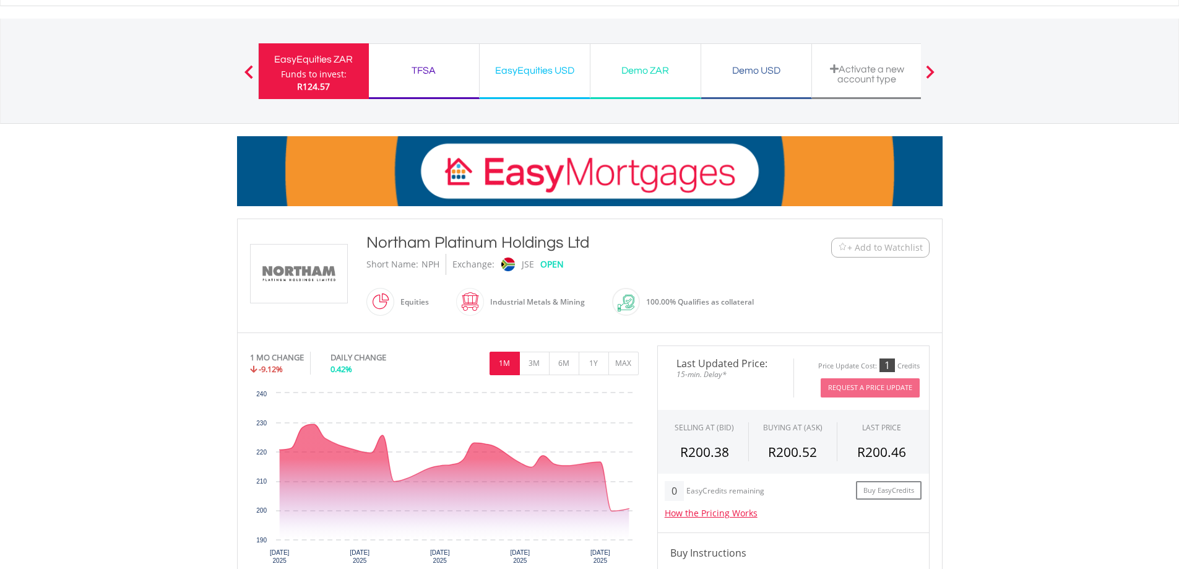
scroll to position [124, 0]
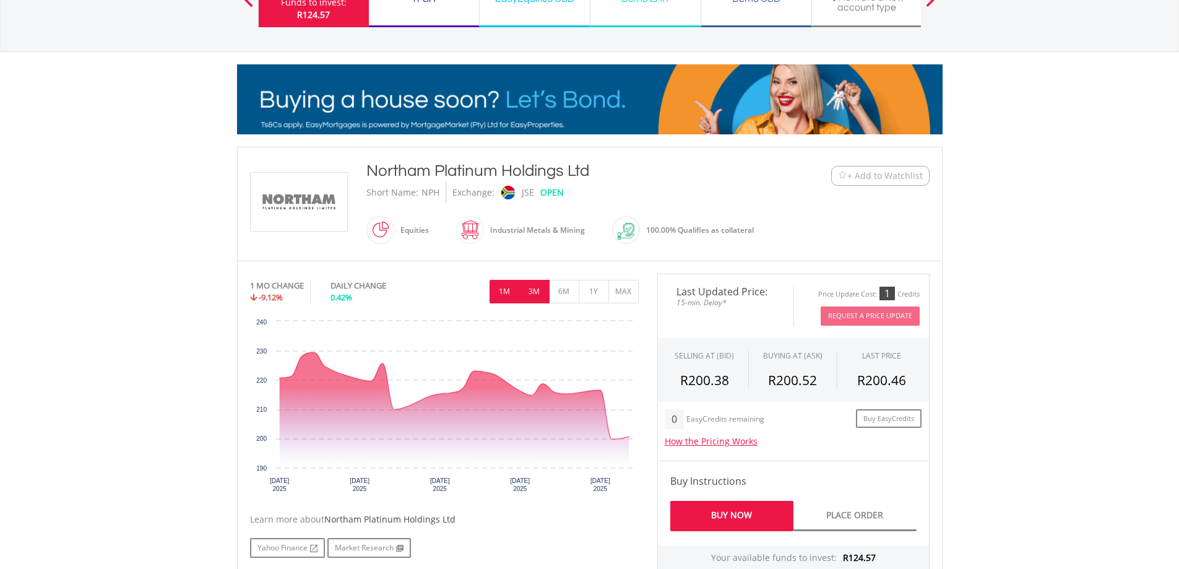
click at [537, 293] on button "3M" at bounding box center [534, 292] width 30 height 24
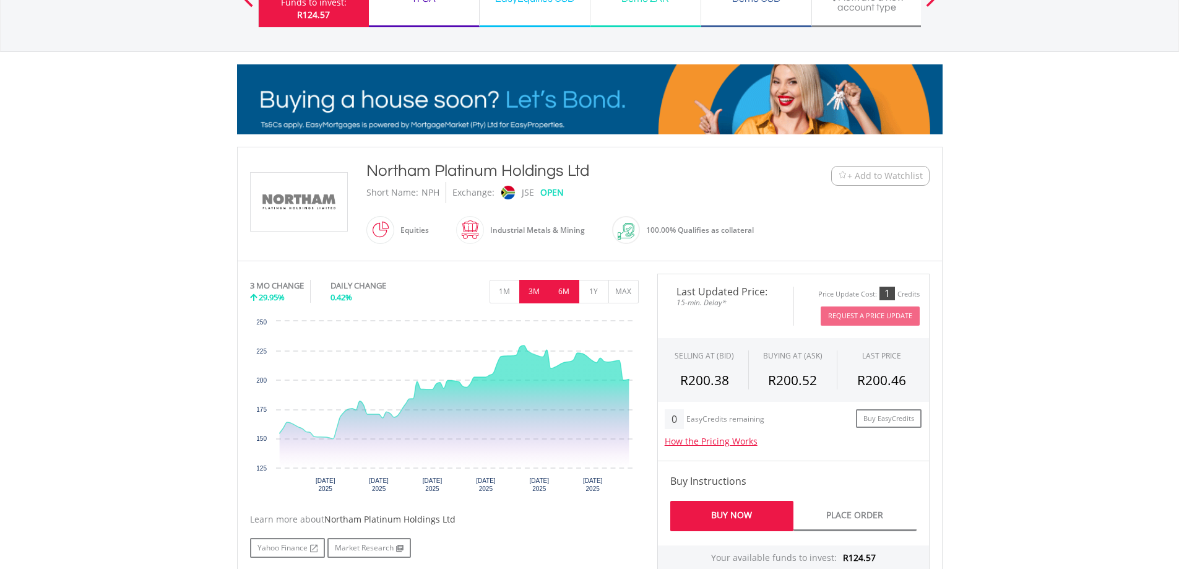
click at [577, 294] on button "6M" at bounding box center [564, 292] width 30 height 24
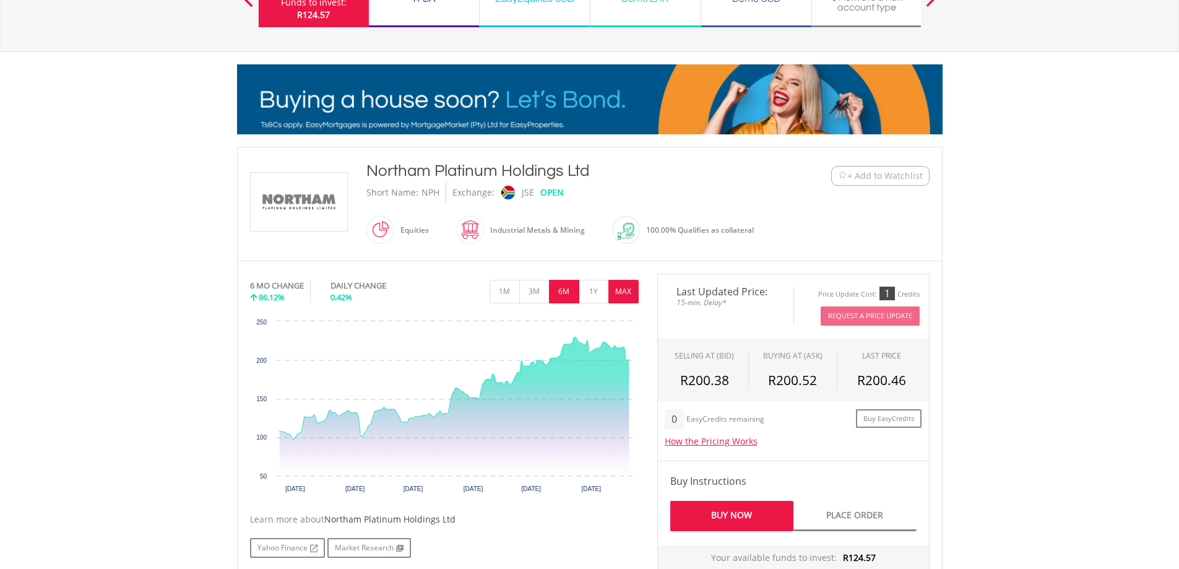
click at [631, 288] on button "MAX" at bounding box center [623, 292] width 30 height 24
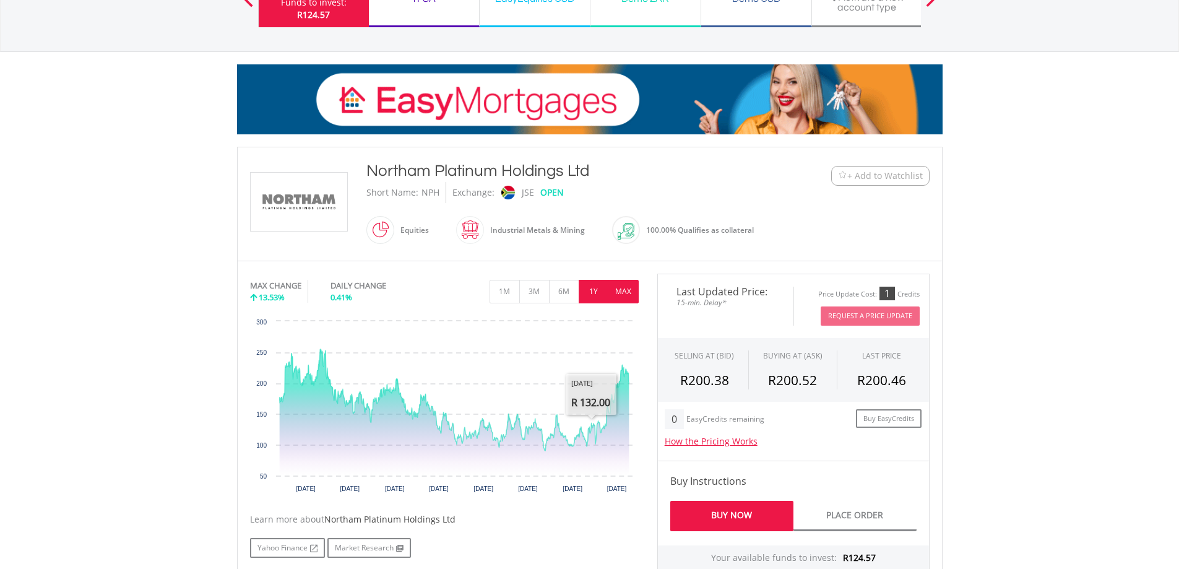
click at [590, 296] on button "1Y" at bounding box center [594, 292] width 30 height 24
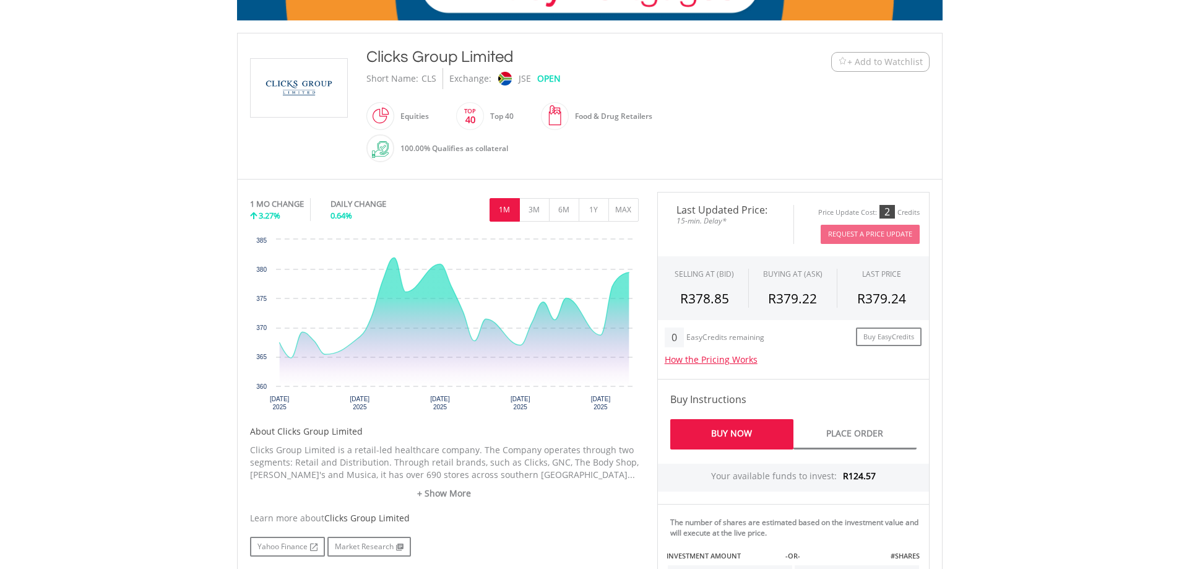
scroll to position [309, 0]
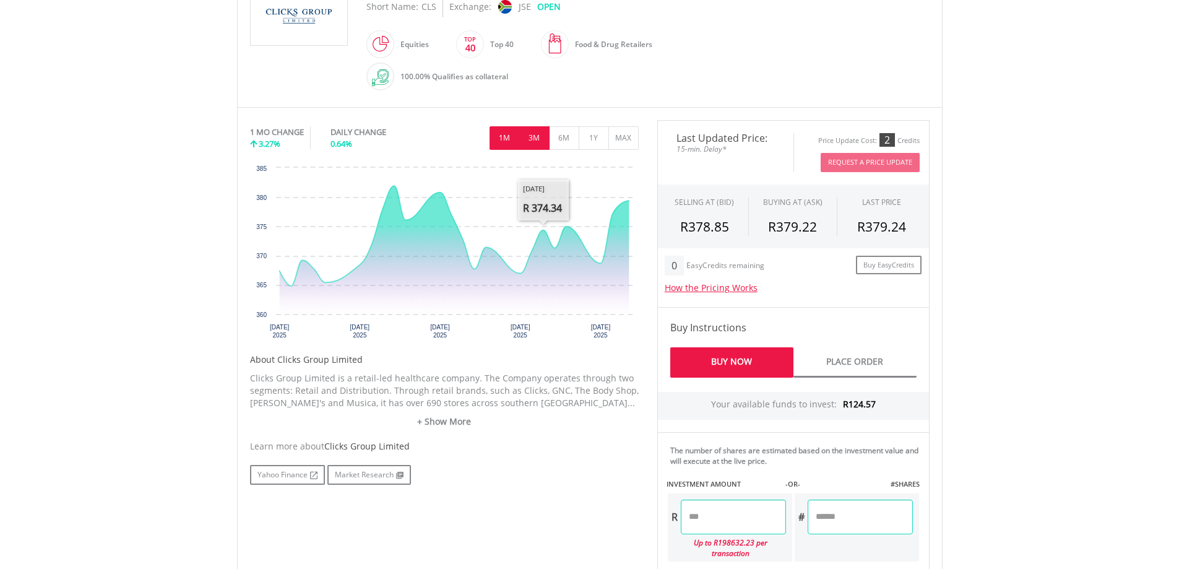
click at [540, 136] on button "3M" at bounding box center [534, 138] width 30 height 24
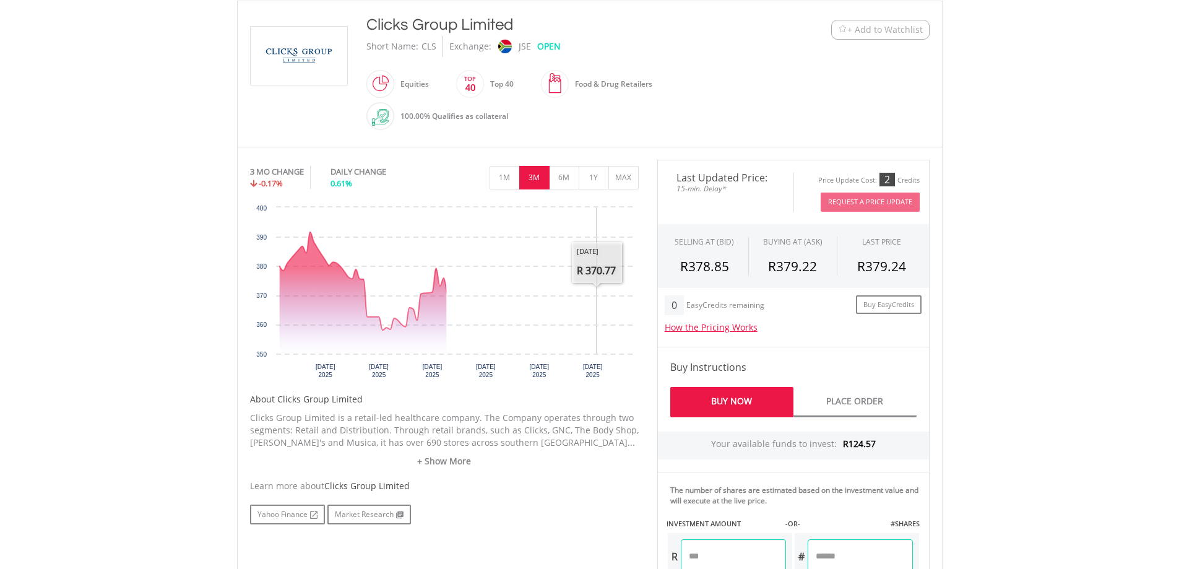
scroll to position [248, 0]
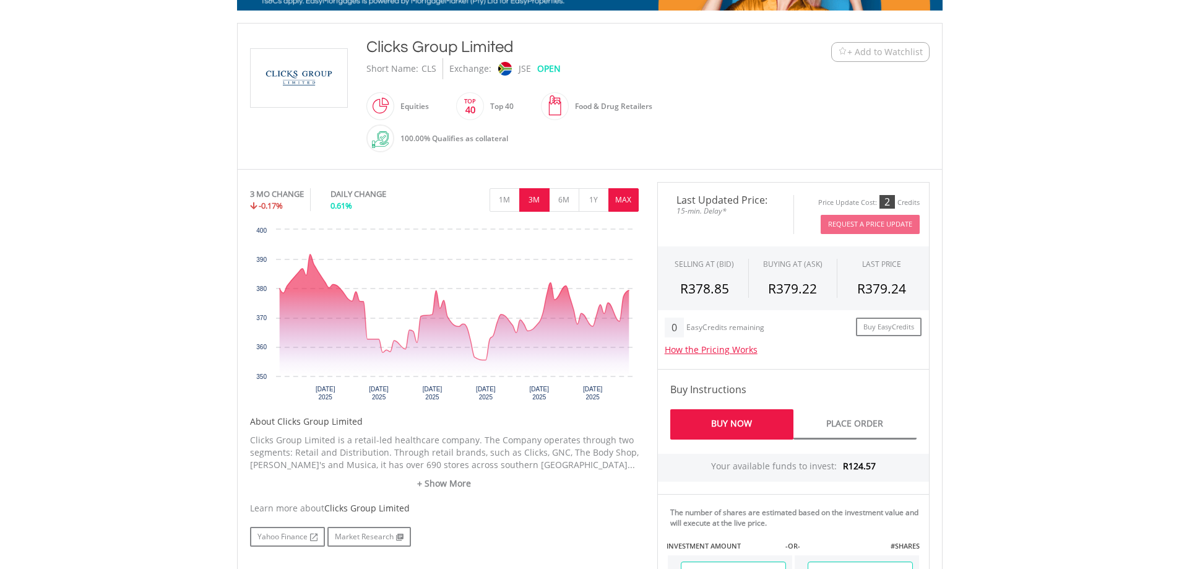
click at [637, 196] on button "MAX" at bounding box center [623, 200] width 30 height 24
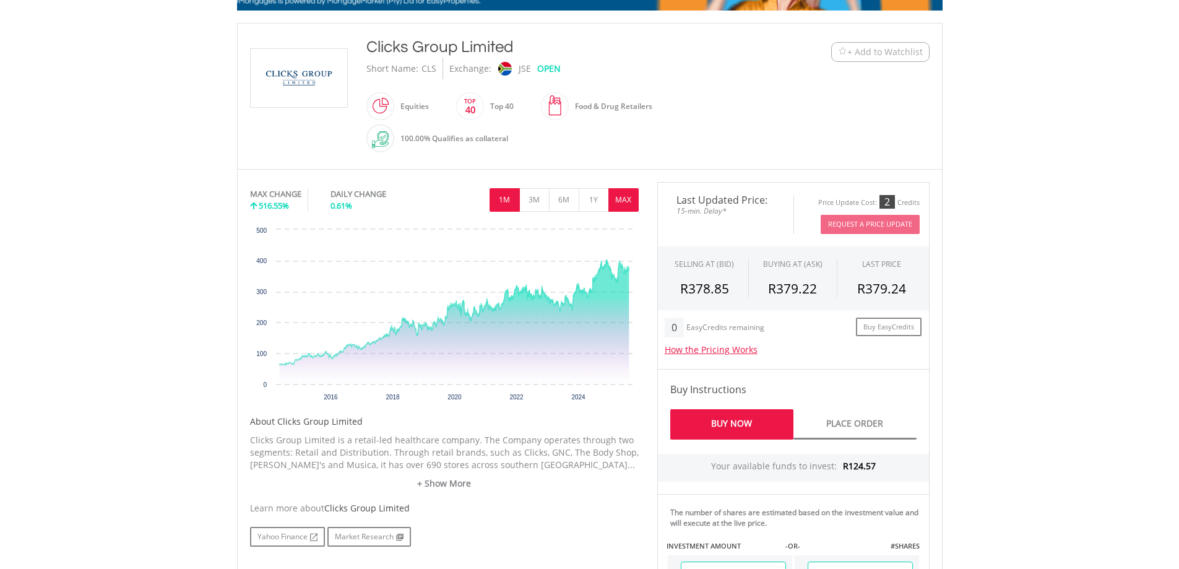
click at [503, 191] on button "1M" at bounding box center [505, 200] width 30 height 24
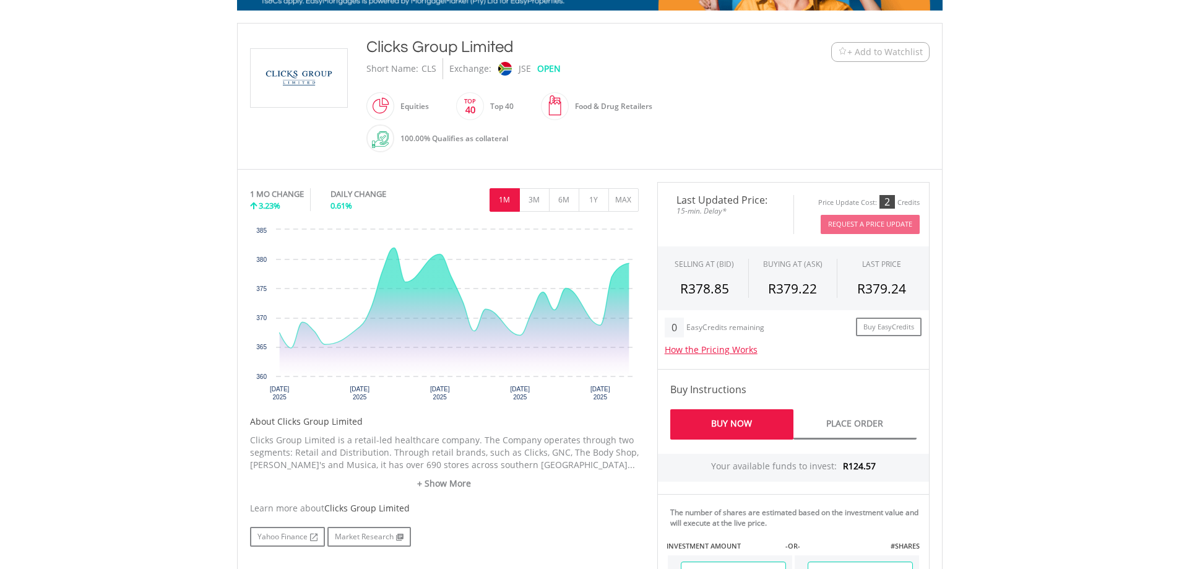
click at [858, 48] on span "+ Add to Watchlist" at bounding box center [885, 52] width 76 height 12
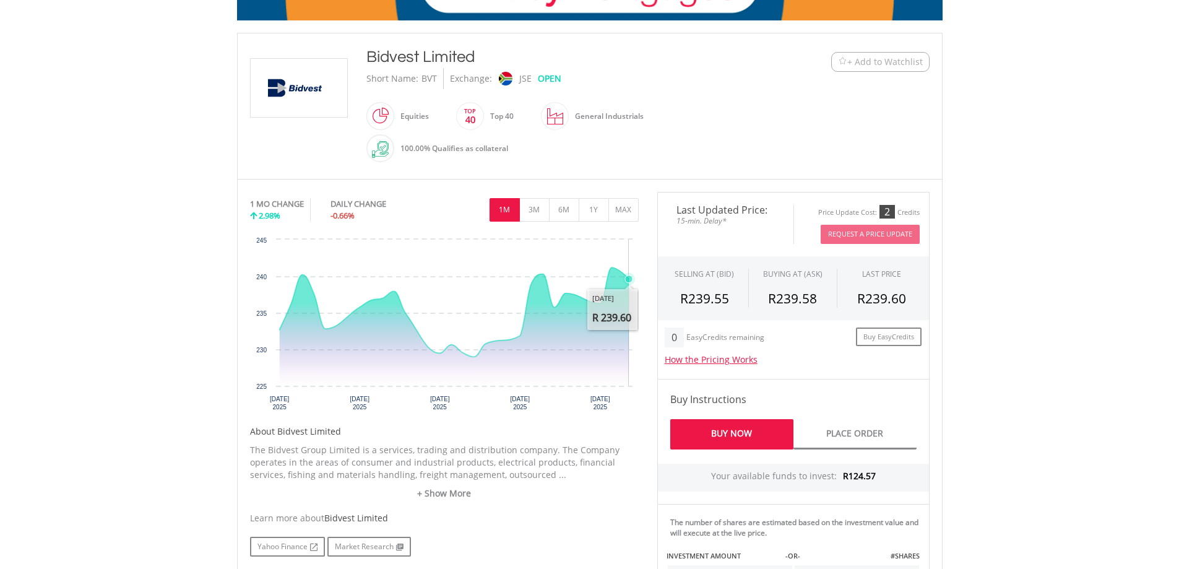
scroll to position [248, 0]
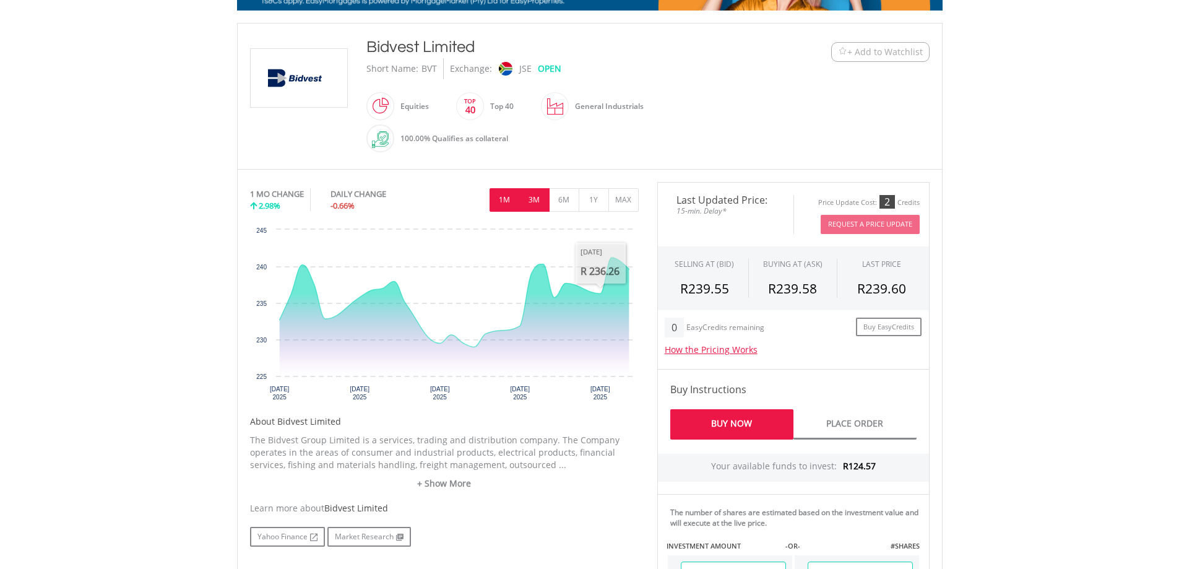
click at [530, 201] on button "3M" at bounding box center [534, 200] width 30 height 24
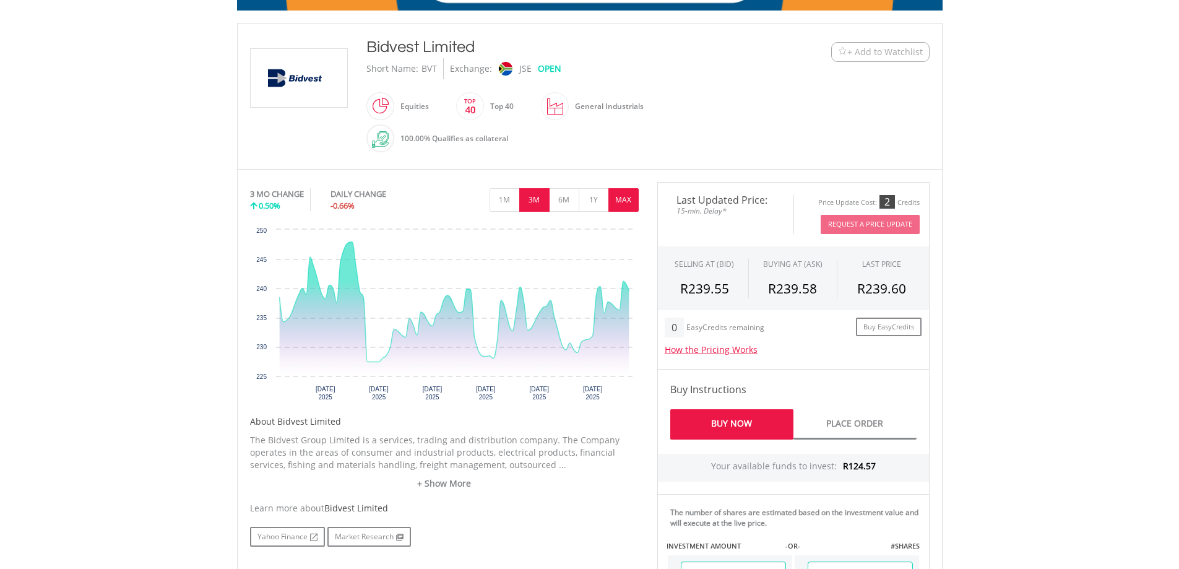
click at [618, 201] on button "MAX" at bounding box center [623, 200] width 30 height 24
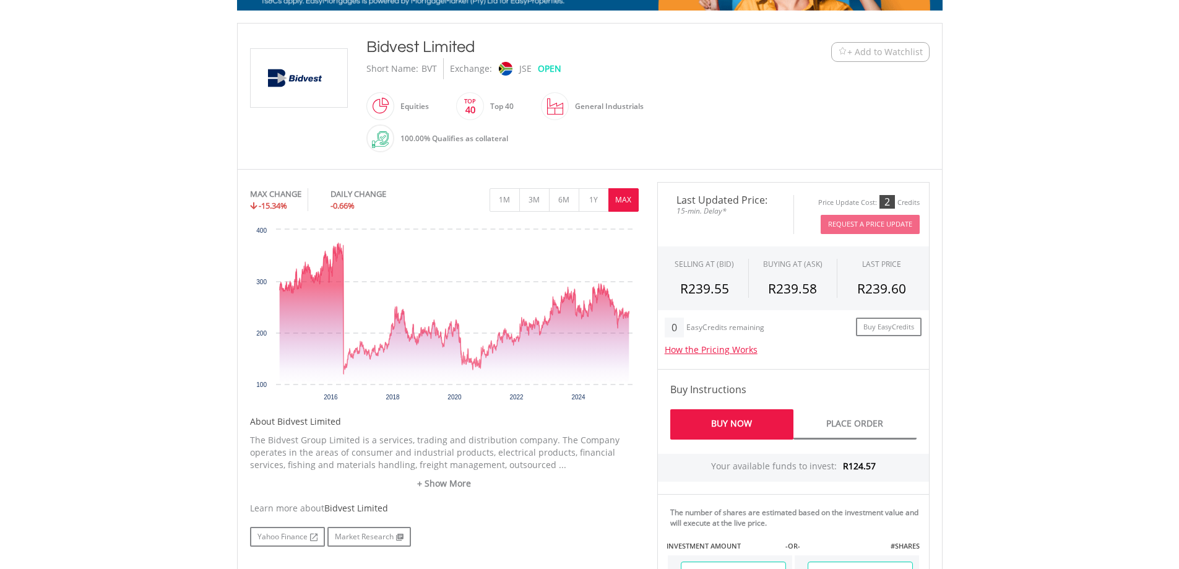
click at [860, 43] on button "+ Add to Watchlist" at bounding box center [880, 52] width 98 height 20
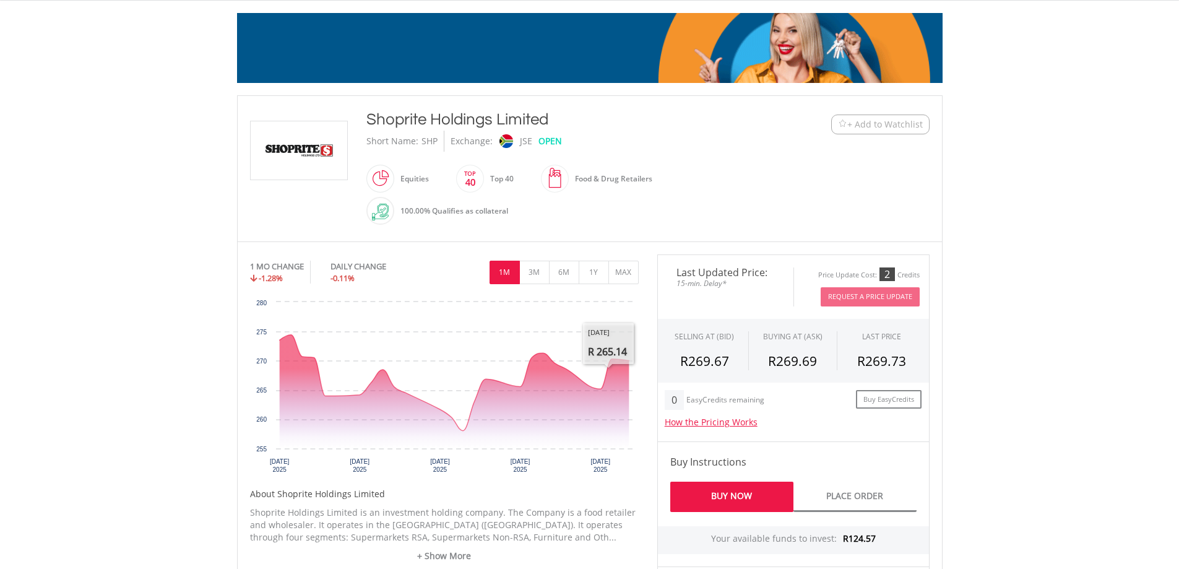
scroll to position [186, 0]
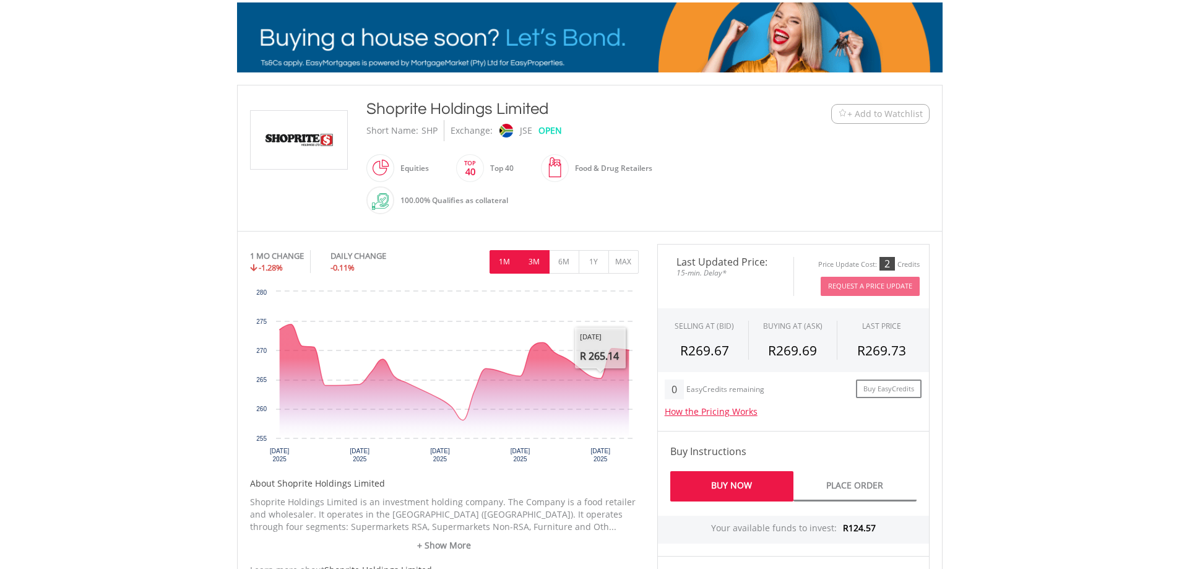
click at [545, 265] on button "3M" at bounding box center [534, 262] width 30 height 24
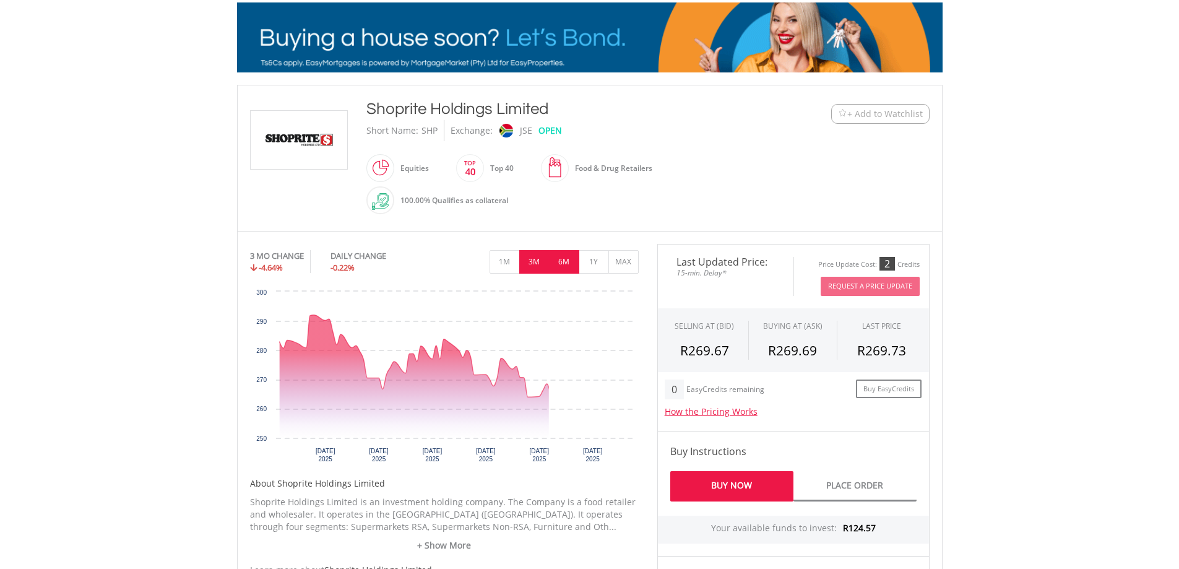
click at [577, 261] on button "6M" at bounding box center [564, 262] width 30 height 24
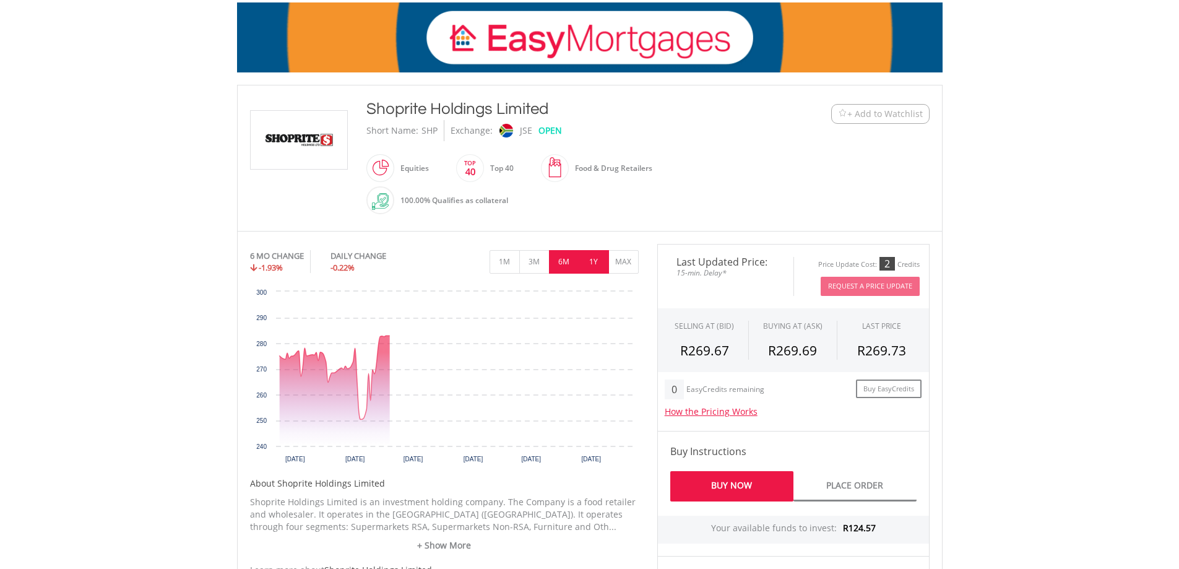
click at [595, 261] on button "1Y" at bounding box center [594, 262] width 30 height 24
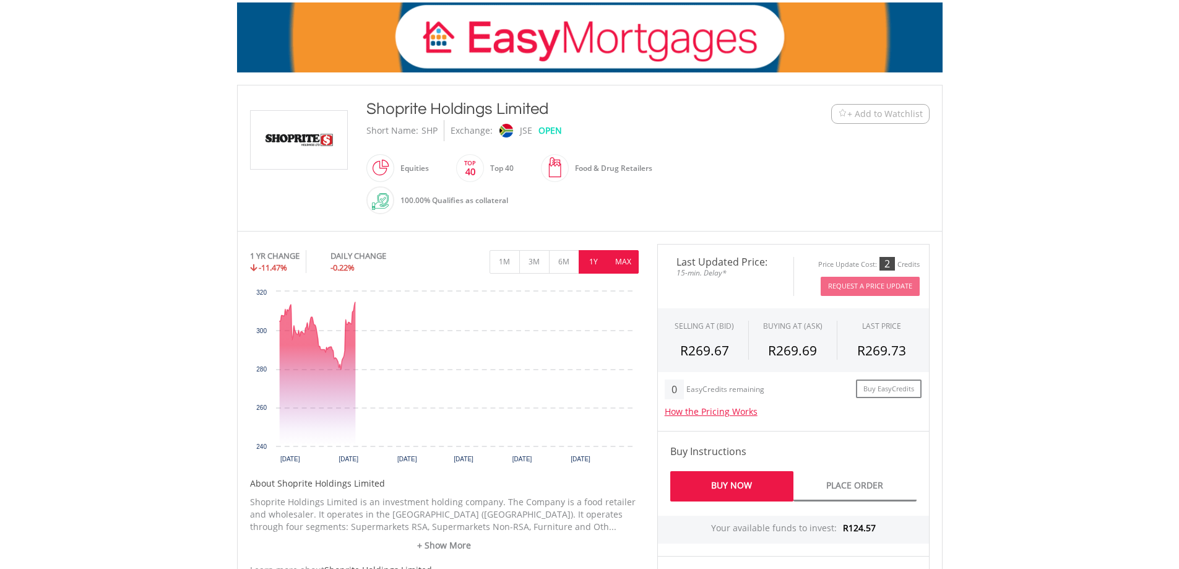
click at [622, 262] on button "MAX" at bounding box center [623, 262] width 30 height 24
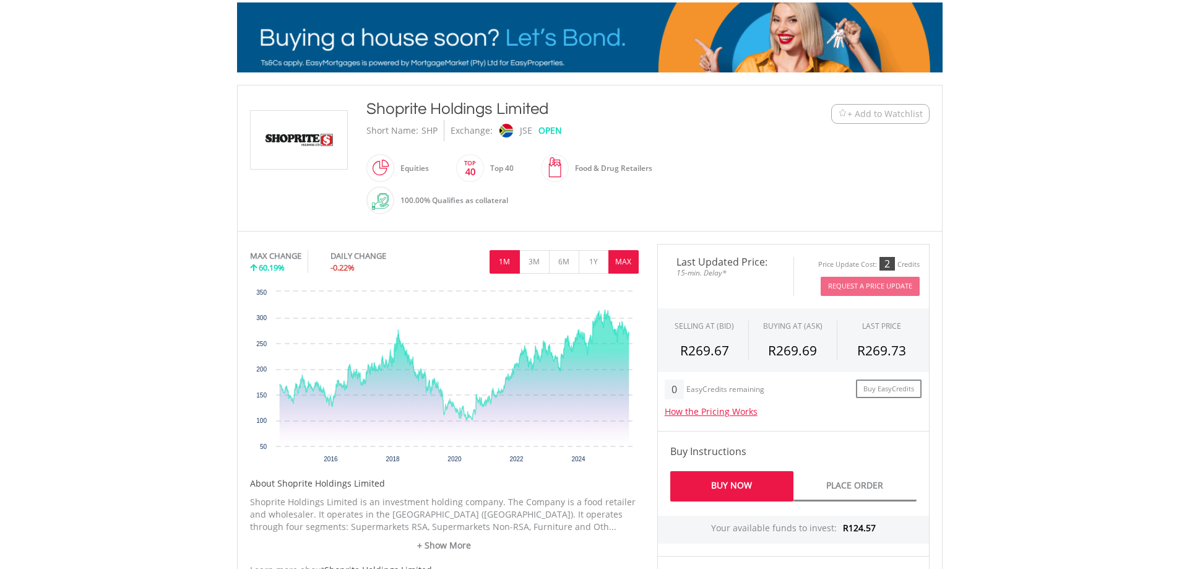
click at [510, 256] on button "1M" at bounding box center [505, 262] width 30 height 24
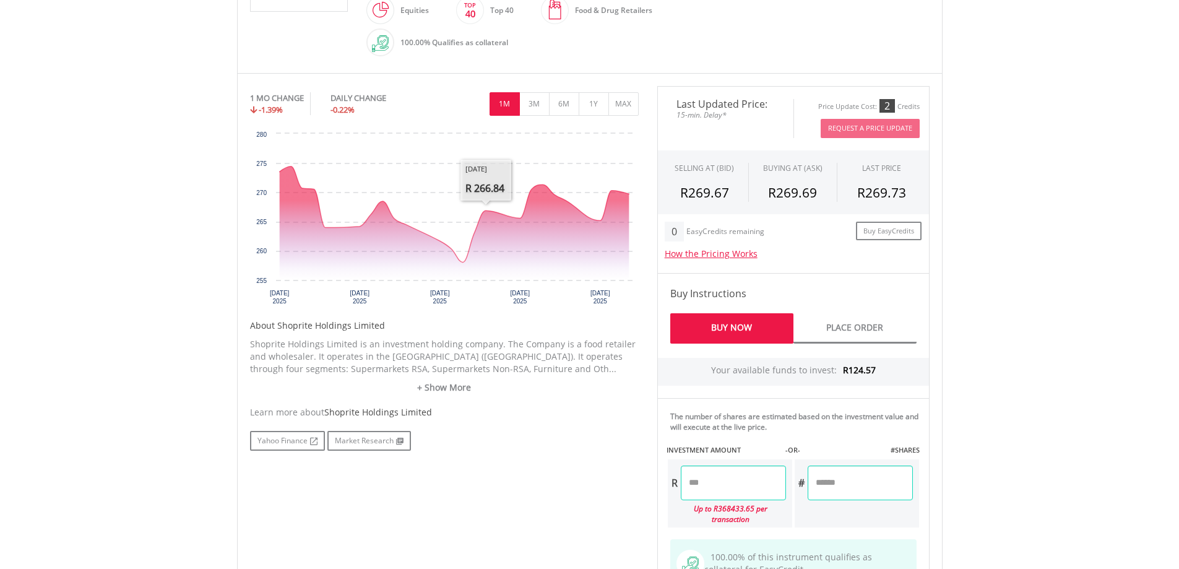
scroll to position [248, 0]
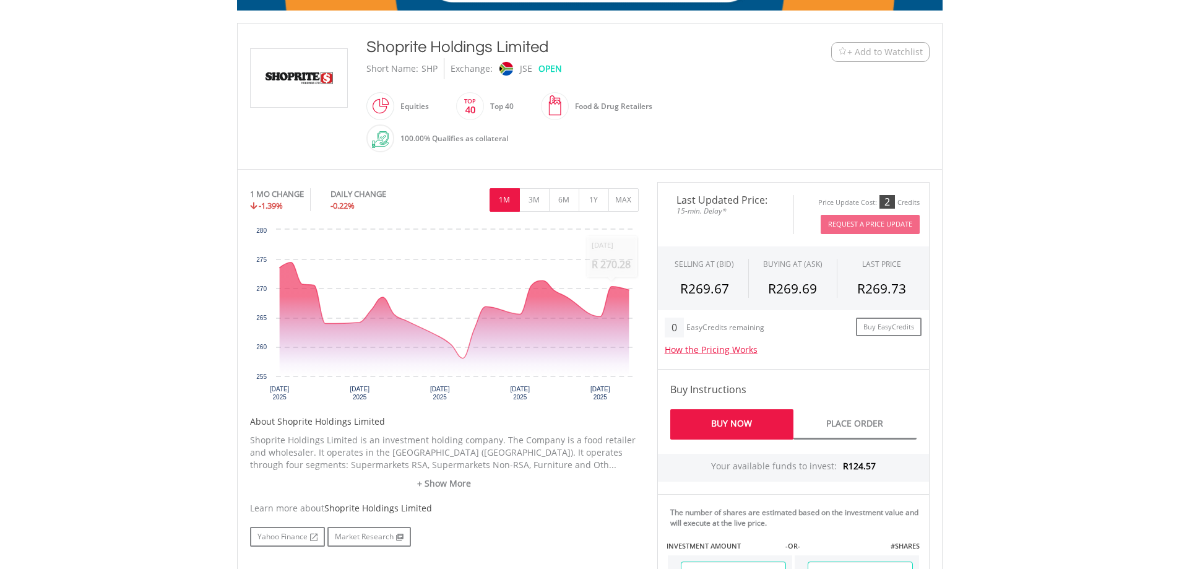
click at [860, 58] on button "+ Add to Watchlist" at bounding box center [880, 52] width 98 height 20
